Goal: Use online tool/utility: Utilize a website feature to perform a specific function

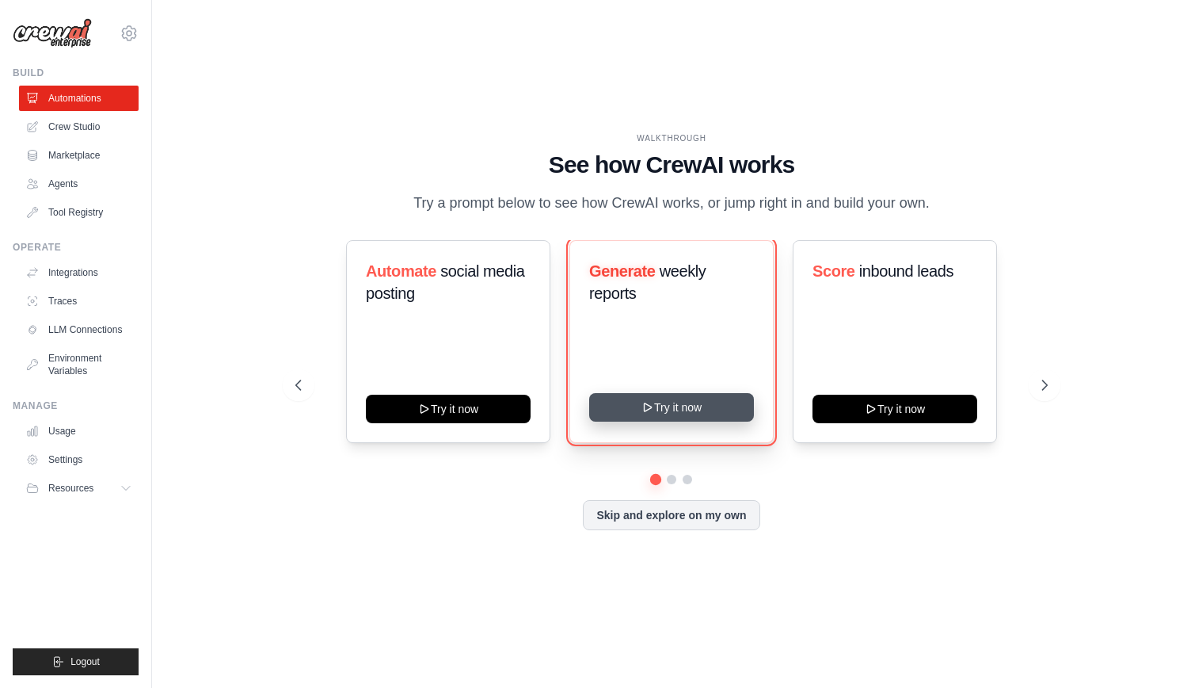
click at [660, 405] on button "Try it now" at bounding box center [671, 407] width 165 height 29
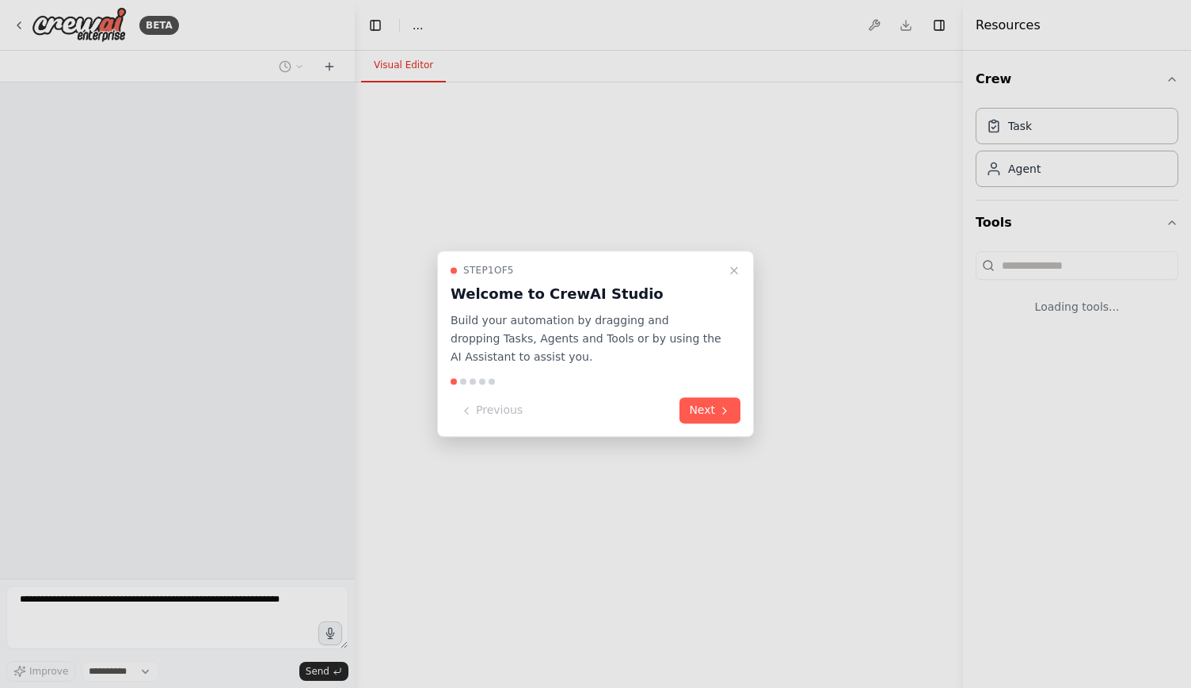
select select "****"
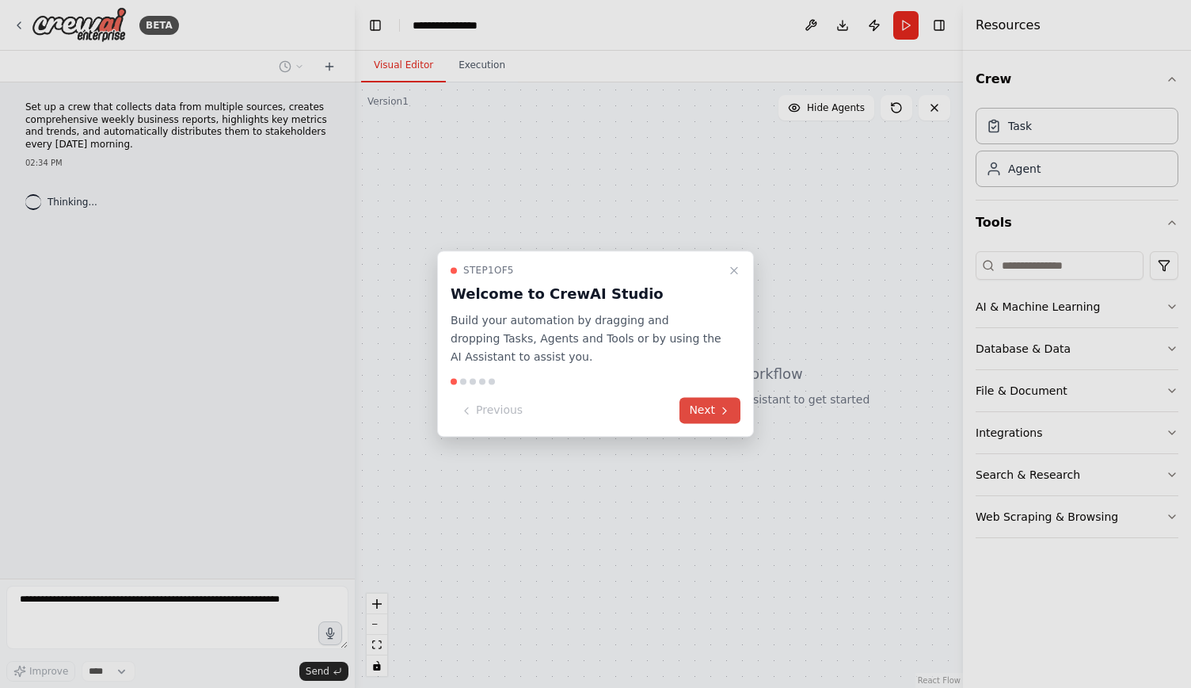
click at [719, 410] on icon at bounding box center [725, 410] width 13 height 13
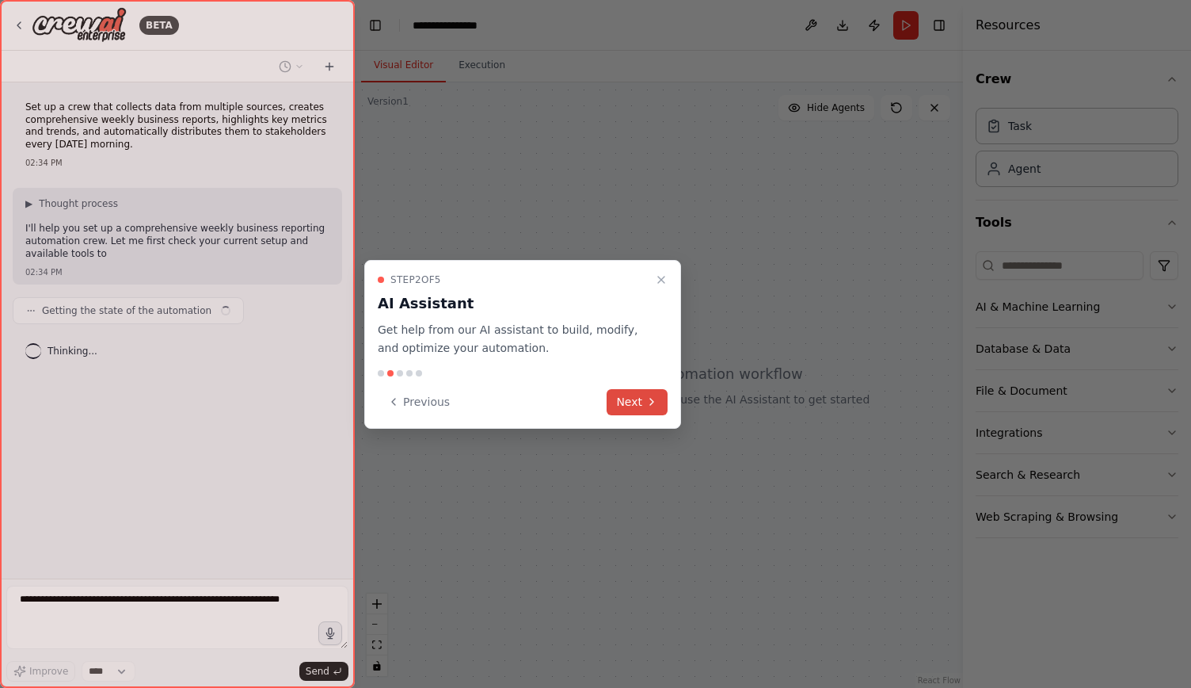
click at [623, 406] on button "Next" at bounding box center [637, 402] width 61 height 26
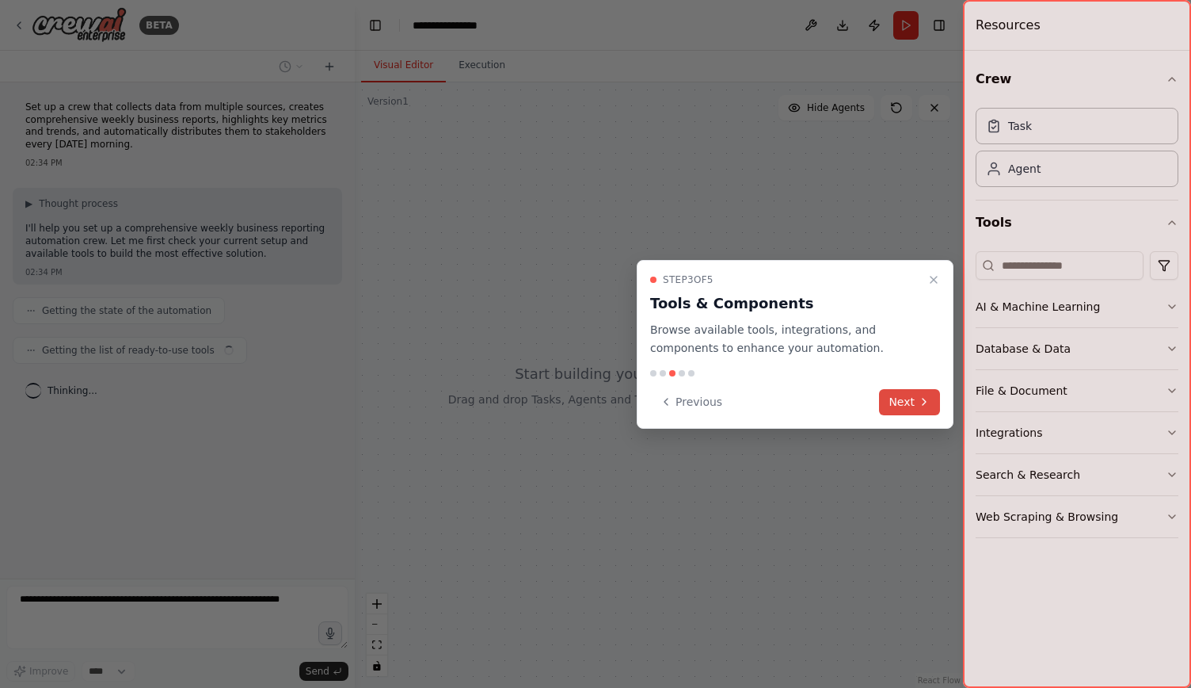
click at [905, 402] on button "Next" at bounding box center [909, 402] width 61 height 26
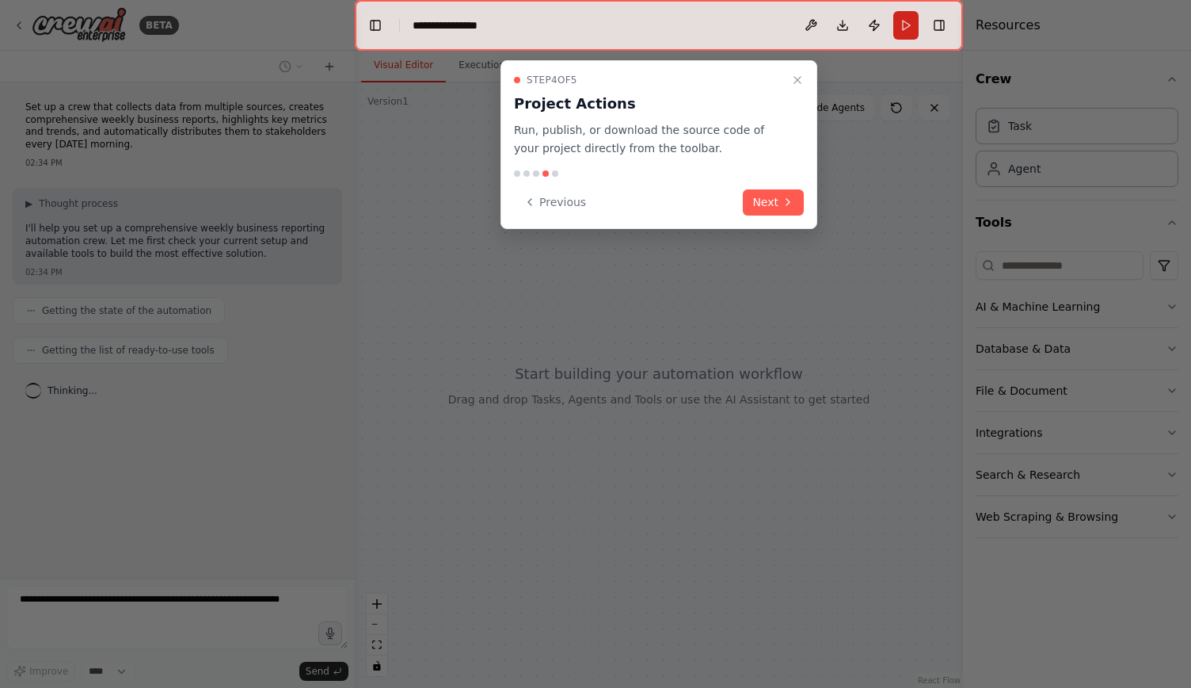
click at [784, 202] on icon at bounding box center [788, 202] width 13 height 13
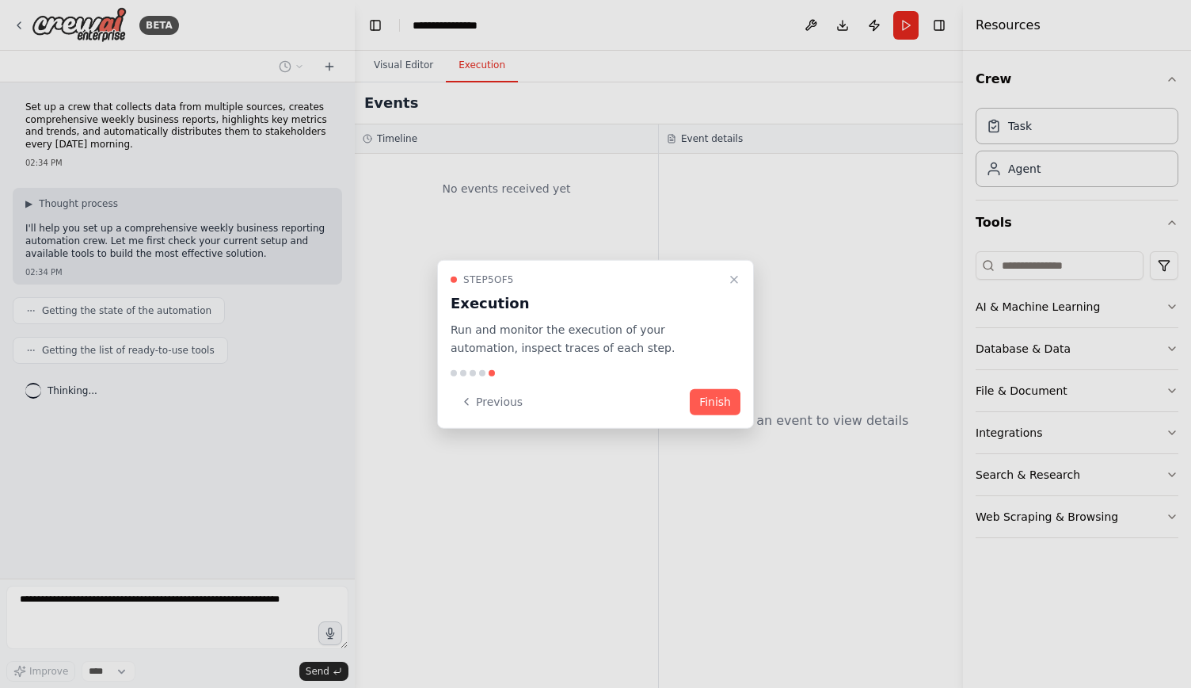
click at [722, 403] on button "Finish" at bounding box center [715, 401] width 51 height 26
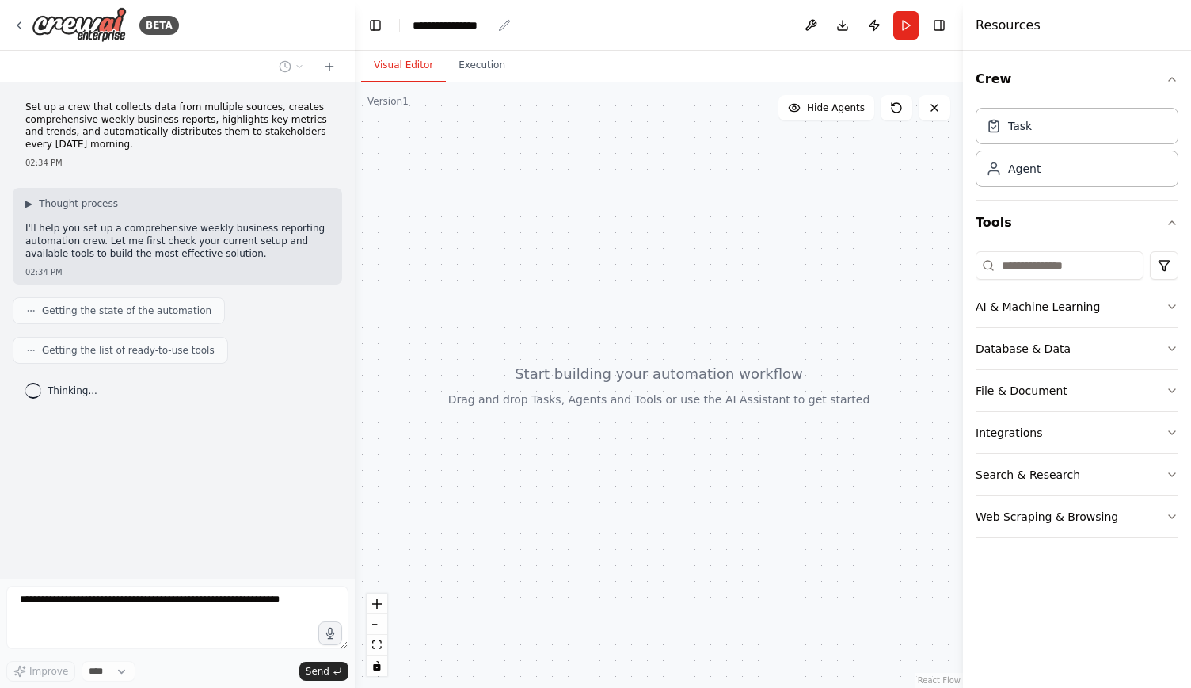
click at [445, 26] on div "**********" at bounding box center [452, 25] width 79 height 16
drag, startPoint x: 497, startPoint y: 28, endPoint x: 406, endPoint y: 42, distance: 92.2
click at [390, 42] on header "**********" at bounding box center [659, 25] width 608 height 51
click at [472, 132] on div at bounding box center [659, 384] width 608 height 605
click at [1171, 306] on icon "button" at bounding box center [1172, 306] width 13 height 13
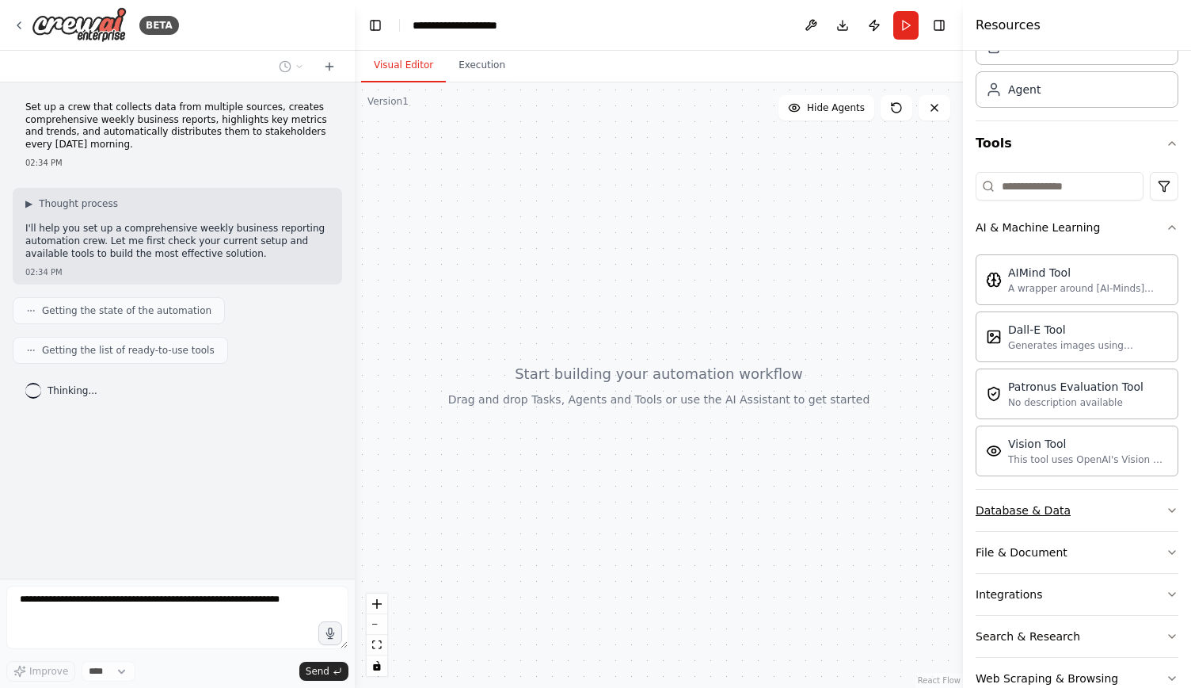
scroll to position [111, 0]
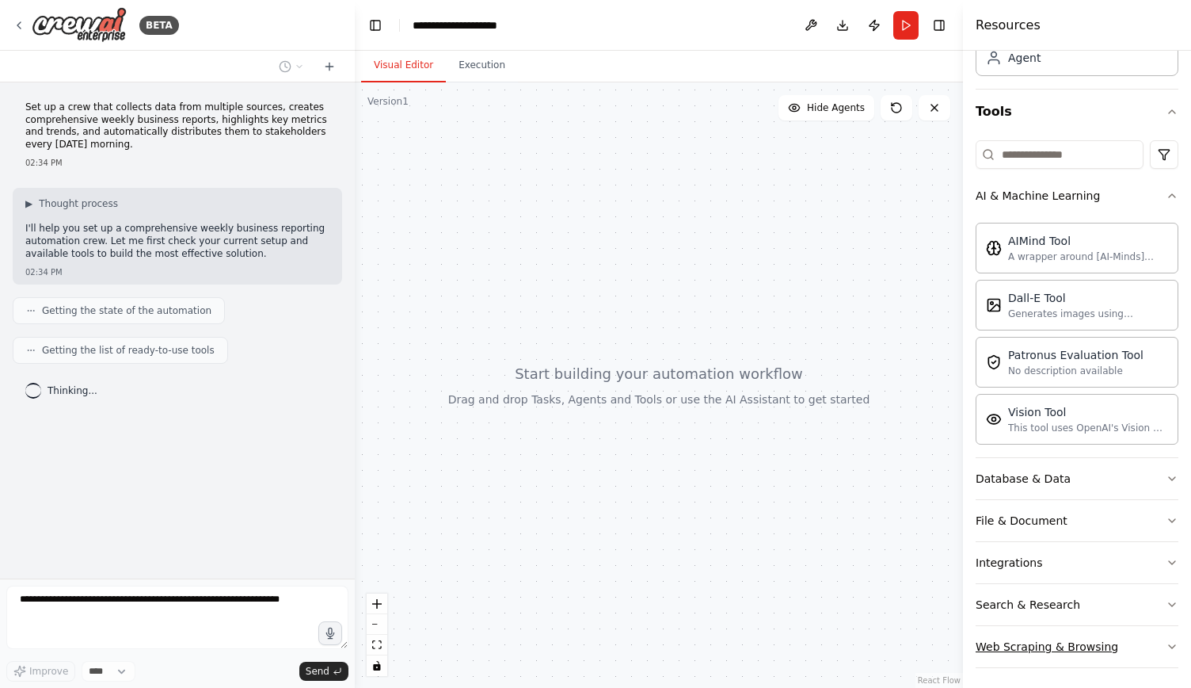
click at [1166, 645] on icon "button" at bounding box center [1172, 646] width 13 height 13
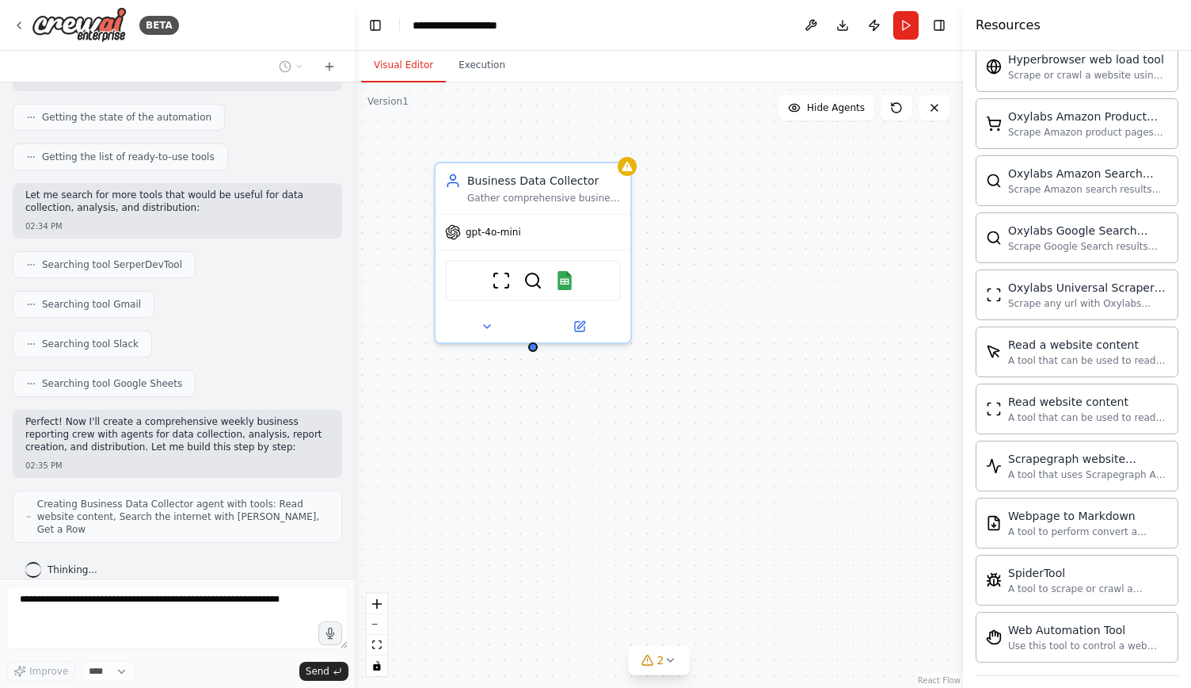
scroll to position [245, 0]
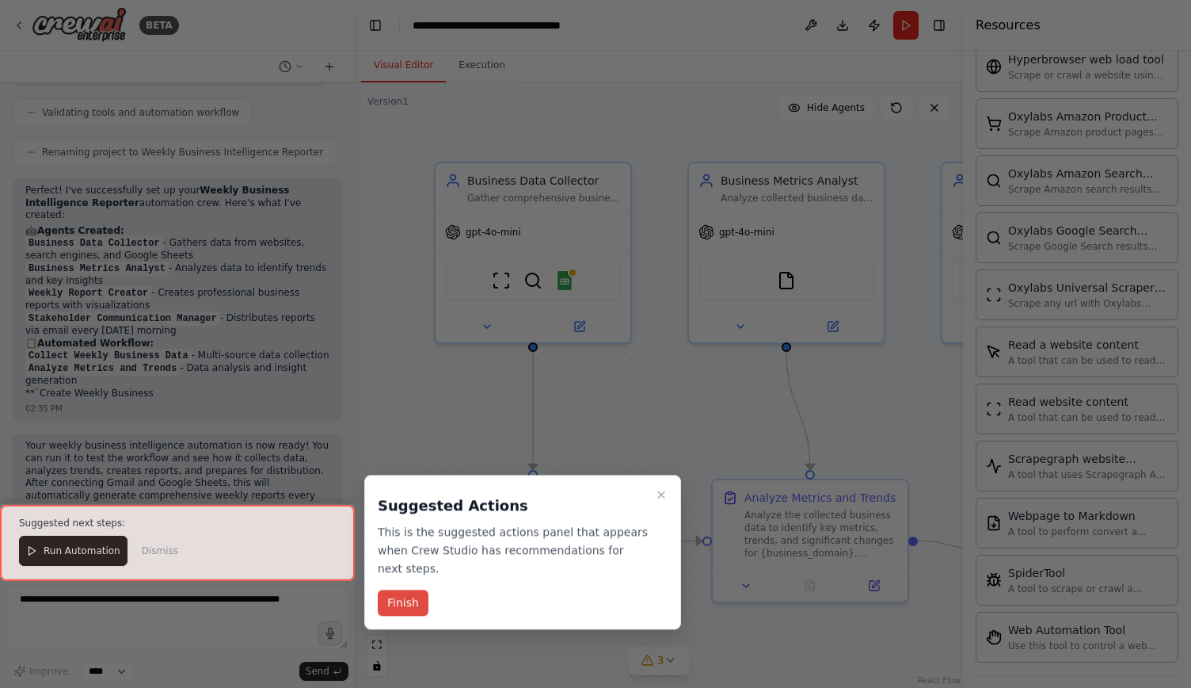
click at [407, 590] on button "Finish" at bounding box center [403, 603] width 51 height 26
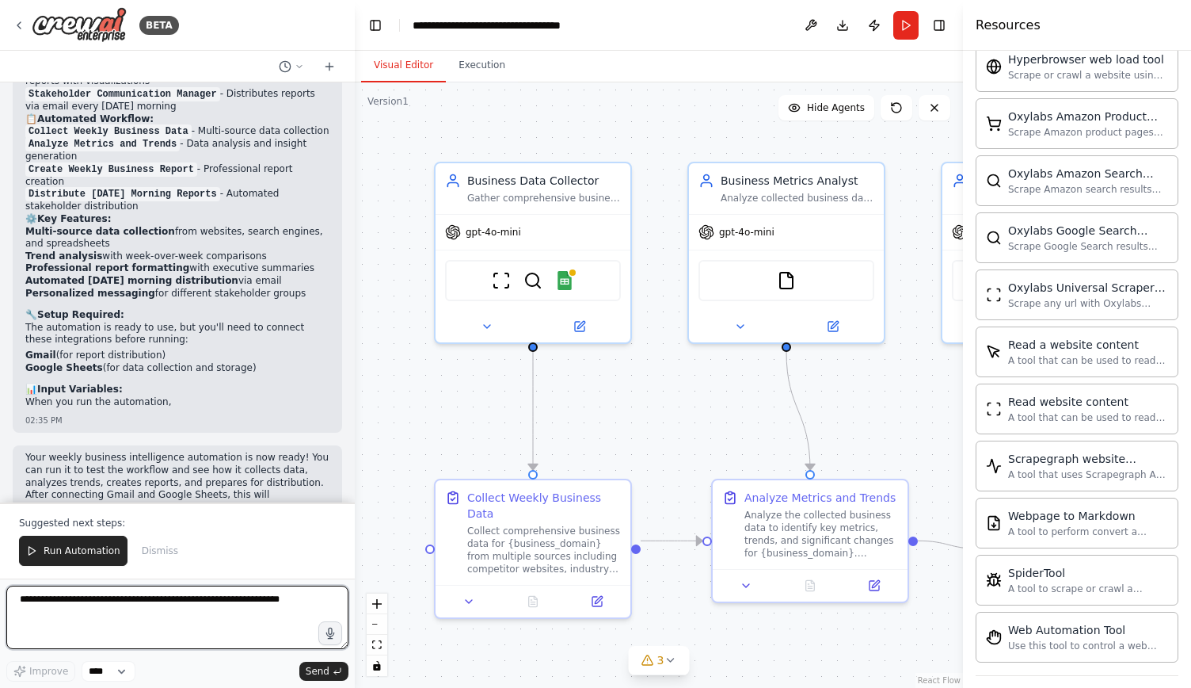
click at [248, 602] on textarea at bounding box center [177, 616] width 342 height 63
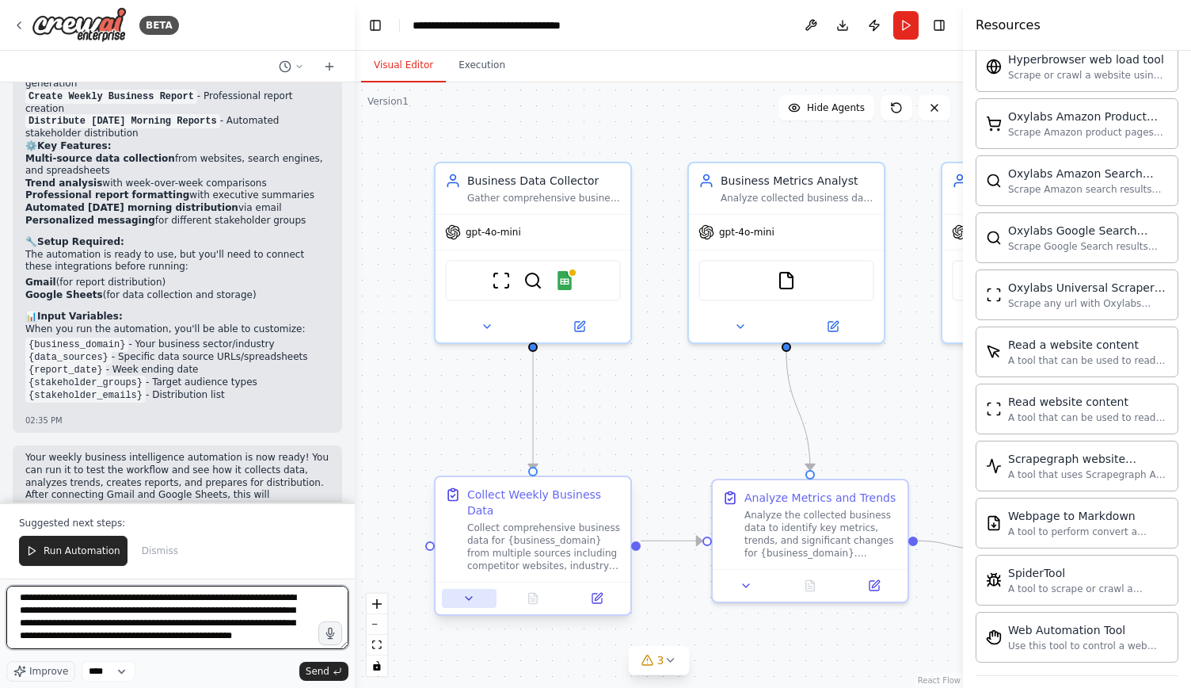
scroll to position [45, 0]
paste textarea "**********"
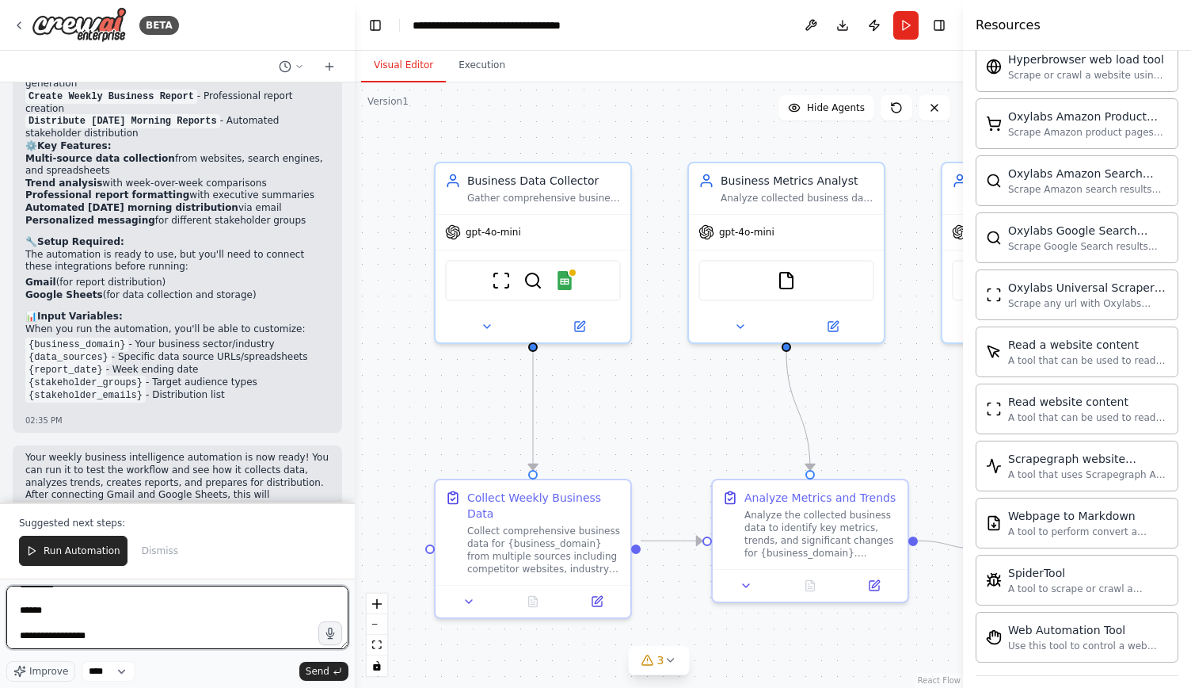
scroll to position [818, 0]
type textarea "**********"
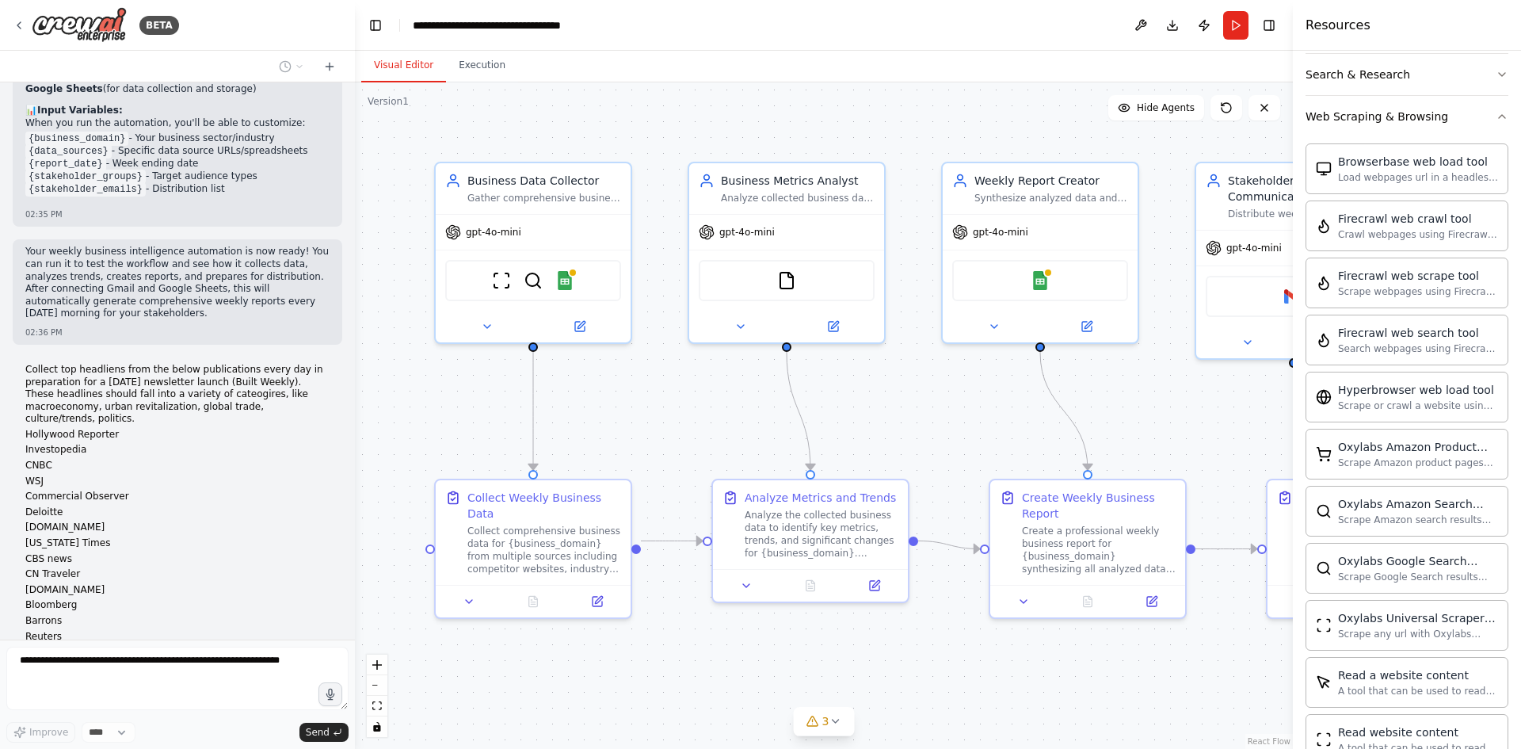
scroll to position [1875, 0]
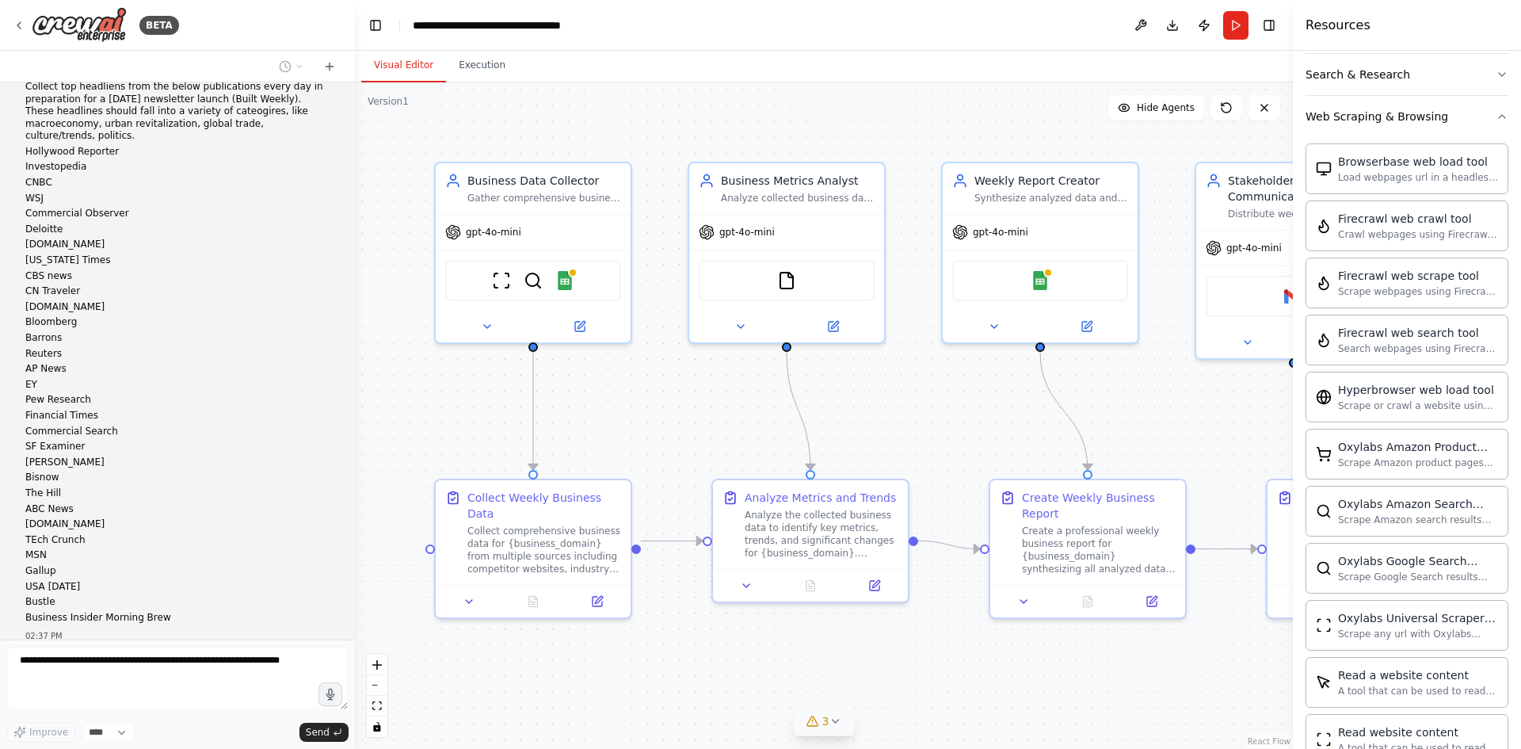
click at [810, 687] on icon at bounding box center [812, 721] width 13 height 13
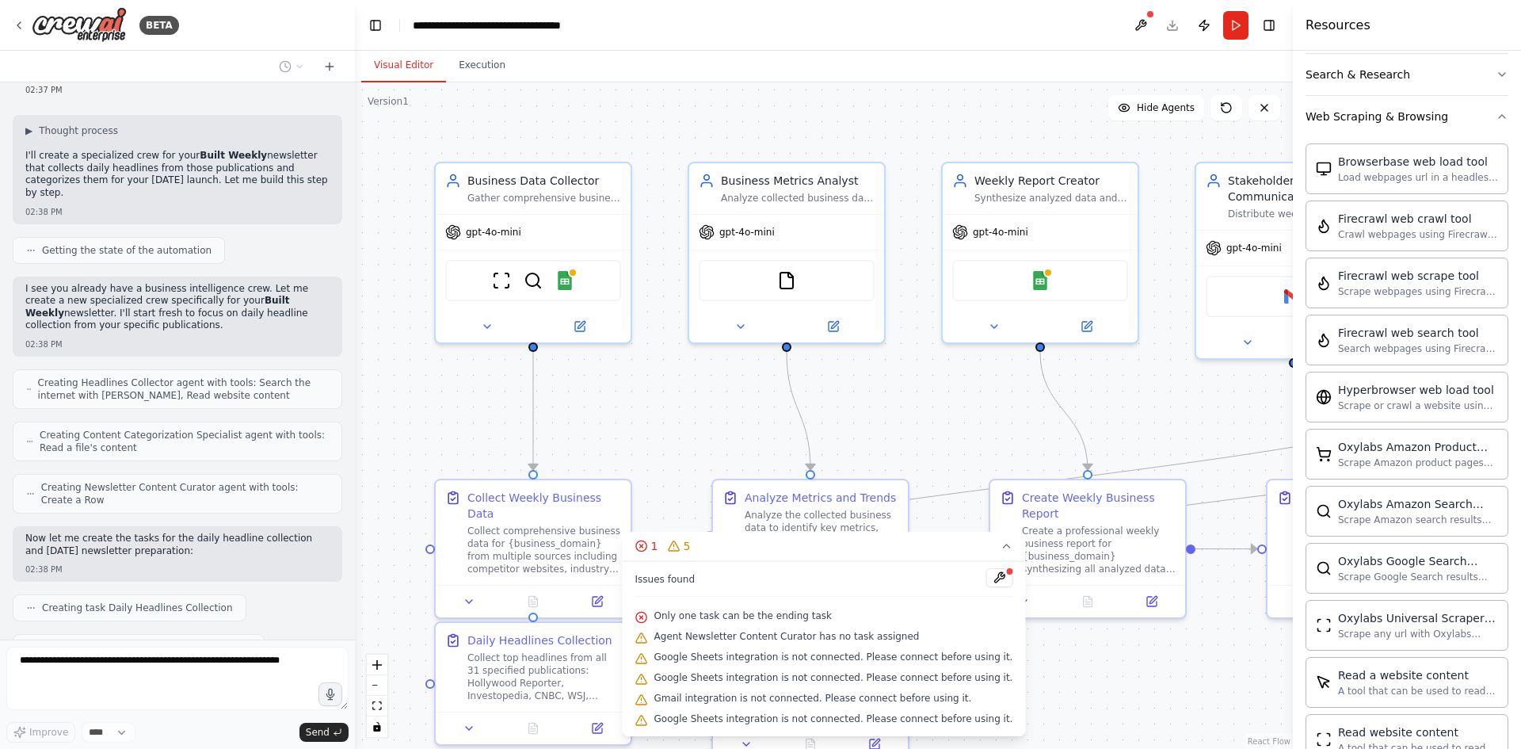
scroll to position [2460, 0]
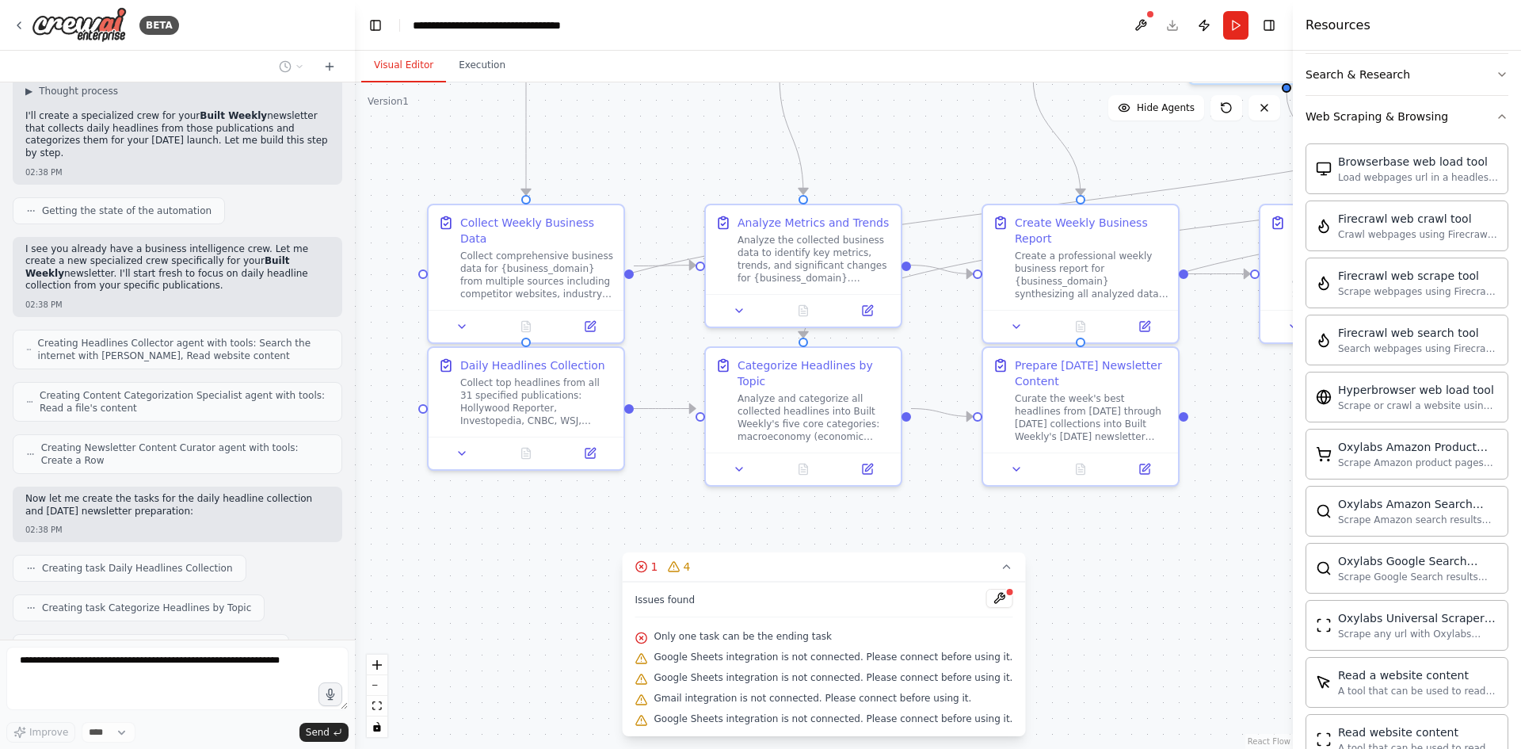
drag, startPoint x: 711, startPoint y: 417, endPoint x: 703, endPoint y: 143, distance: 275.0
click at [703, 143] on div ".deletable-edge-delete-btn { width: 20px; height: 20px; border: 0px solid #ffff…" at bounding box center [824, 415] width 938 height 666
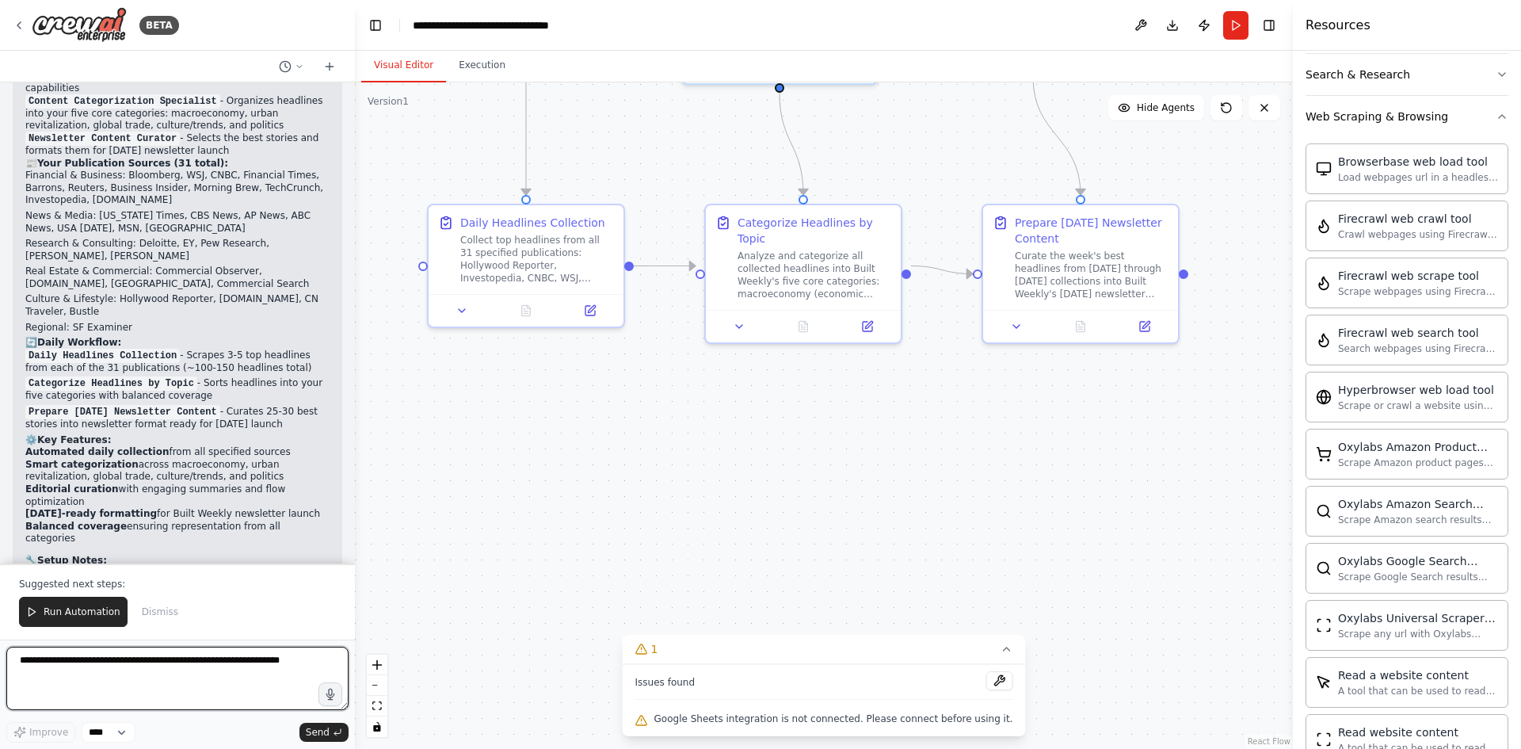
scroll to position [4009, 0]
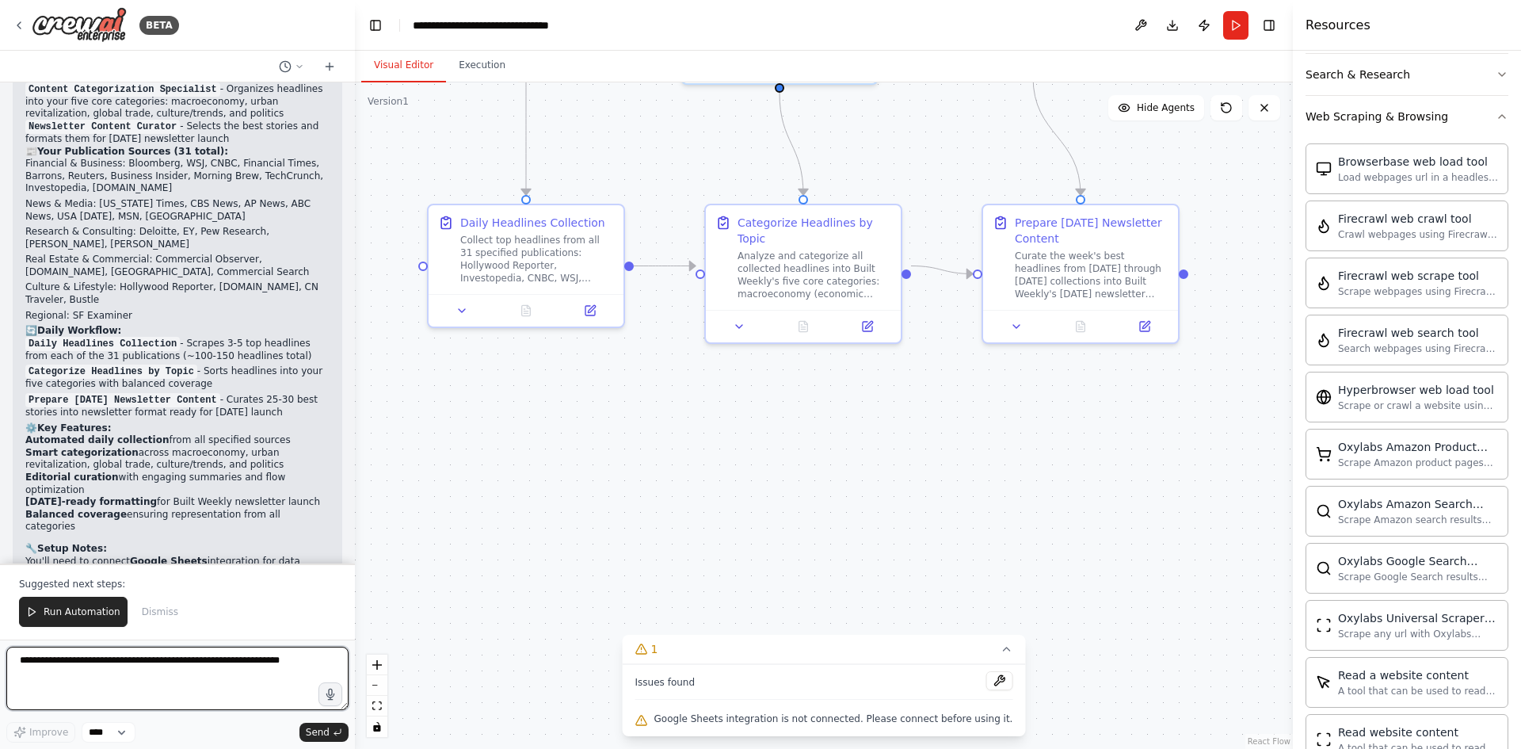
click at [162, 673] on textarea at bounding box center [177, 677] width 342 height 63
click at [985, 678] on button at bounding box center [998, 680] width 27 height 19
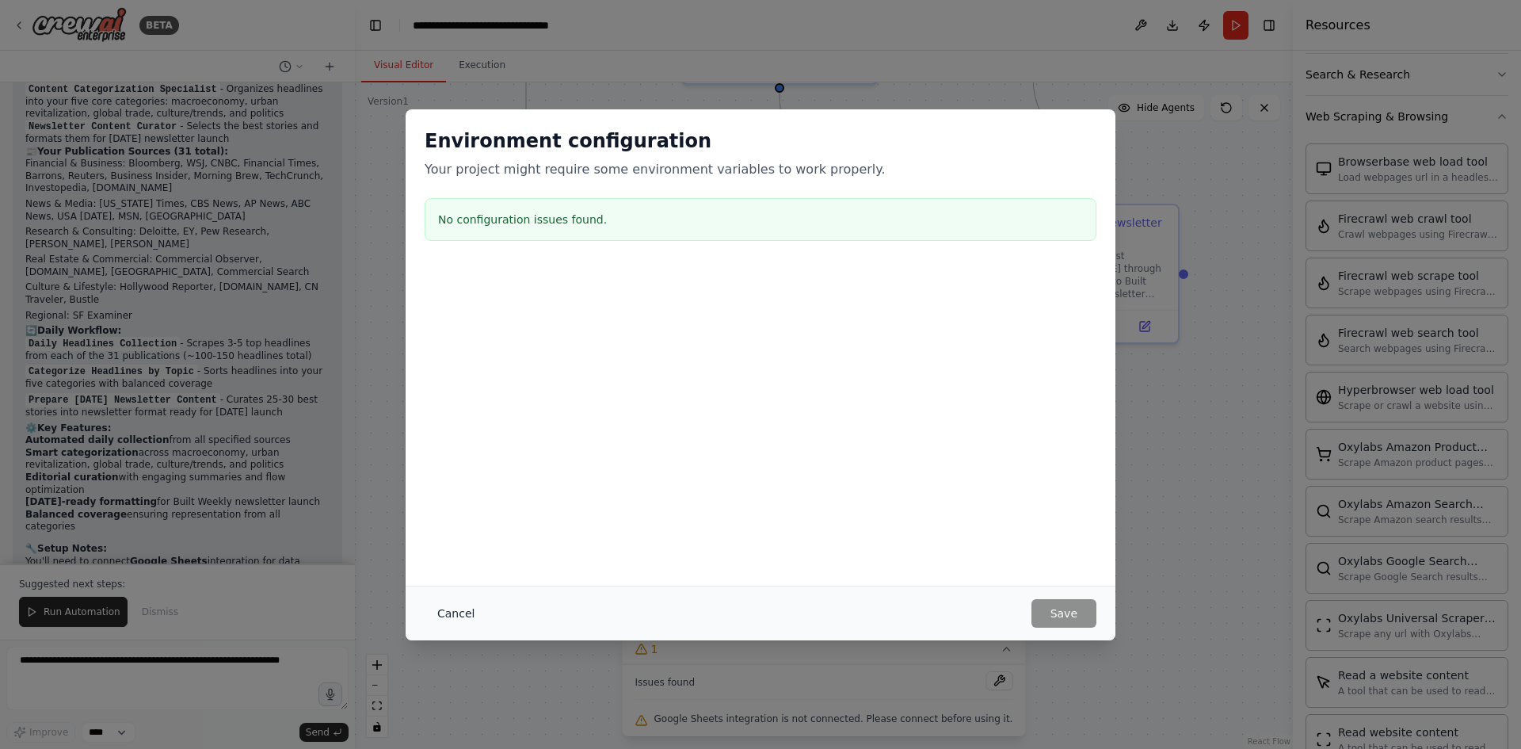
click at [453, 608] on button "Cancel" at bounding box center [456, 613] width 63 height 29
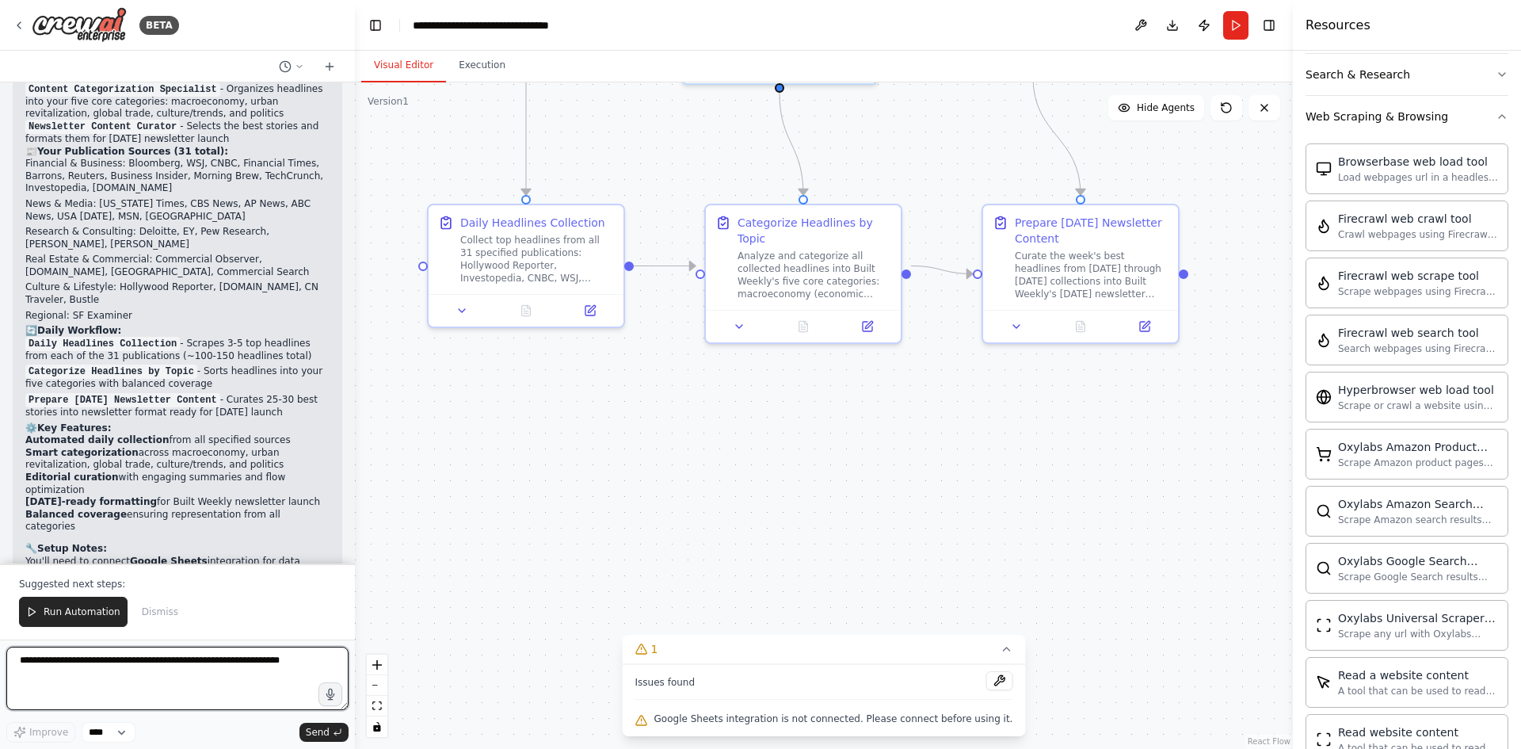
click at [196, 661] on textarea at bounding box center [177, 677] width 342 height 63
type textarea "**********"
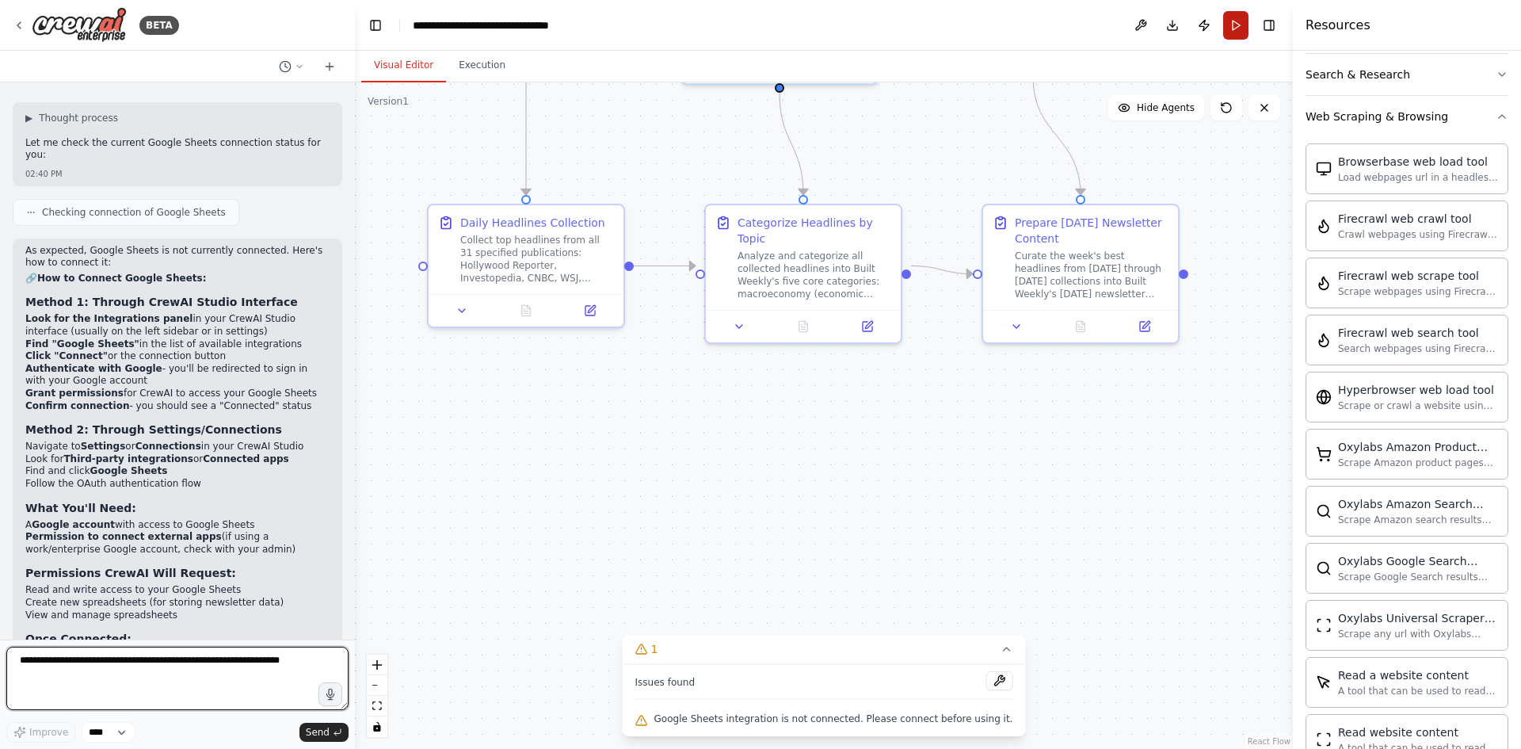
scroll to position [4702, 0]
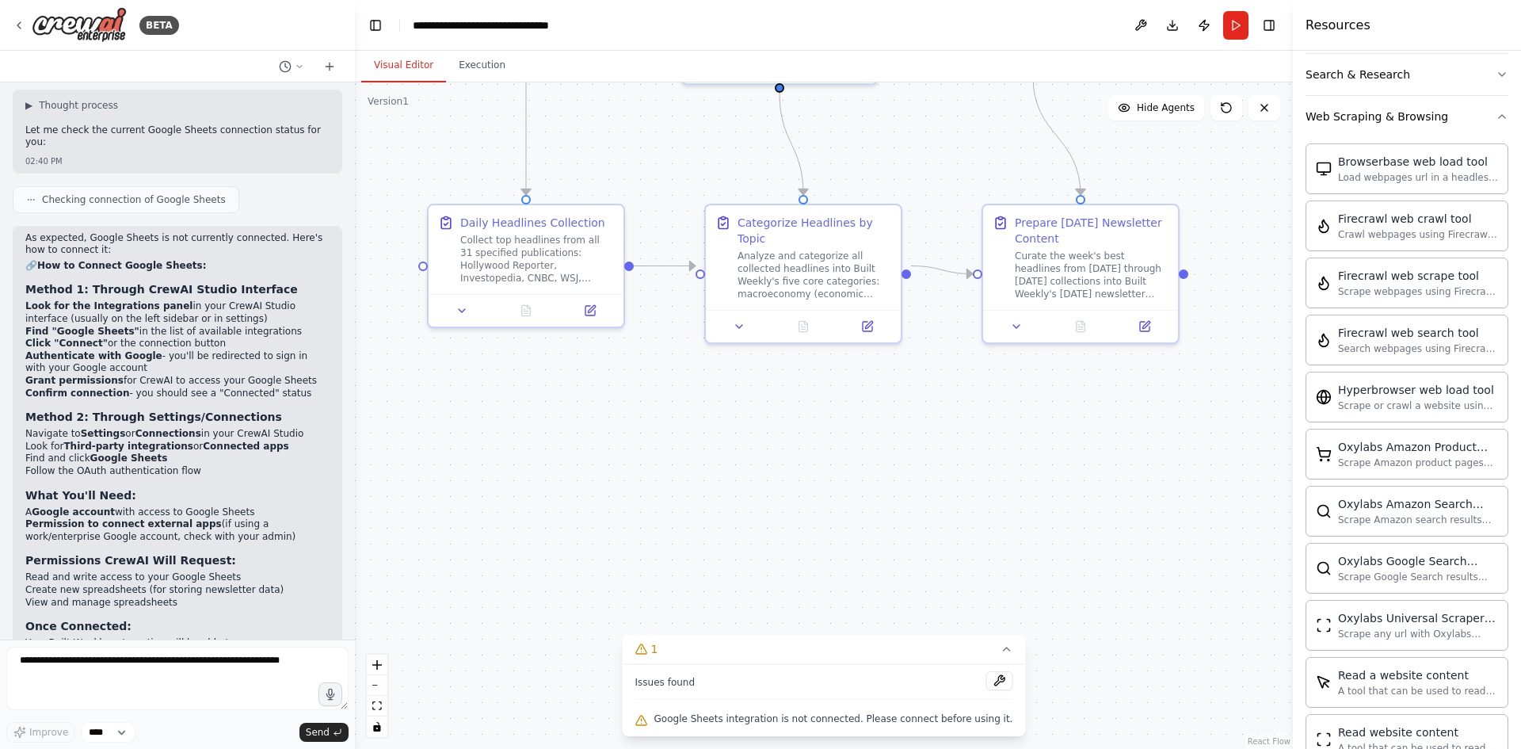
click at [1191, 120] on div "Crew Task Agent Tools AI & Machine Learning AIMind Tool A wrapper around [AI-Mi…" at bounding box center [1407, 400] width 228 height 698
click at [1191, 117] on icon "button" at bounding box center [1502, 116] width 13 height 13
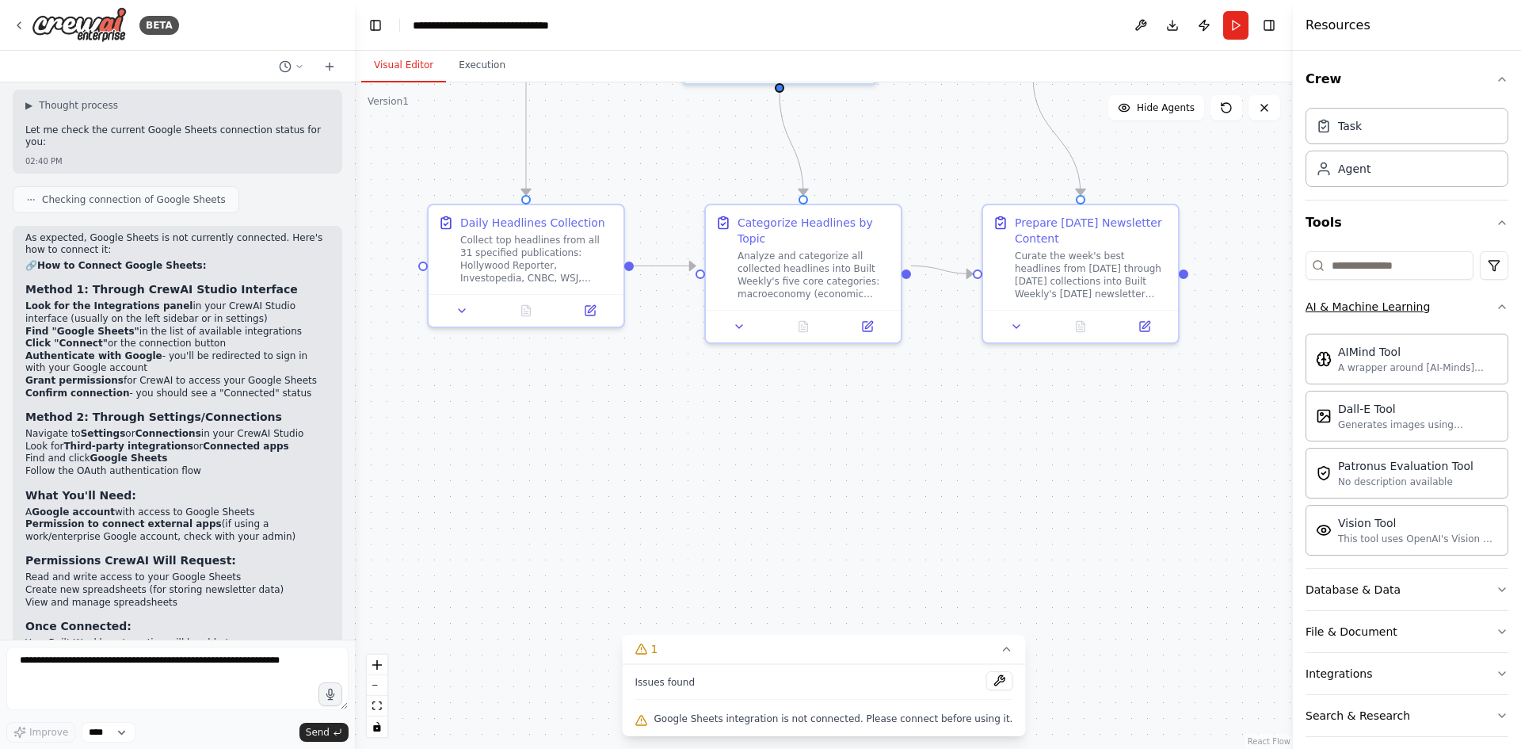
scroll to position [55, 0]
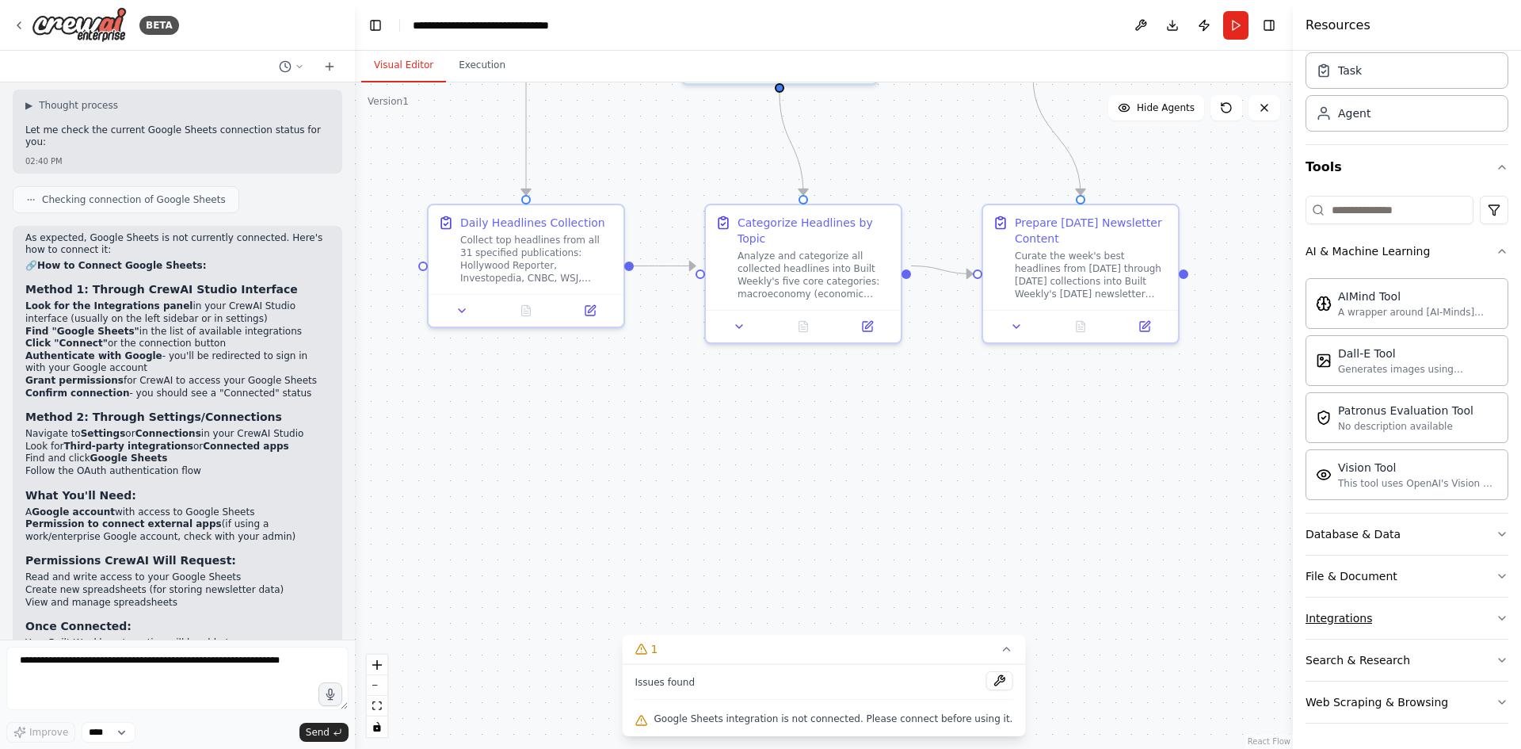
click at [1191, 618] on icon "button" at bounding box center [1502, 618] width 13 height 13
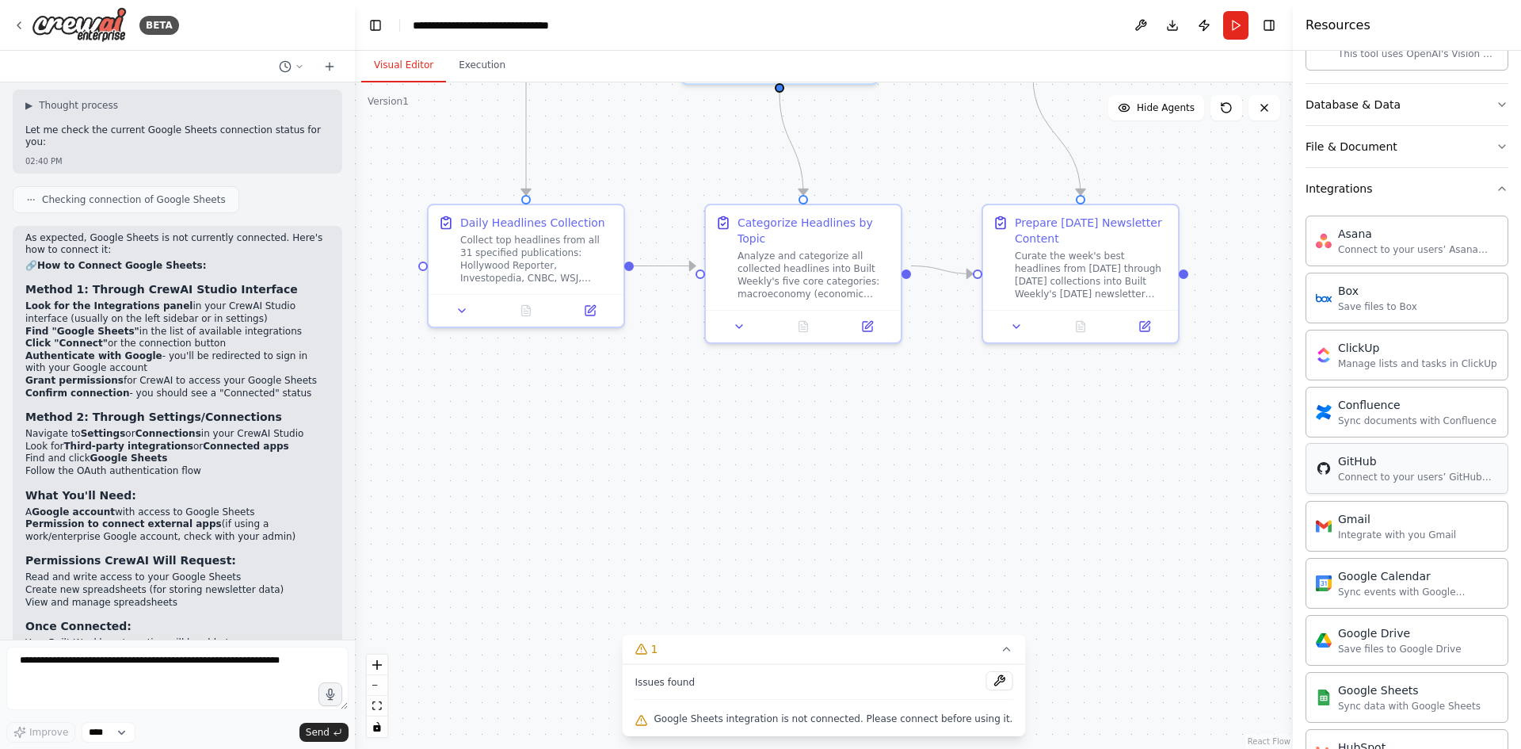
scroll to position [768, 0]
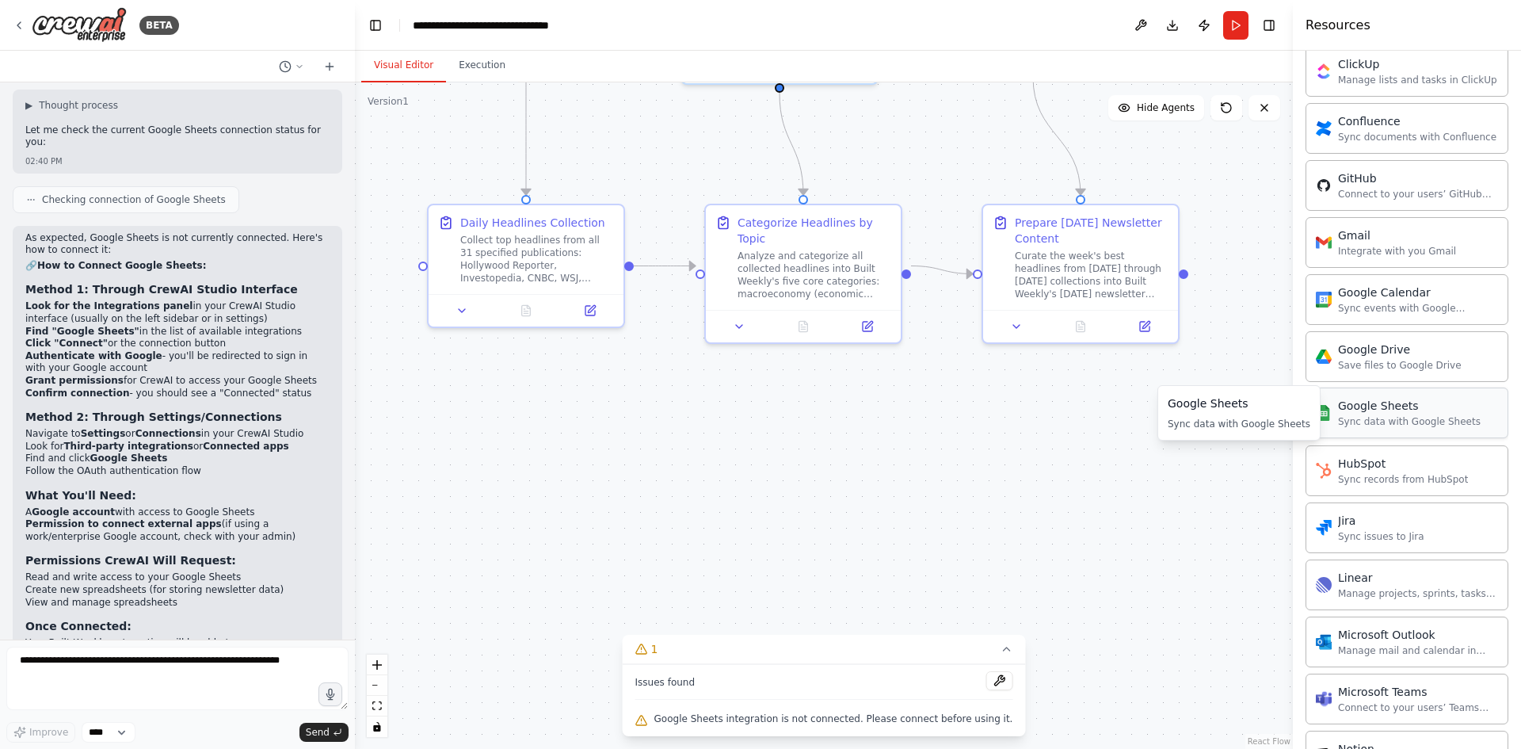
click at [1191, 419] on div "Sync data with Google Sheets" at bounding box center [1409, 421] width 143 height 13
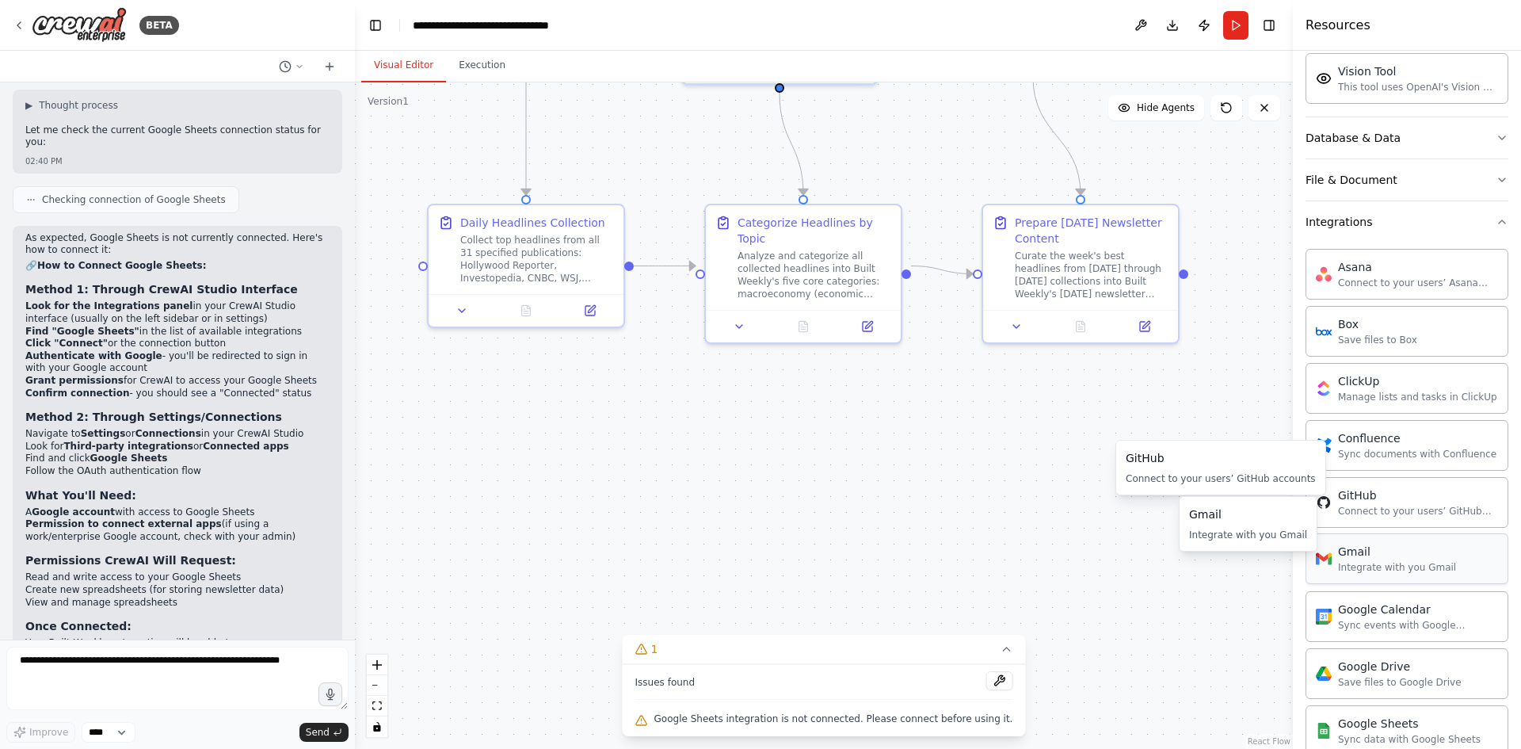
scroll to position [689, 0]
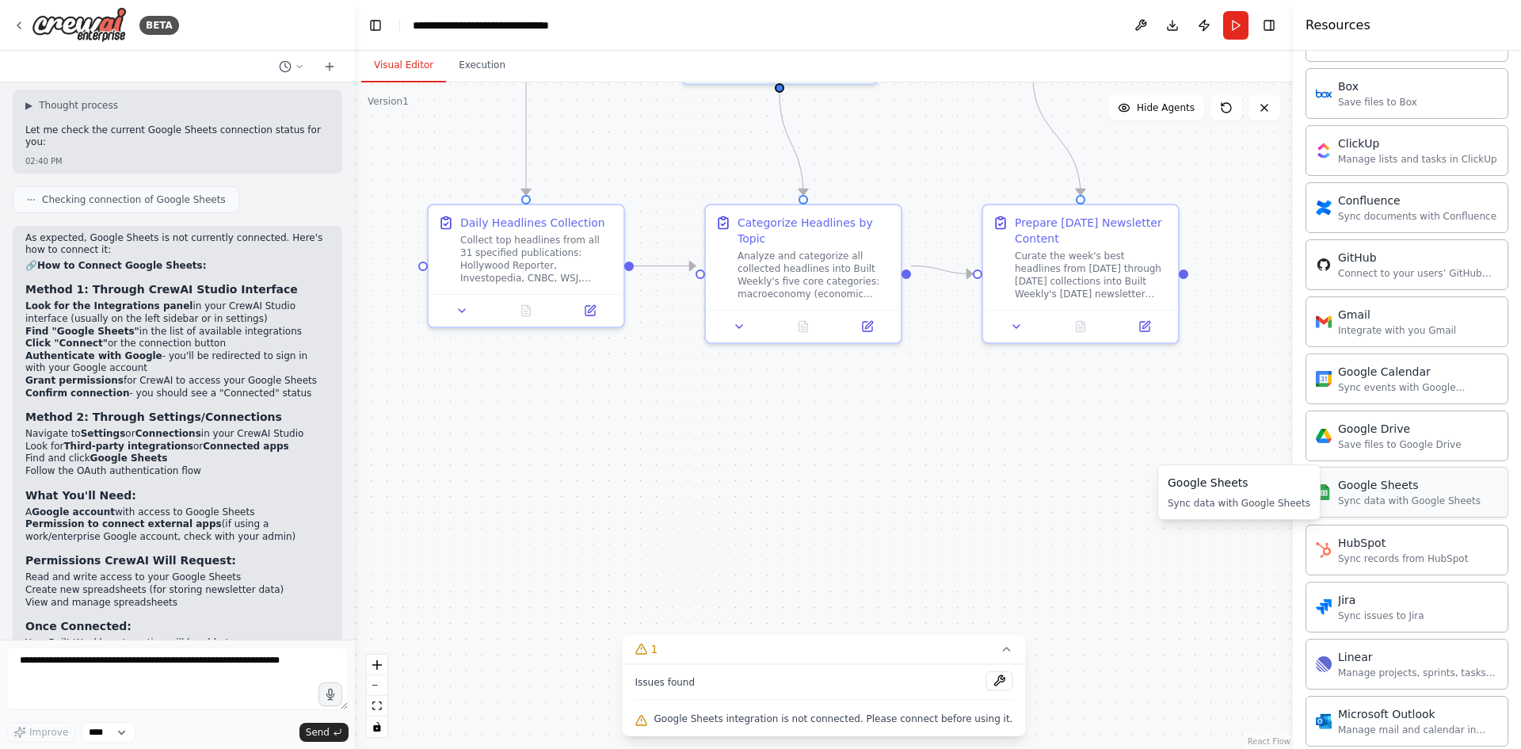
click at [1191, 494] on div "Sync data with Google Sheets" at bounding box center [1409, 500] width 143 height 13
click at [1191, 504] on div "Google Sheets Sync data with Google Sheets" at bounding box center [1407, 492] width 203 height 51
drag, startPoint x: 1477, startPoint y: 504, endPoint x: 716, endPoint y: 508, distance: 760.5
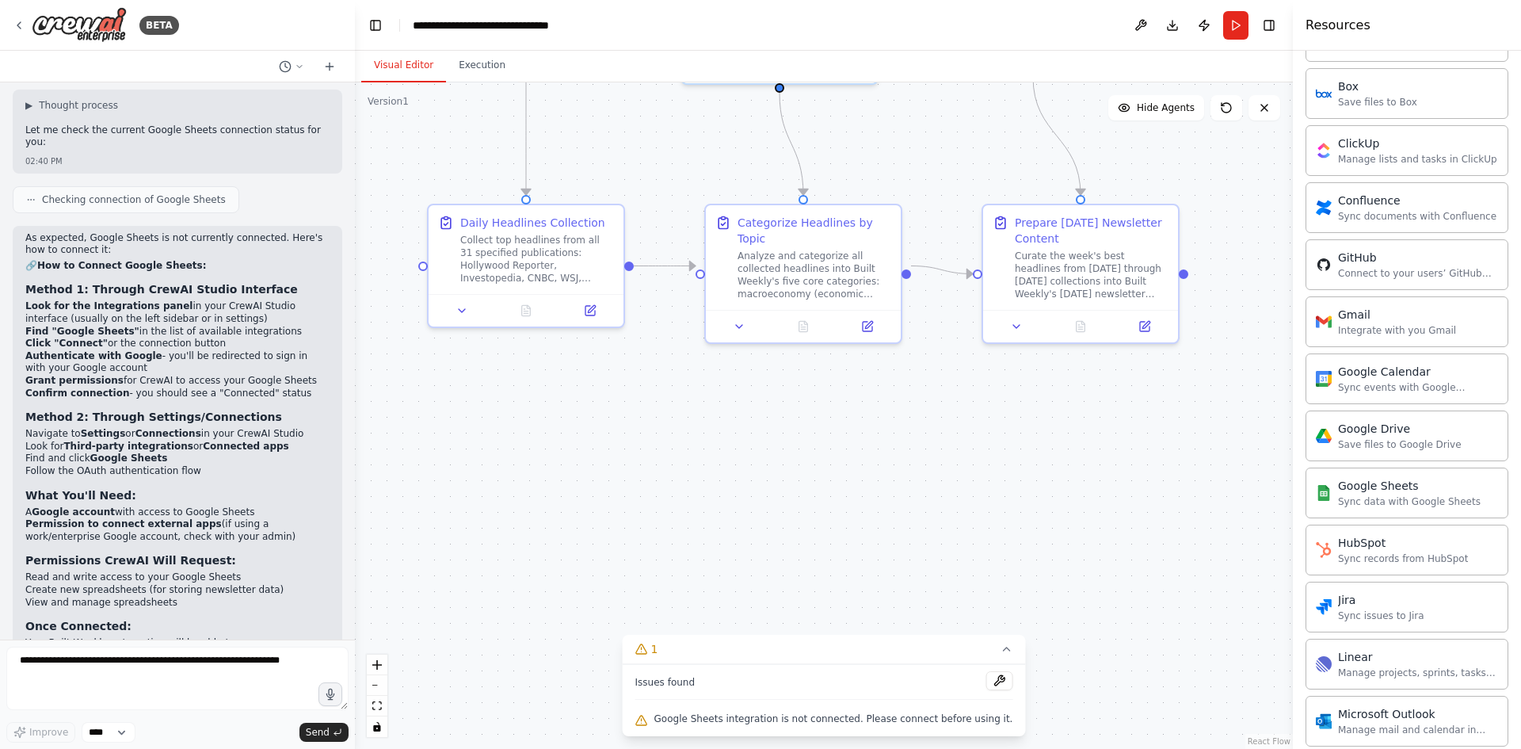
click at [716, 509] on div "BETA Set up a crew that collects data from multiple sources, creates comprehens…" at bounding box center [760, 374] width 1521 height 749
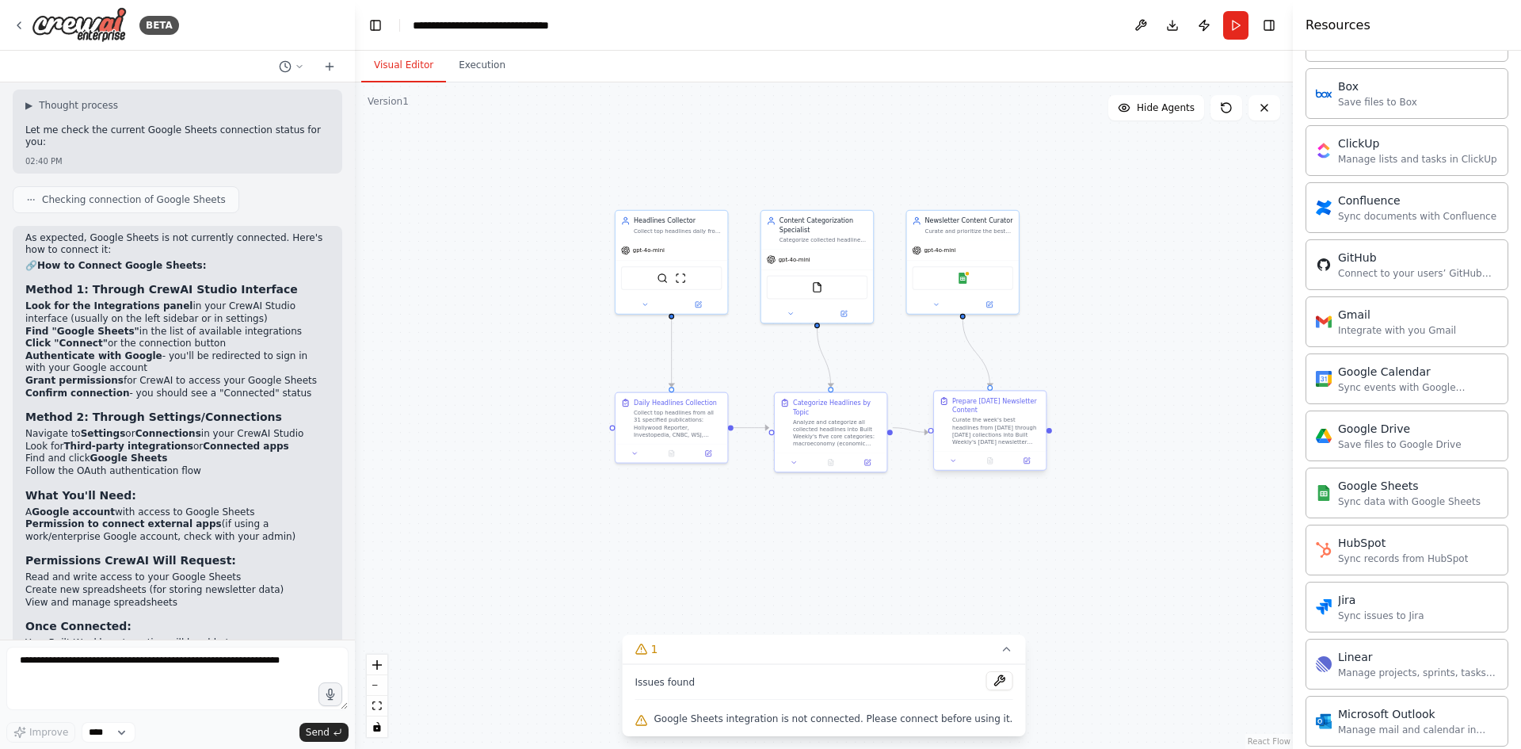
drag, startPoint x: 1179, startPoint y: 463, endPoint x: 969, endPoint y: 405, distance: 218.0
click at [1040, 560] on div ".deletable-edge-delete-btn { width: 20px; height: 20px; border: 0px solid #ffff…" at bounding box center [824, 415] width 938 height 666
click at [940, 273] on div "Google Sheets" at bounding box center [957, 270] width 101 height 24
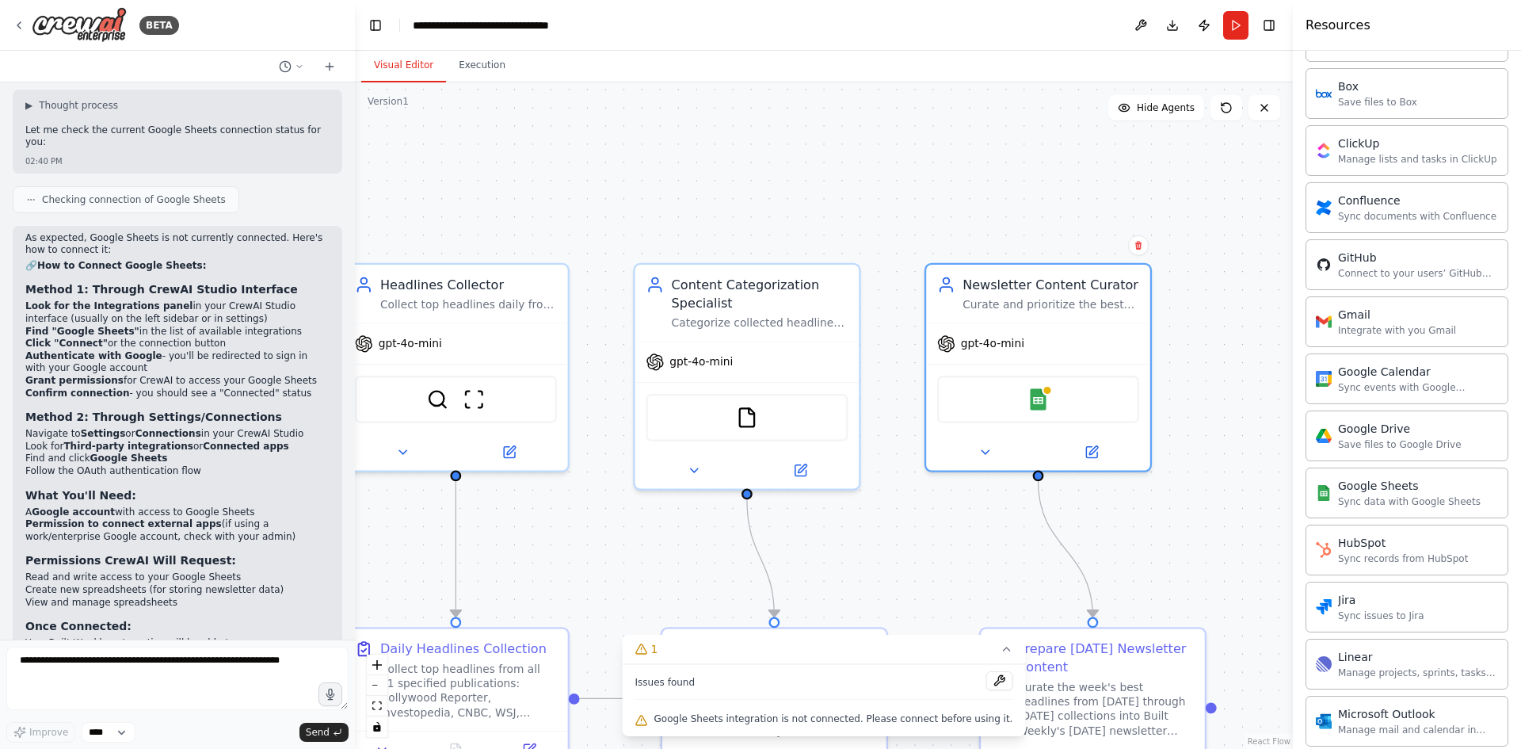
drag, startPoint x: 1025, startPoint y: 295, endPoint x: 1290, endPoint y: 441, distance: 303.2
click at [1191, 442] on div "BETA Set up a crew that collects data from multiple sources, creates comprehens…" at bounding box center [760, 374] width 1521 height 749
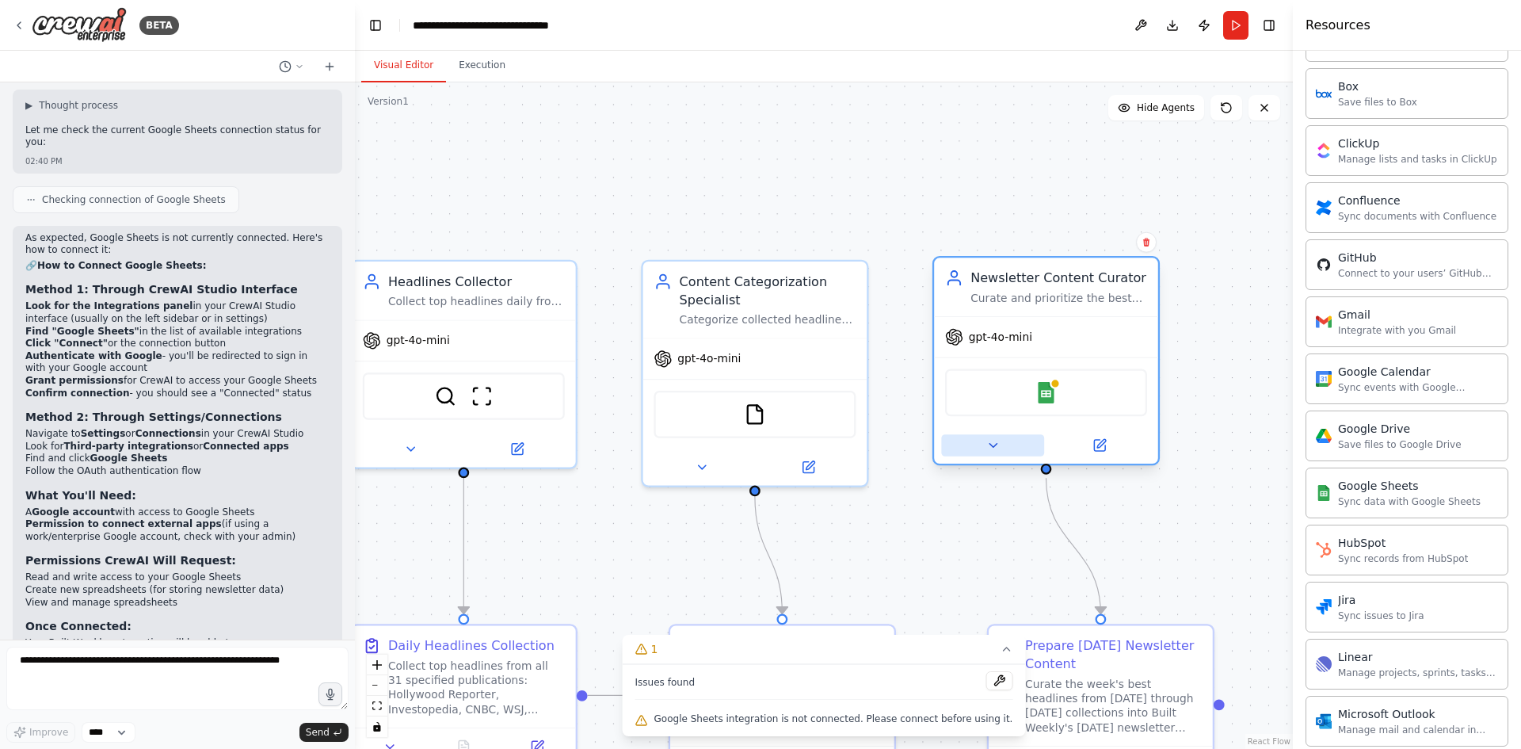
click at [991, 455] on button at bounding box center [992, 445] width 103 height 22
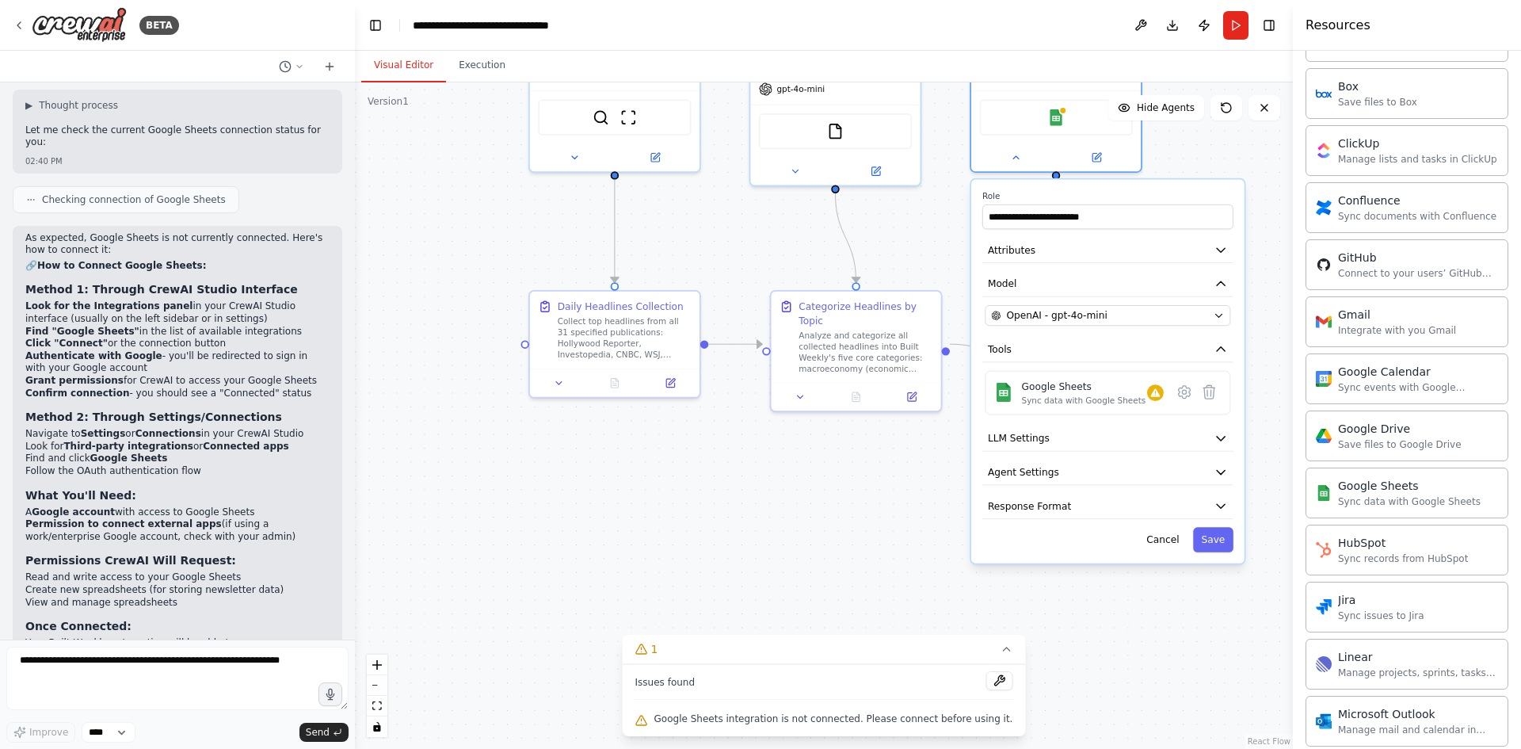
drag, startPoint x: 1227, startPoint y: 391, endPoint x: 1211, endPoint y: 82, distance: 309.4
click at [1191, 82] on div ".deletable-edge-delete-btn { width: 20px; height: 20px; border: 0px solid #ffff…" at bounding box center [824, 415] width 938 height 666
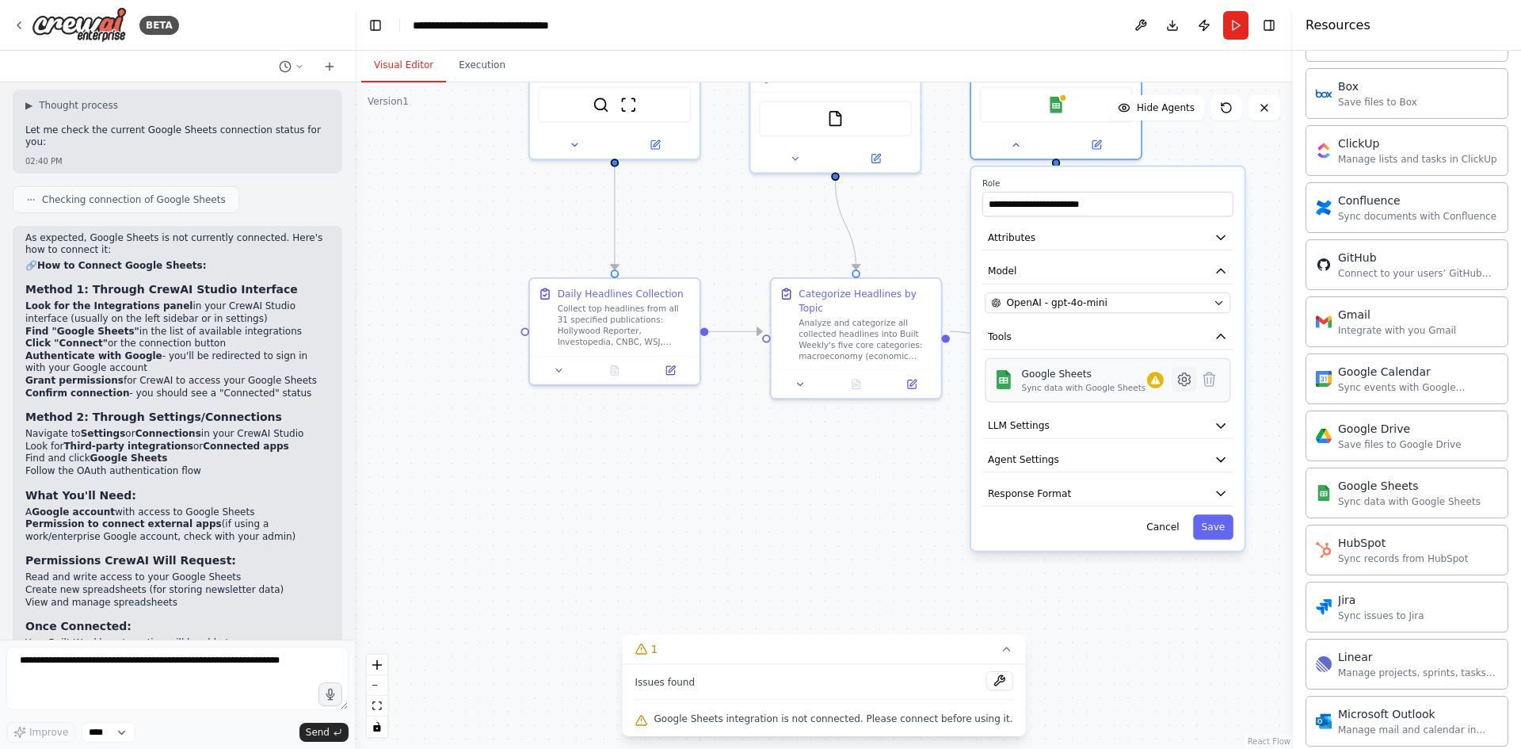
click at [1189, 379] on icon at bounding box center [1185, 379] width 12 height 13
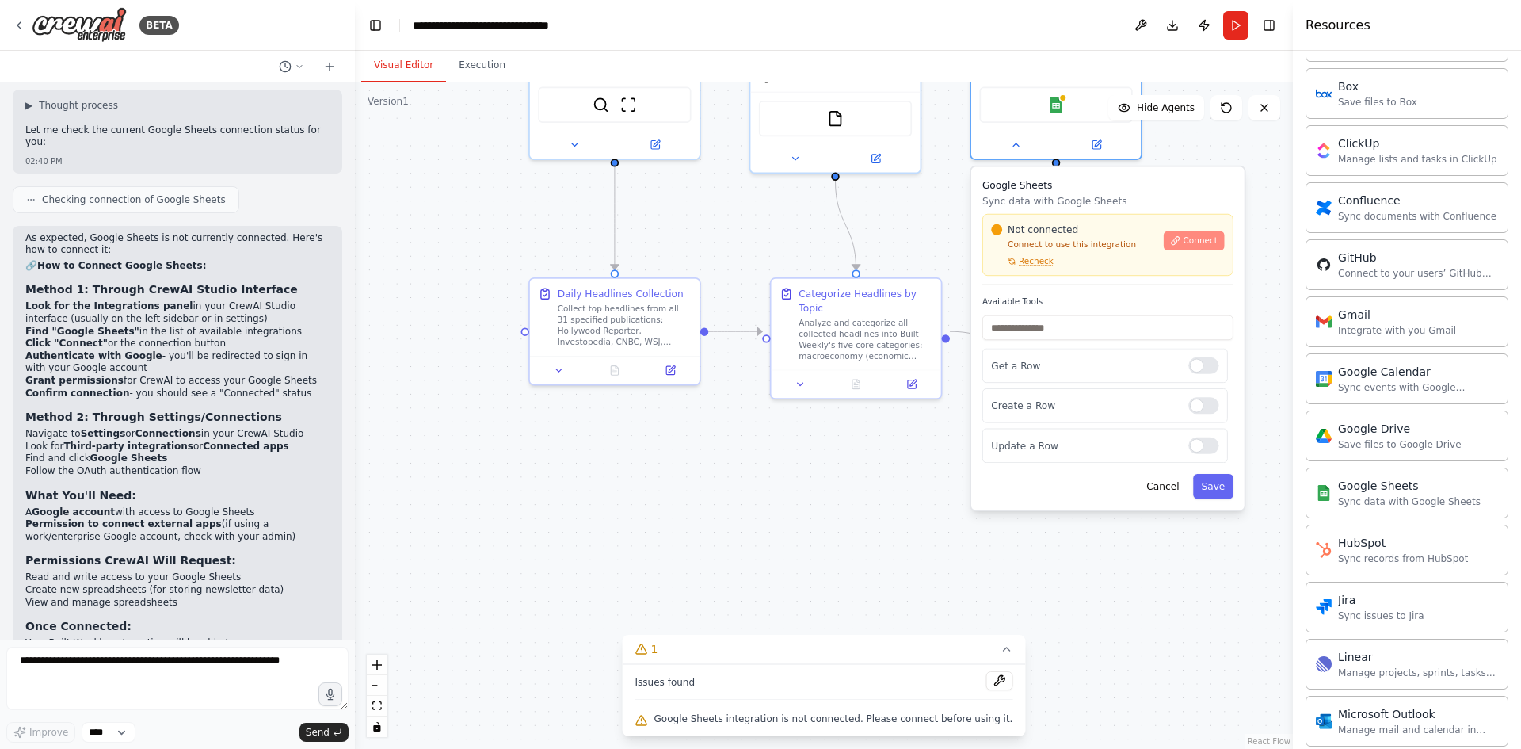
click at [1191, 243] on span "Connect" at bounding box center [1201, 240] width 34 height 11
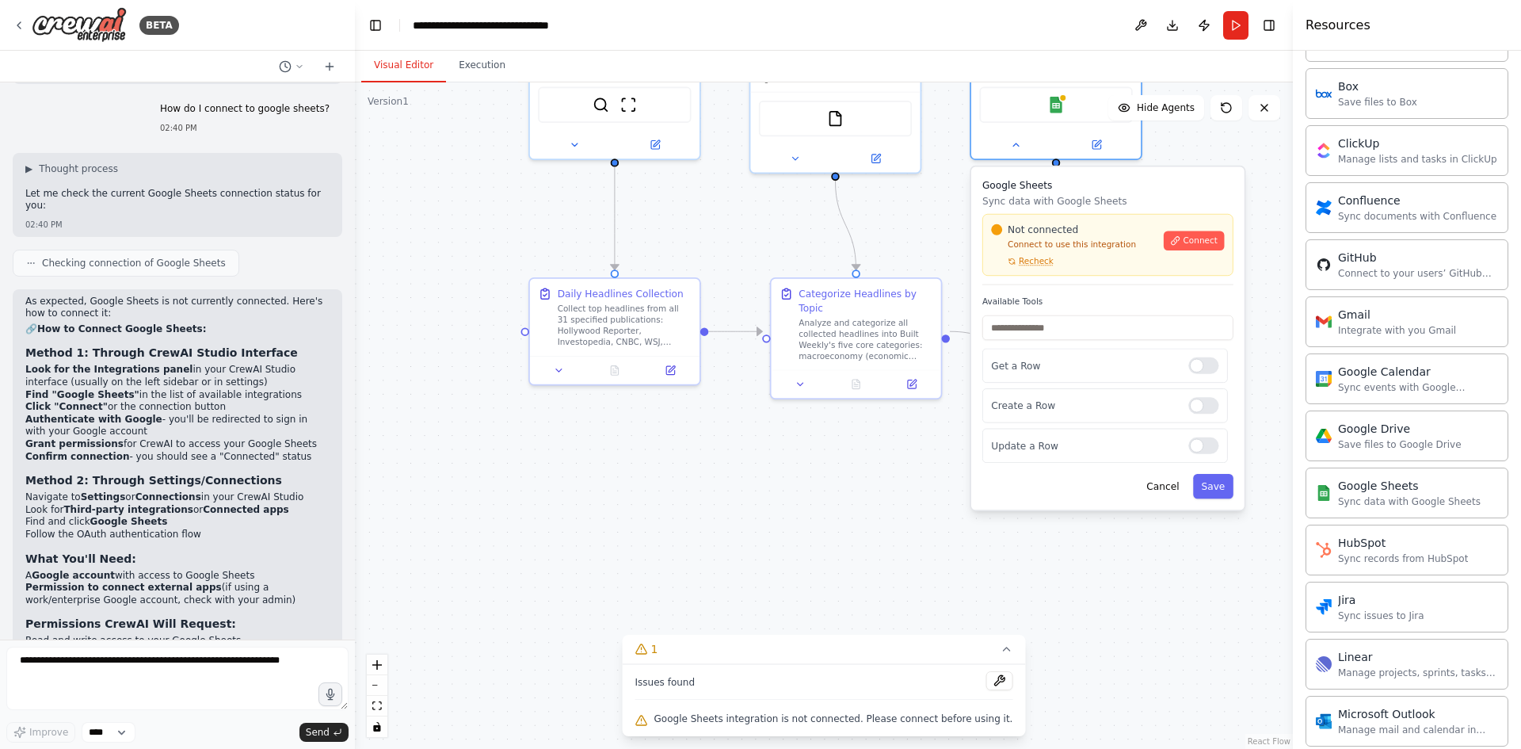
scroll to position [4543, 0]
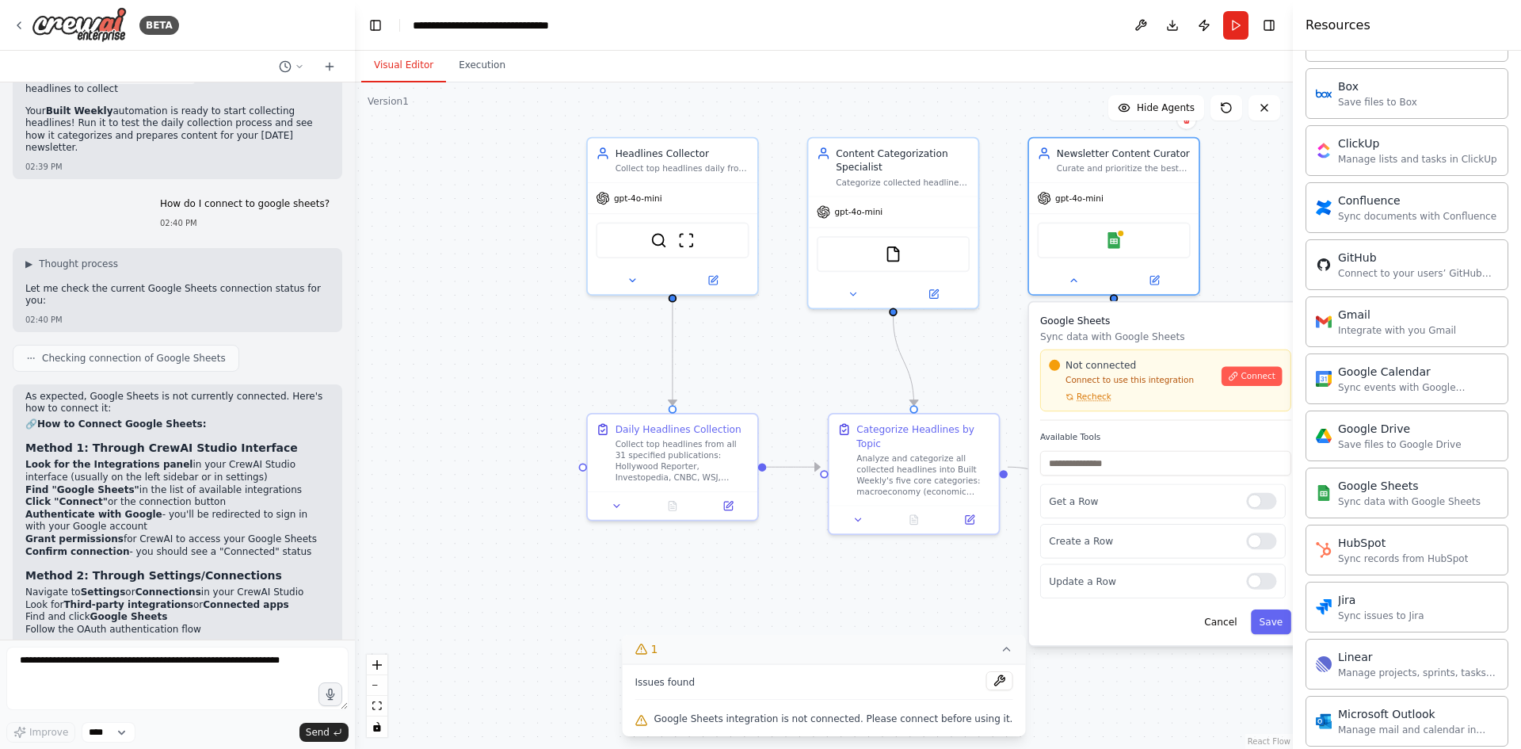
drag, startPoint x: 722, startPoint y: 502, endPoint x: 779, endPoint y: 638, distance: 147.3
click at [779, 638] on div "Version 1 Show Tools Hide Agents .deletable-edge-delete-btn { width: 20px; heig…" at bounding box center [824, 415] width 938 height 666
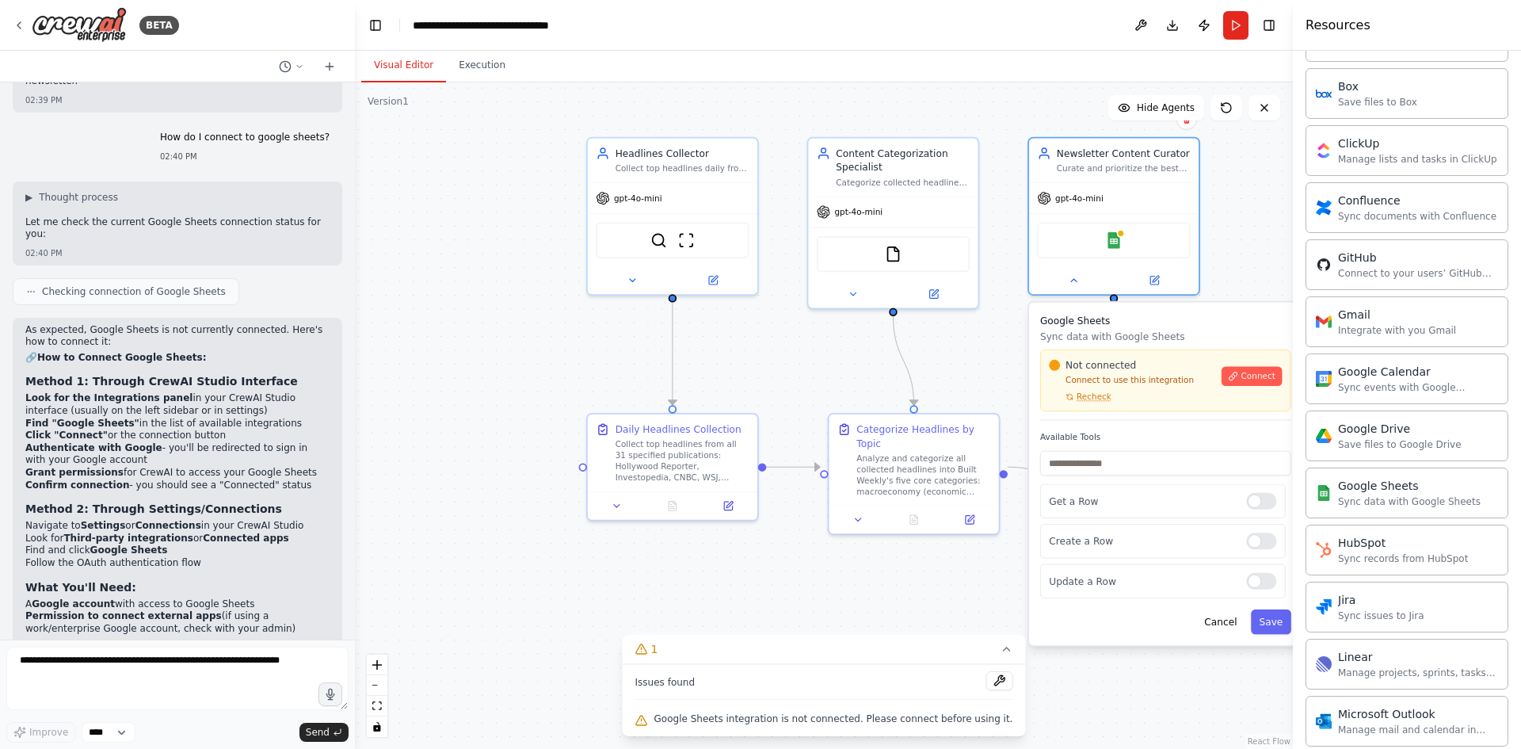
scroll to position [4702, 0]
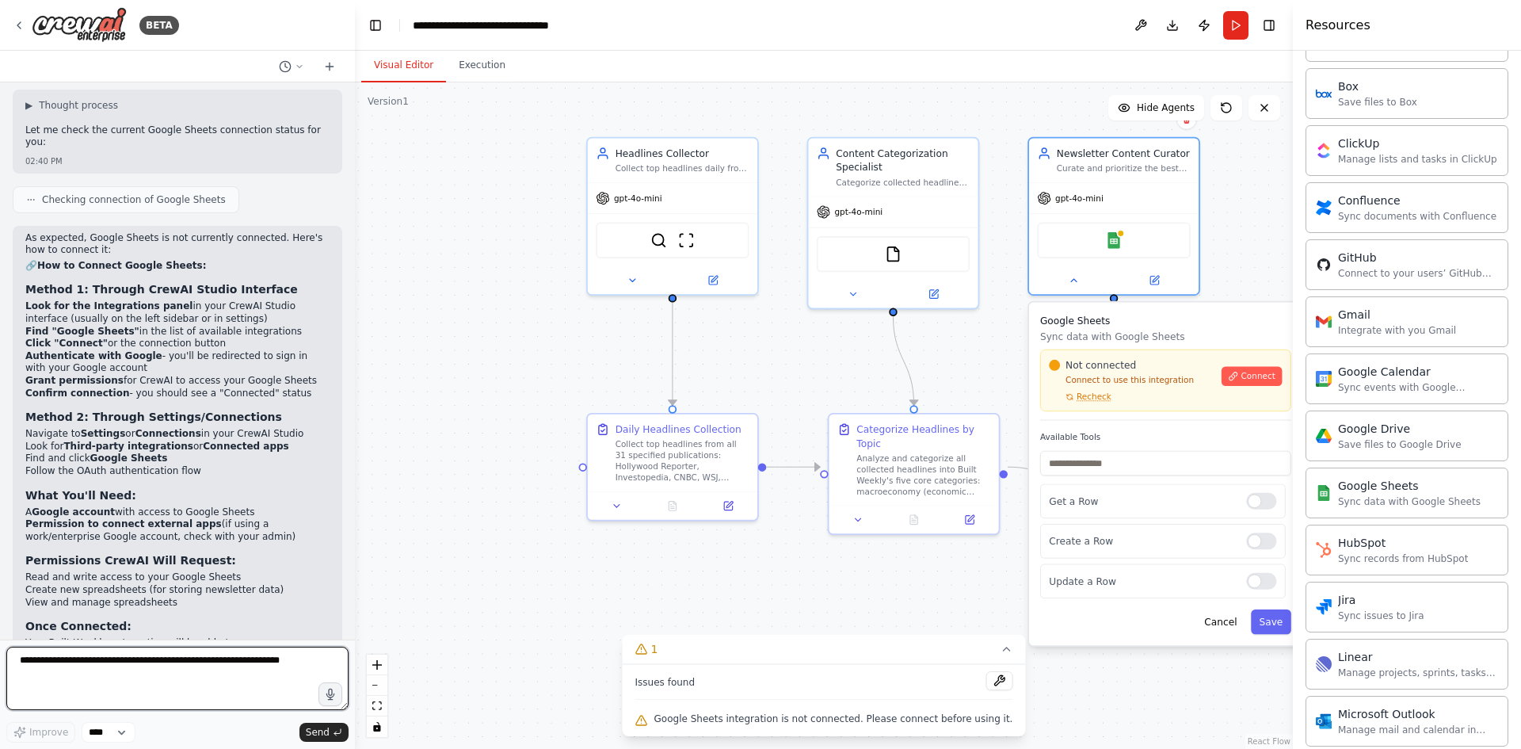
click at [267, 665] on textarea at bounding box center [177, 677] width 342 height 63
type textarea "**********"
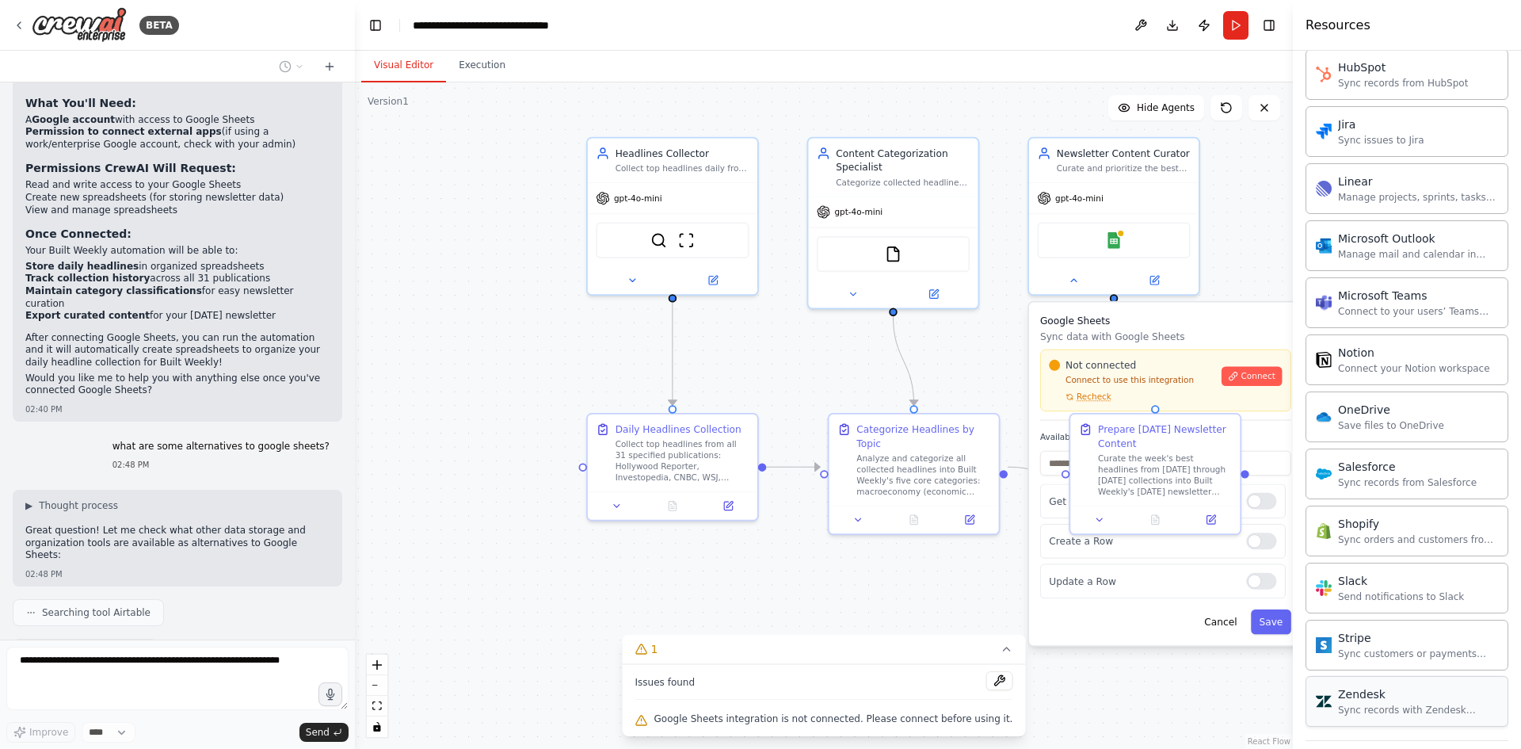
scroll to position [1266, 0]
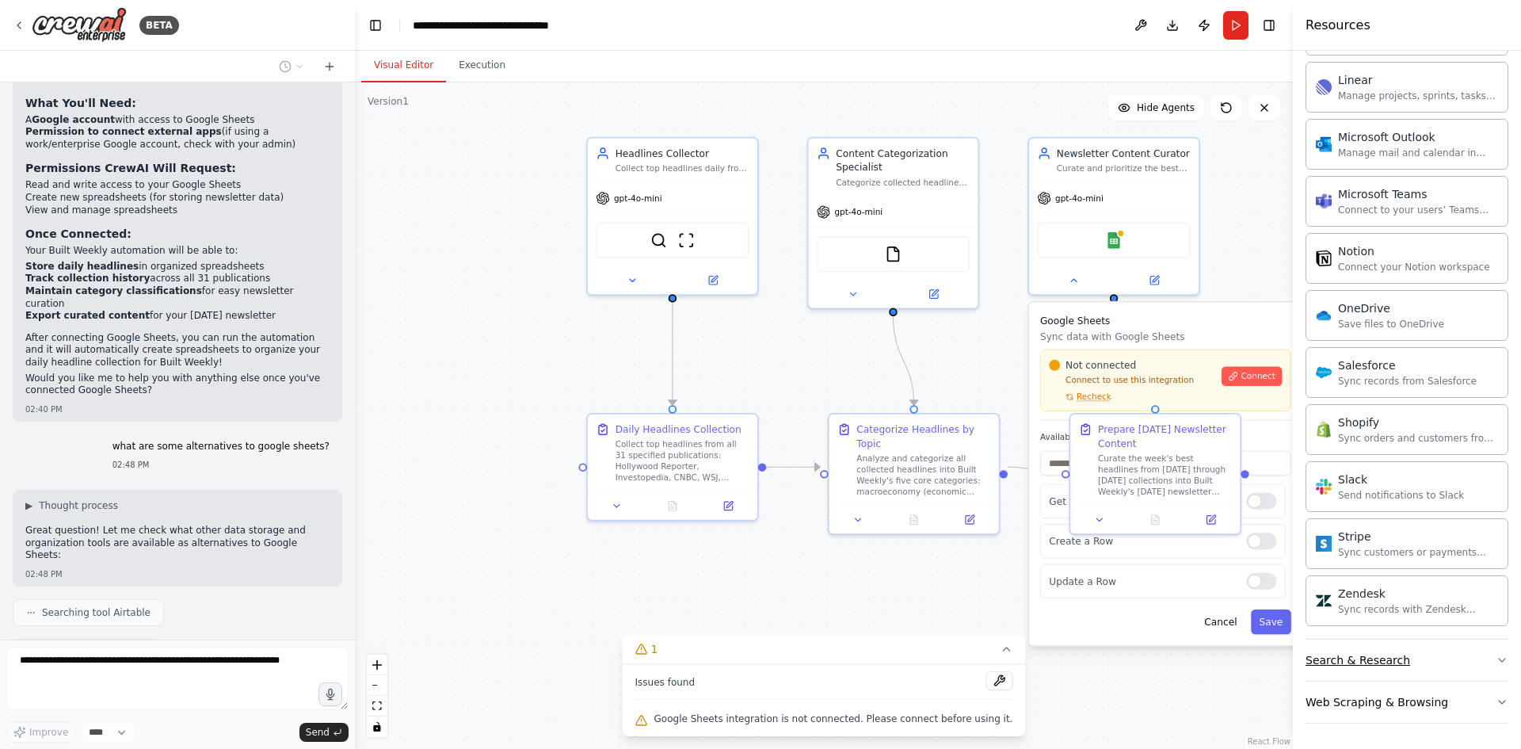
click at [1191, 662] on icon "button" at bounding box center [1502, 660] width 13 height 13
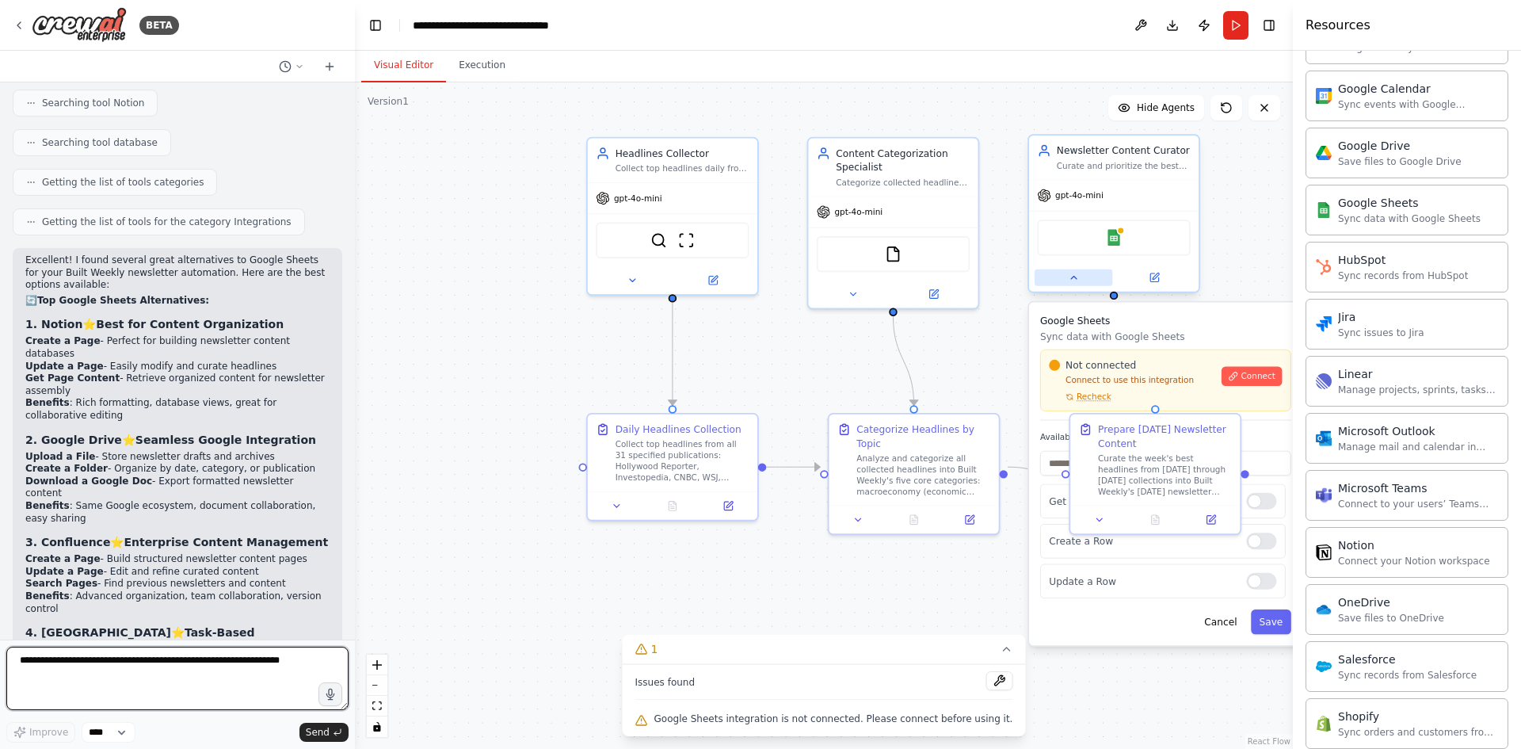
scroll to position [968, 0]
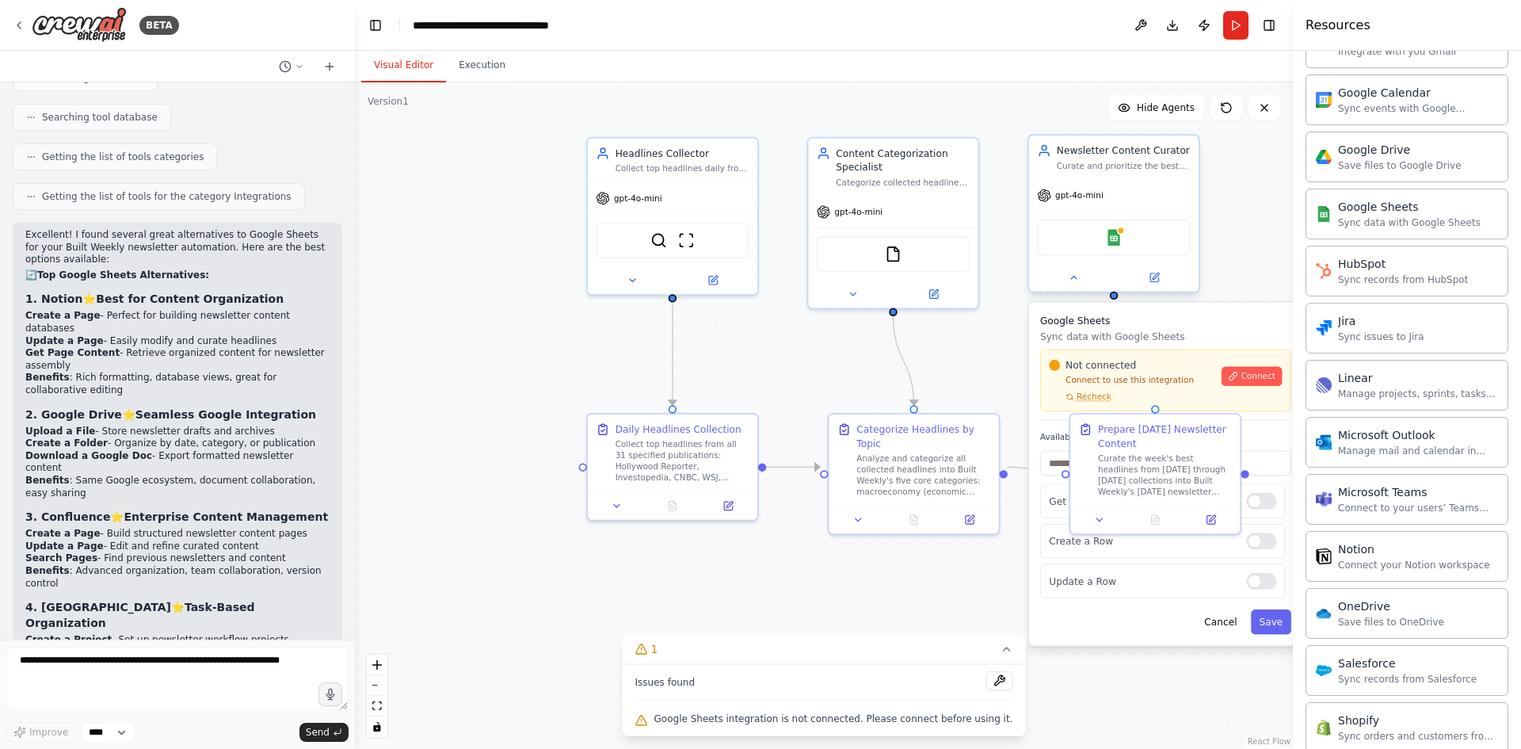
click at [1122, 223] on div "Google Sheets" at bounding box center [1113, 237] width 153 height 36
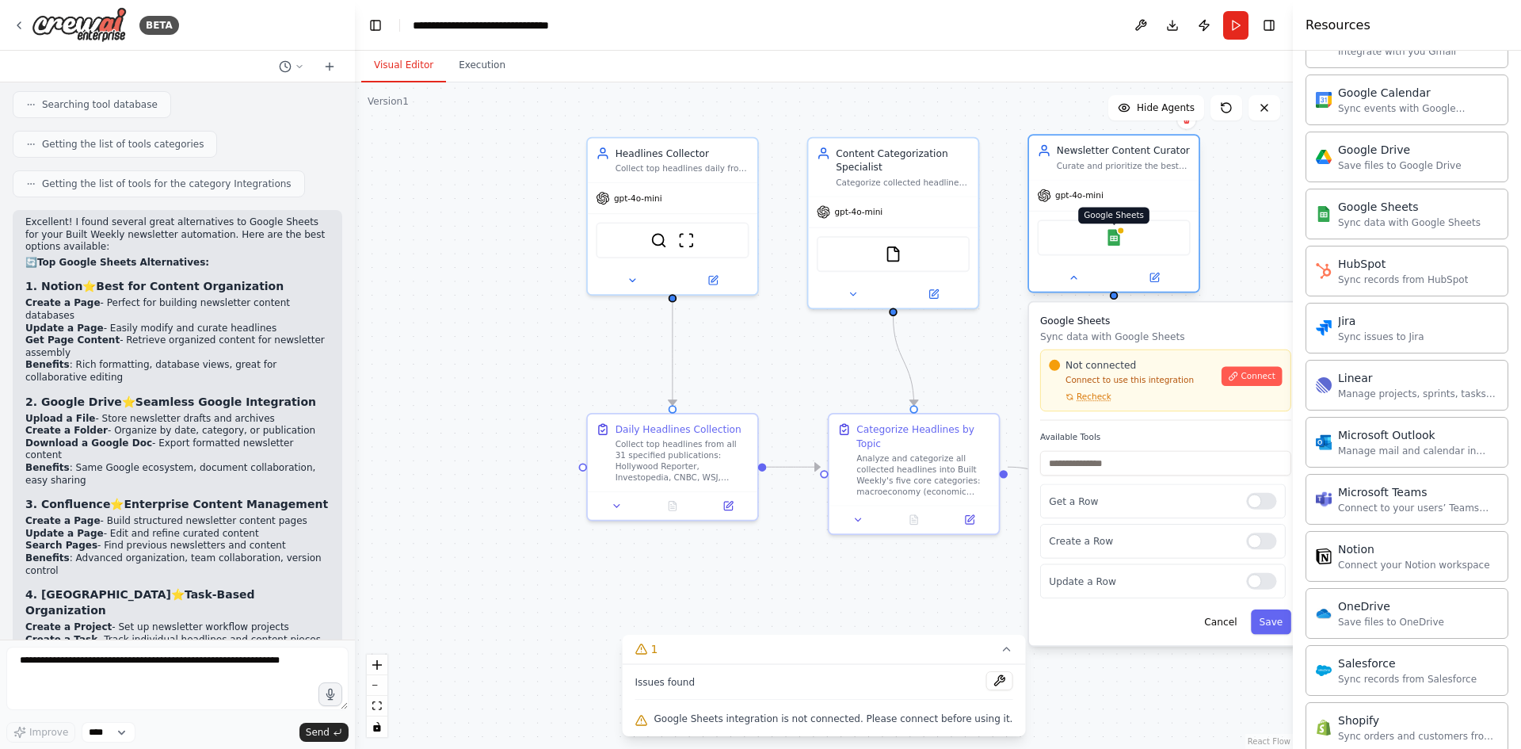
scroll to position [5697, 0]
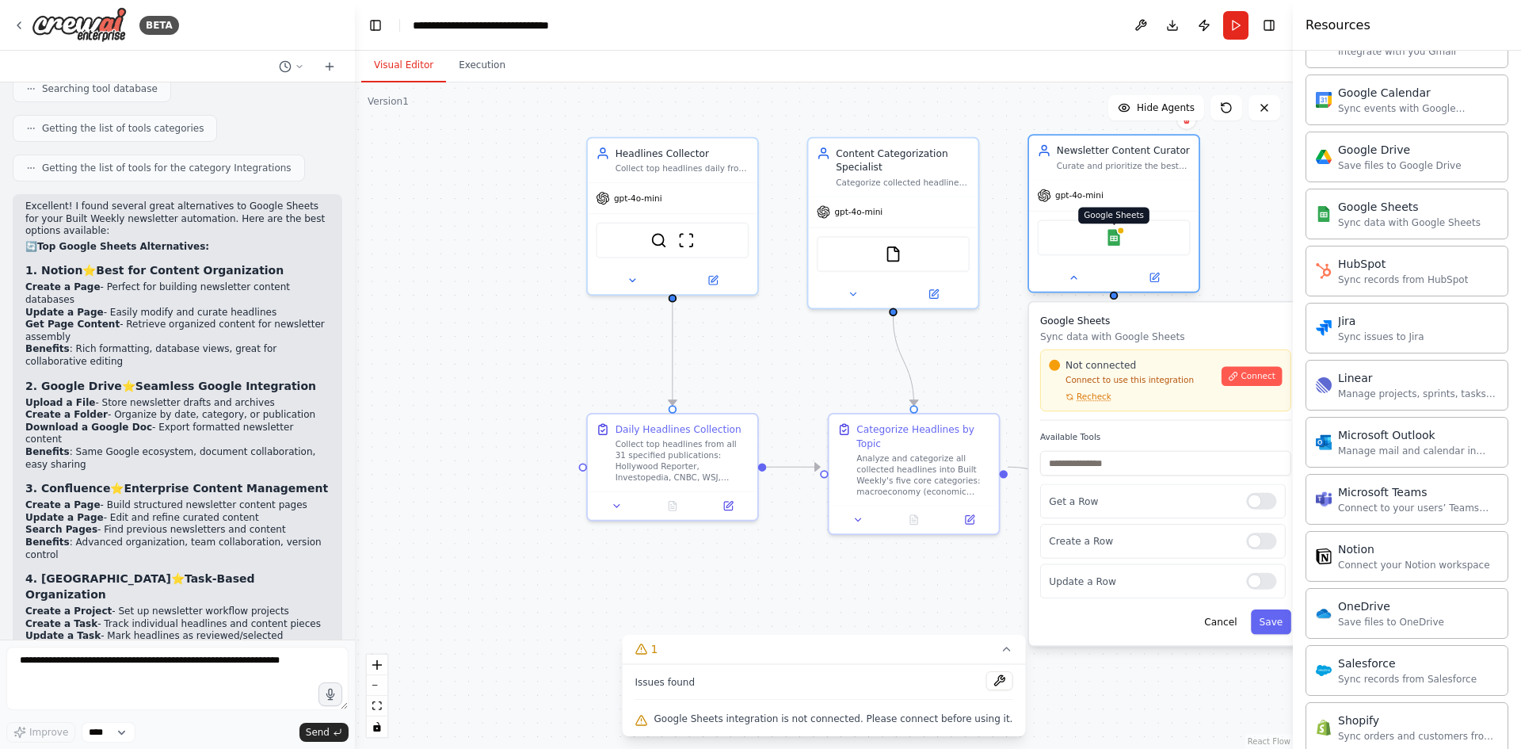
click at [1120, 239] on img at bounding box center [1114, 237] width 17 height 17
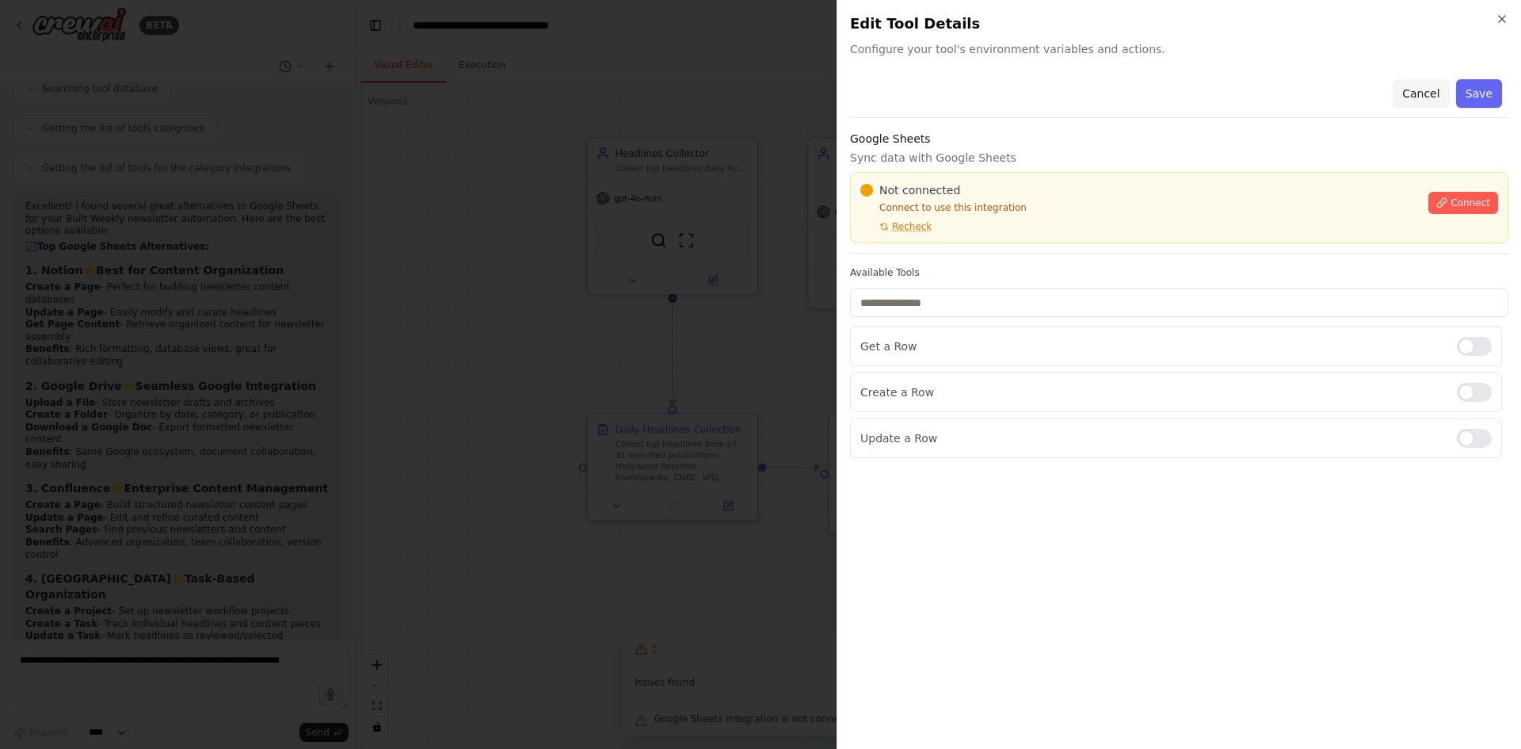
click at [1191, 105] on button "Cancel" at bounding box center [1421, 93] width 56 height 29
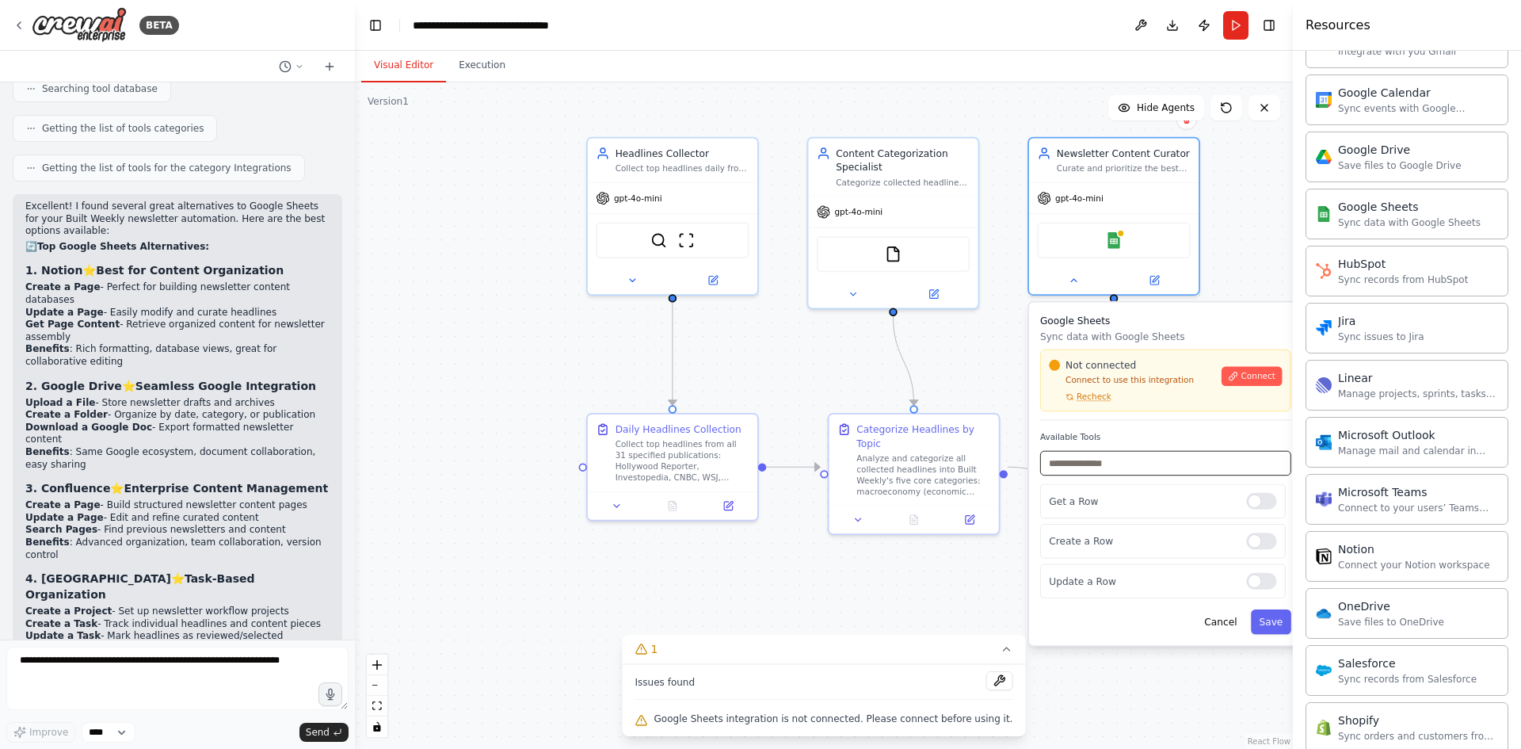
click at [1145, 475] on input "text" at bounding box center [1165, 463] width 251 height 25
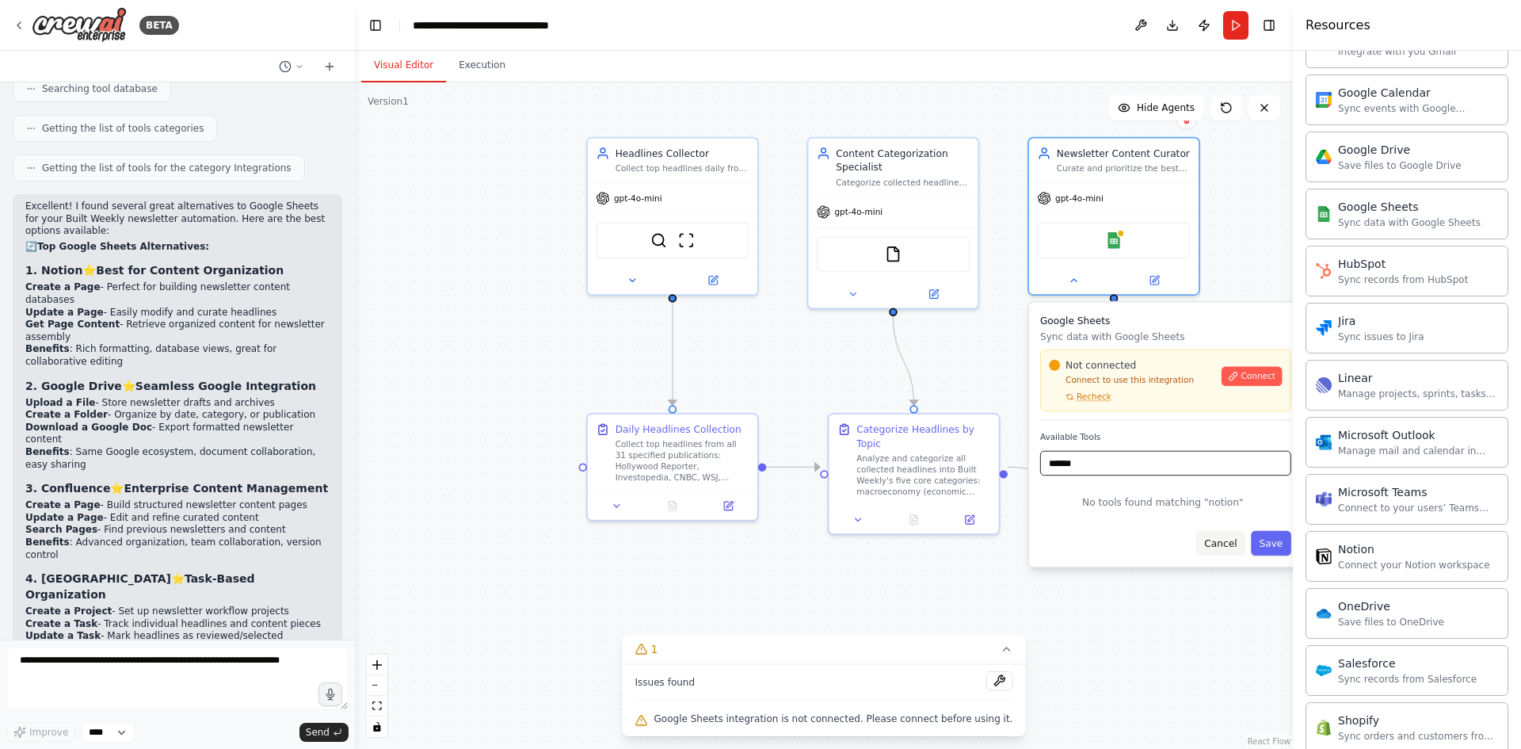
type input "******"
click at [1191, 538] on button "Cancel" at bounding box center [1220, 543] width 49 height 25
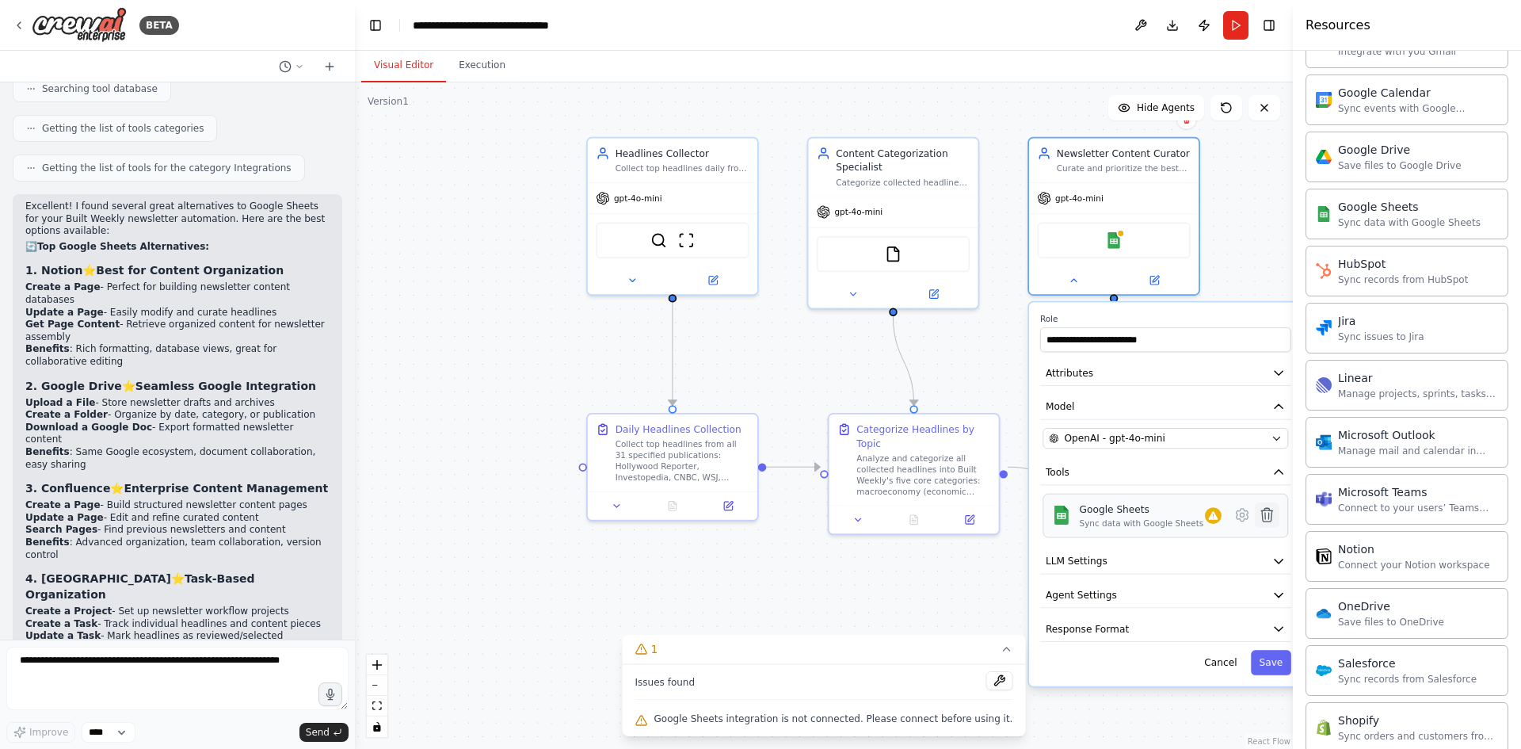
click at [1191, 517] on icon at bounding box center [1266, 514] width 11 height 13
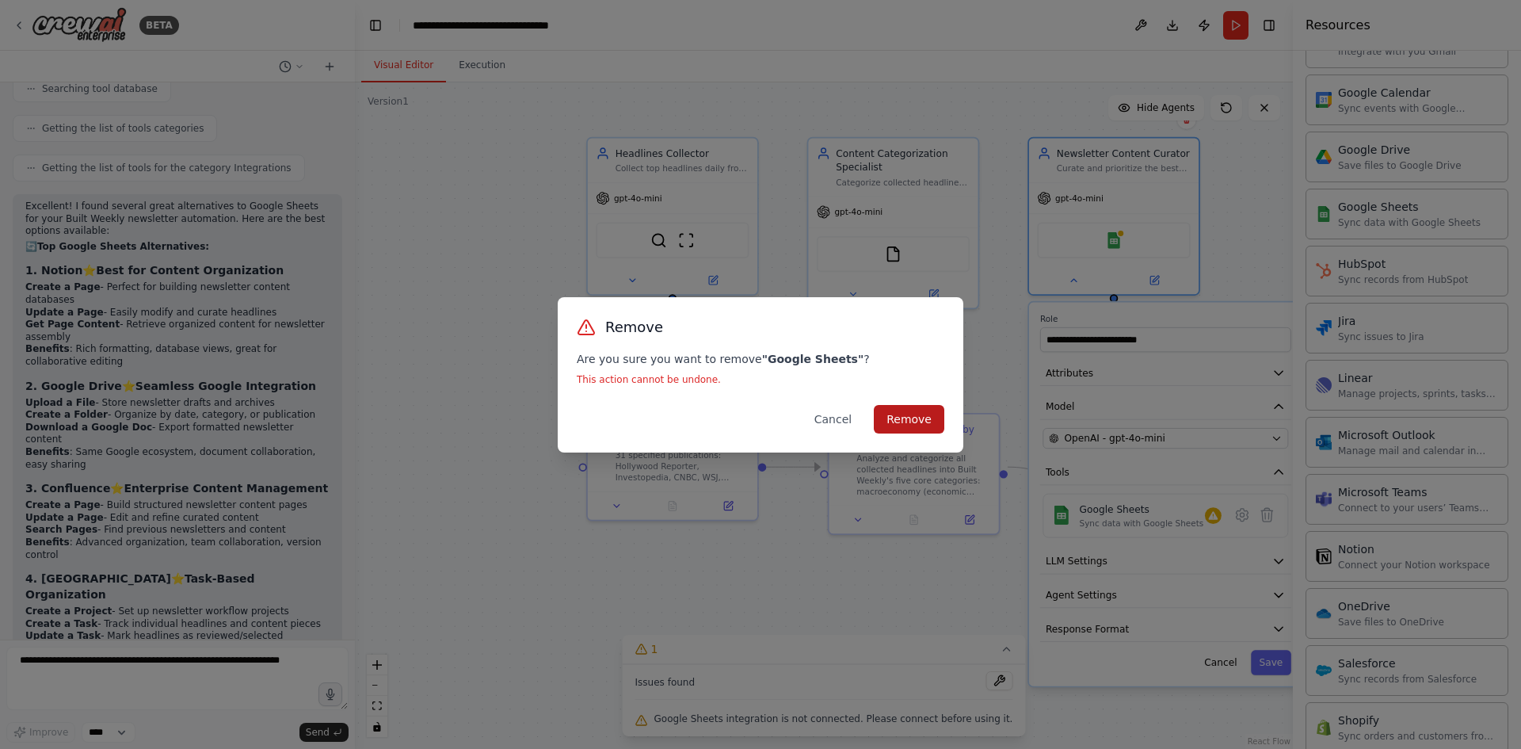
click at [918, 421] on button "Remove" at bounding box center [909, 419] width 71 height 29
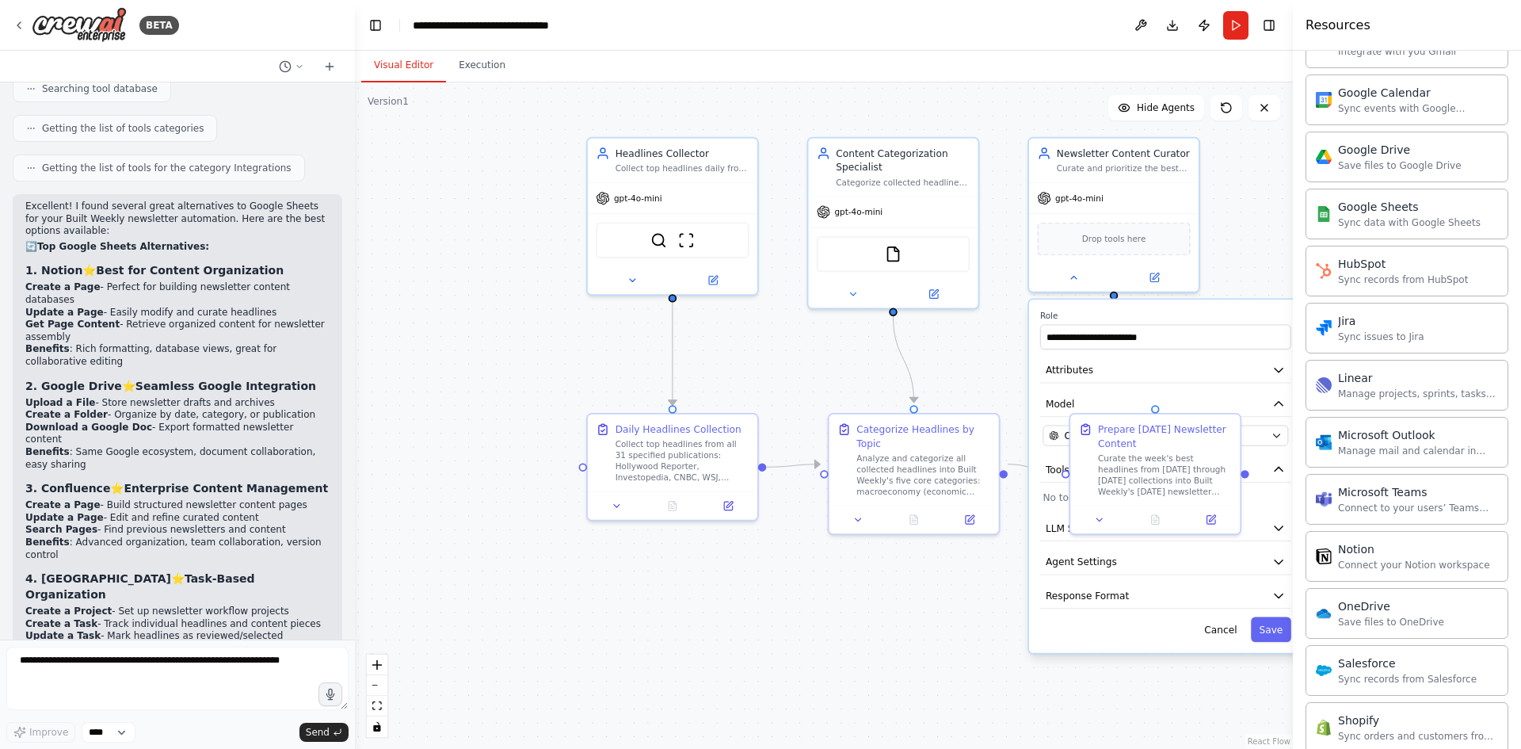
click at [943, 646] on div ".deletable-edge-delete-btn { width: 20px; height: 20px; border: 0px solid #ffff…" at bounding box center [824, 415] width 938 height 666
click at [1191, 375] on button "Attributes" at bounding box center [1165, 369] width 251 height 25
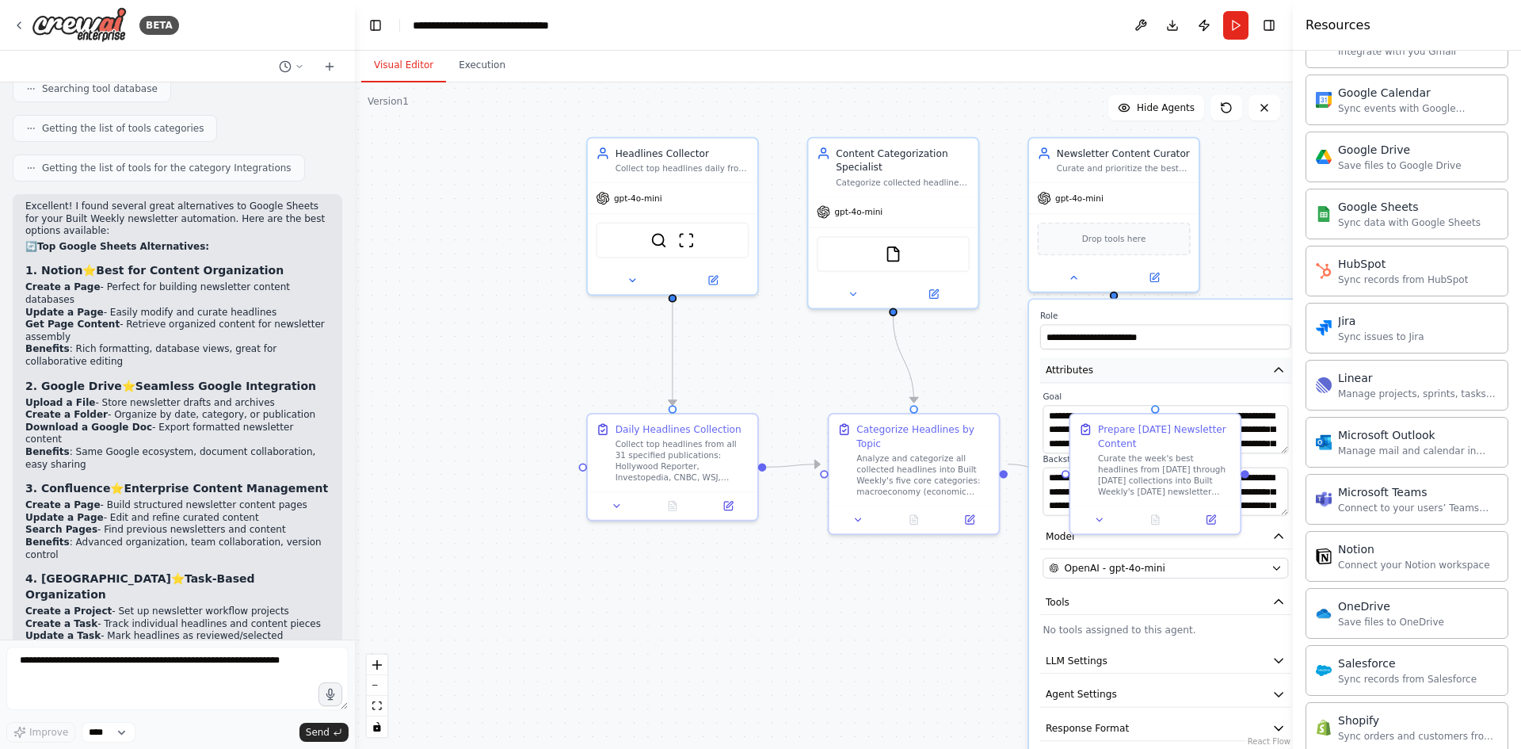
click at [1191, 377] on button "Attributes" at bounding box center [1165, 369] width 251 height 25
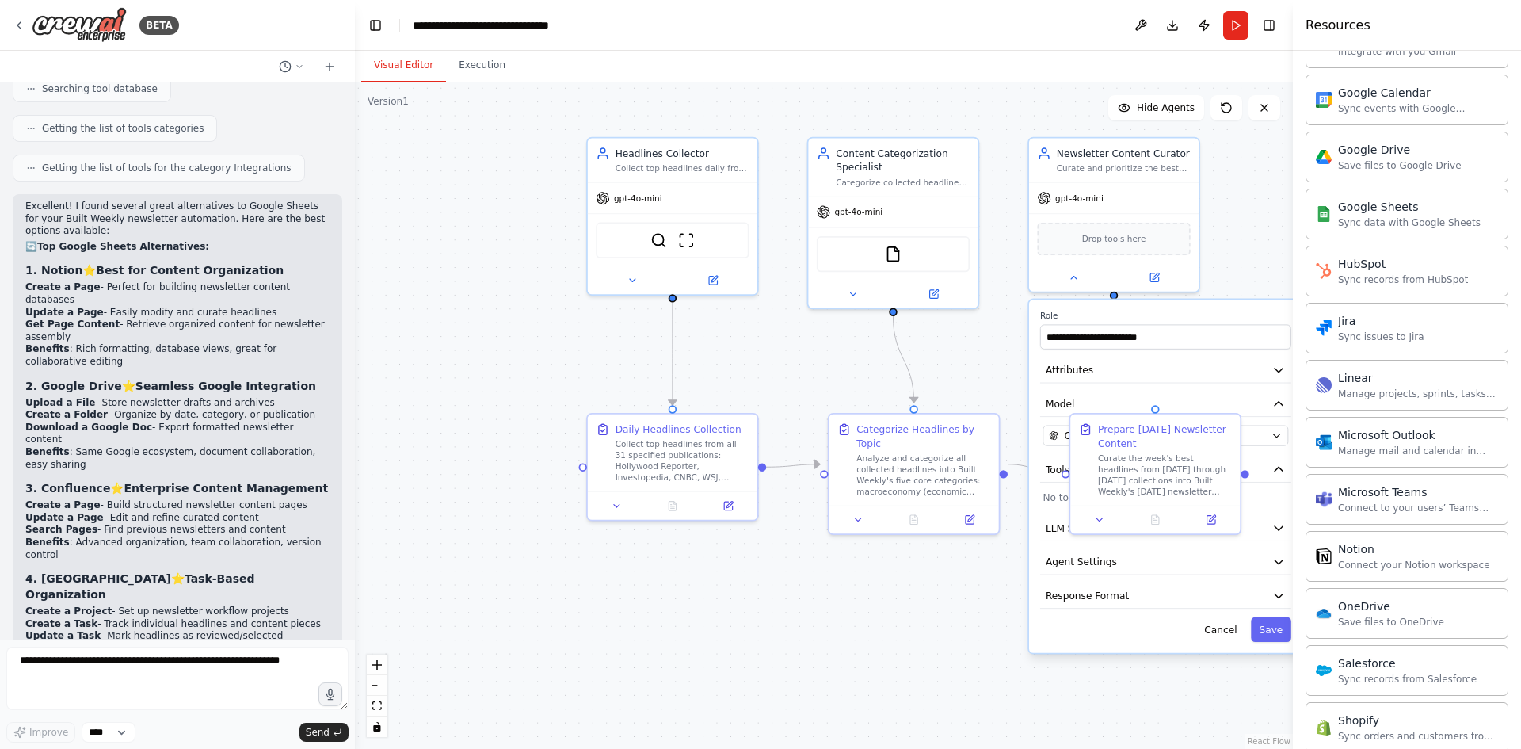
click at [1161, 628] on div "Cancel Save" at bounding box center [1165, 629] width 251 height 25
click at [1191, 475] on button "Tools" at bounding box center [1165, 469] width 251 height 25
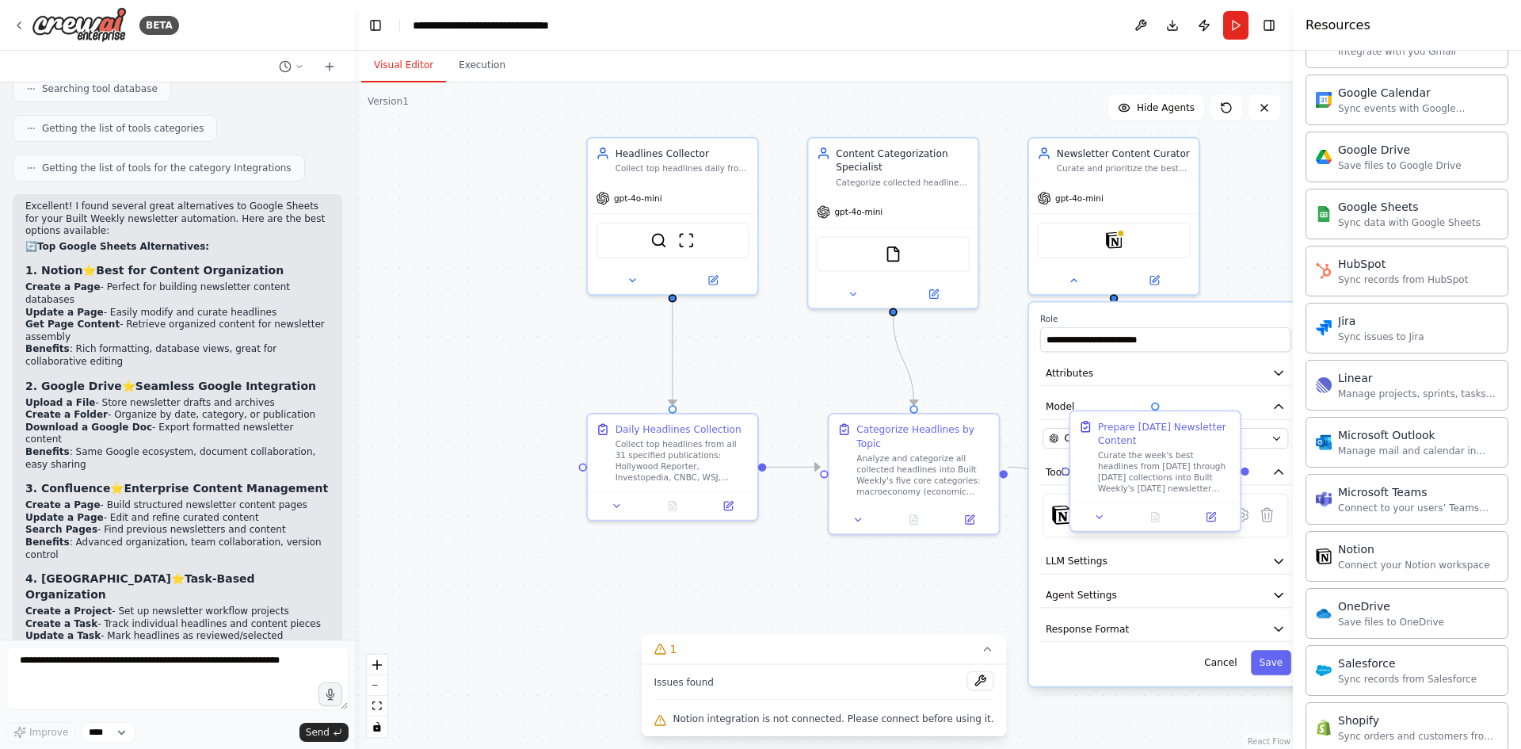
click at [1103, 526] on div at bounding box center [1155, 516] width 170 height 29
click at [1191, 669] on button "Save" at bounding box center [1271, 662] width 40 height 25
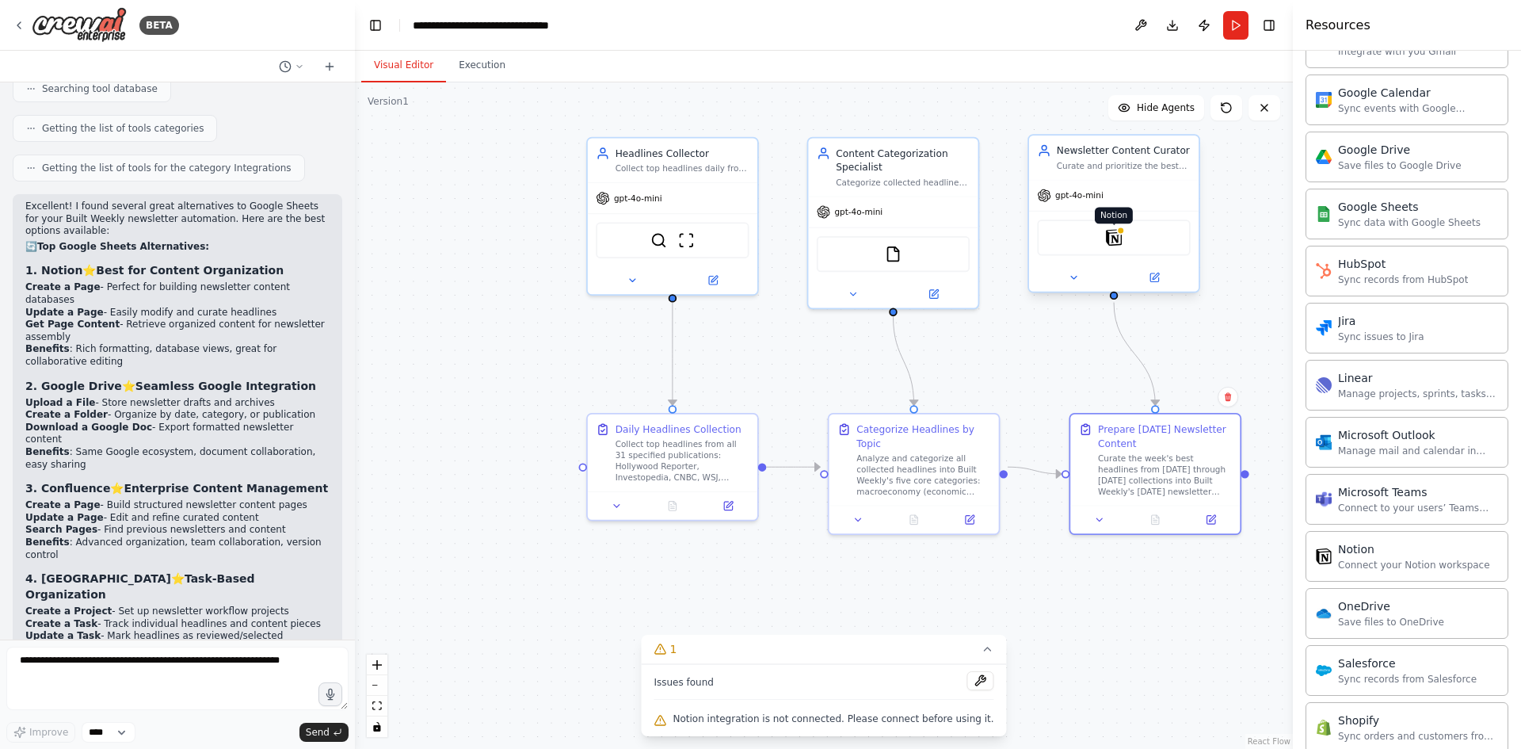
click at [1111, 246] on img at bounding box center [1114, 237] width 17 height 17
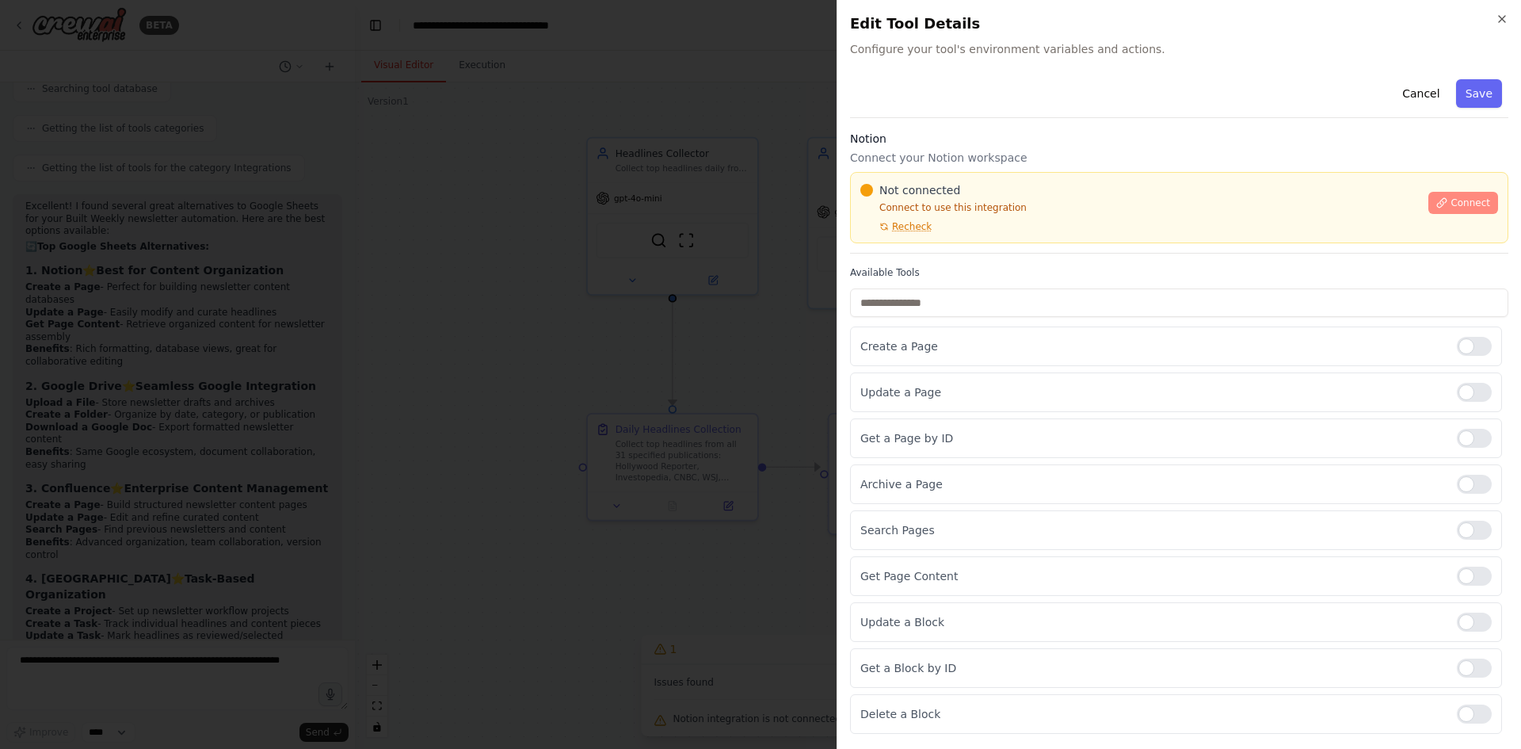
click at [1191, 212] on button "Connect" at bounding box center [1463, 203] width 70 height 22
click at [1044, 214] on div "Not connected Connect to use this integration Recheck" at bounding box center [1139, 207] width 558 height 51
click at [1036, 214] on div "Not connected Connect to use this integration Recheck" at bounding box center [1139, 207] width 558 height 51
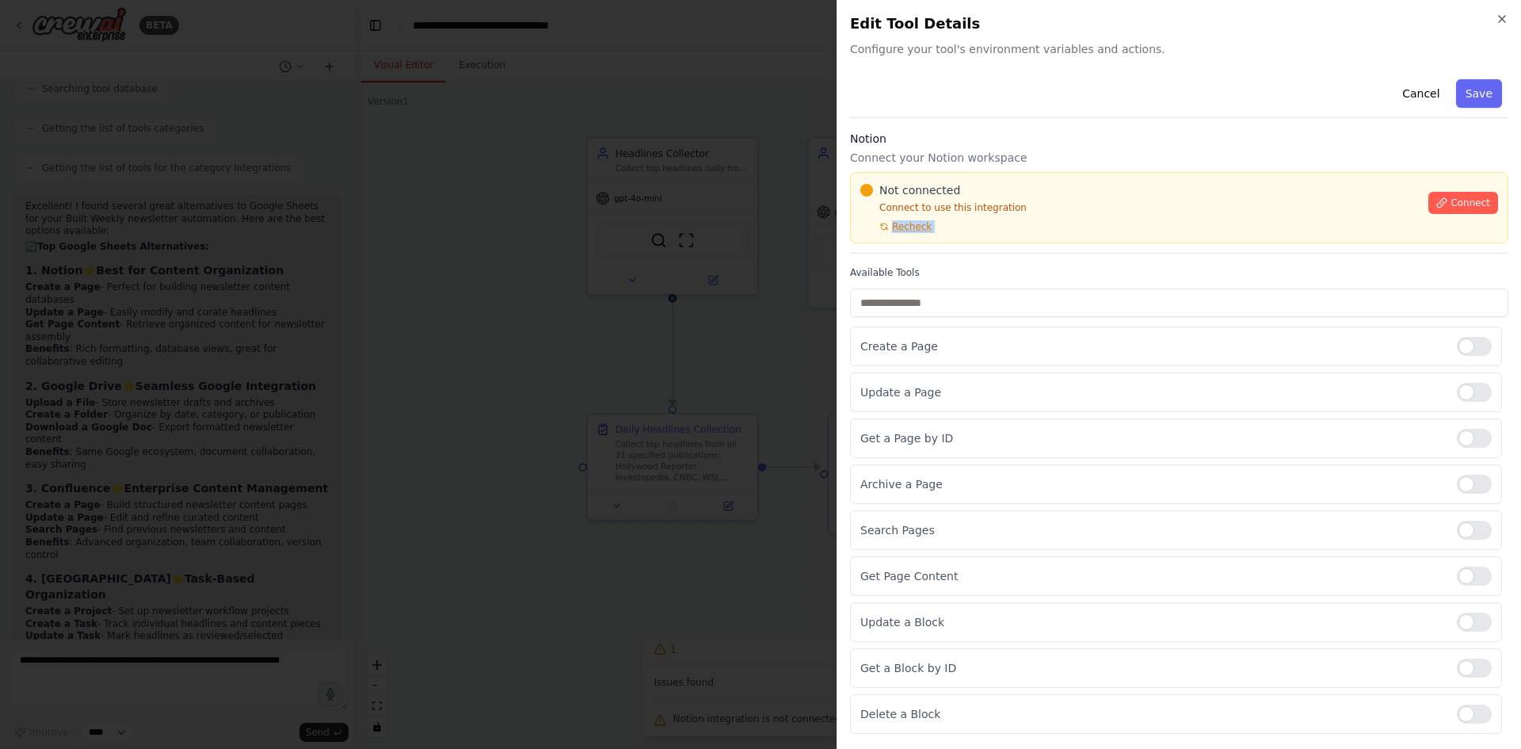
click at [1043, 218] on div "Not connected Connect to use this integration Recheck" at bounding box center [1139, 207] width 558 height 51
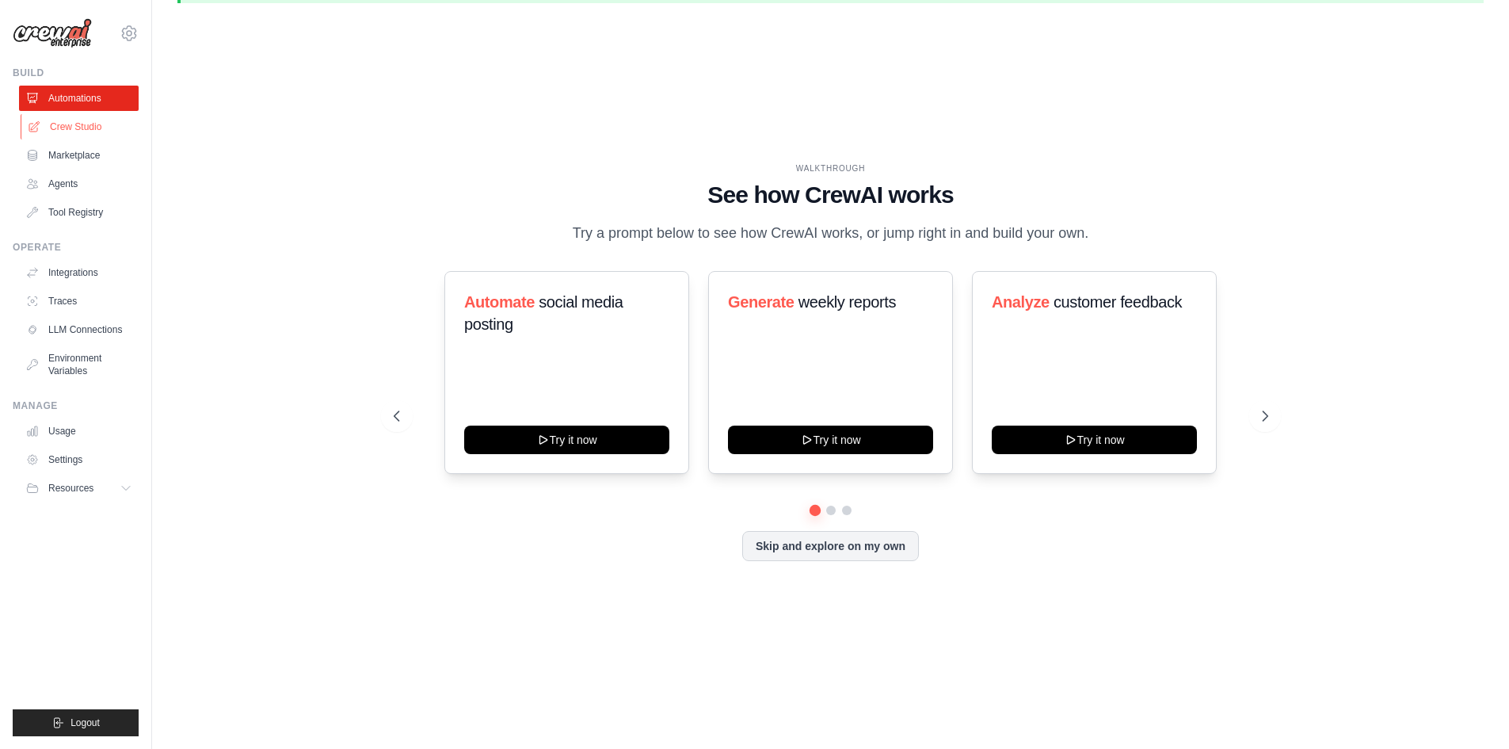
click at [119, 124] on link "Crew Studio" at bounding box center [81, 126] width 120 height 25
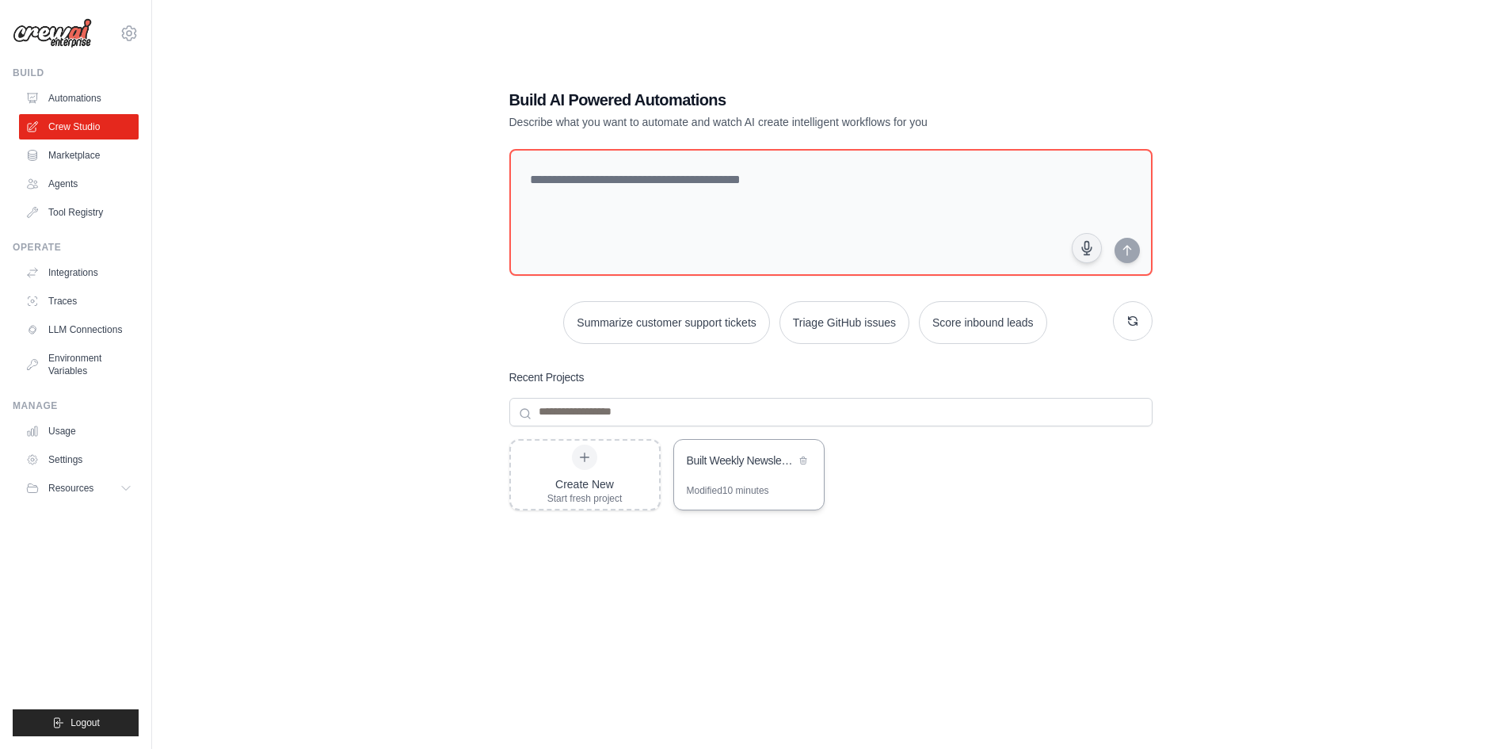
click at [733, 484] on div "Modified 10 minutes" at bounding box center [728, 490] width 82 height 13
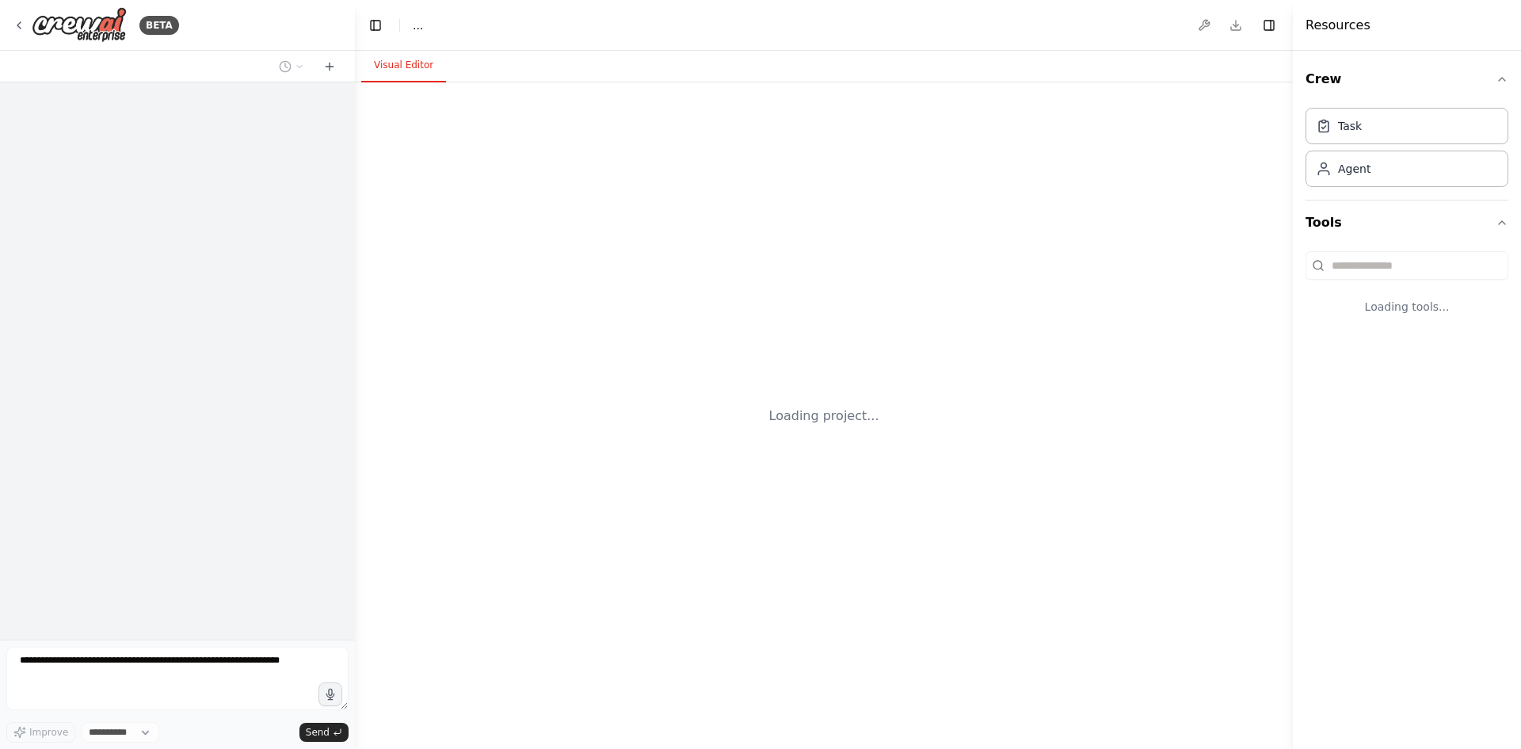
select select "****"
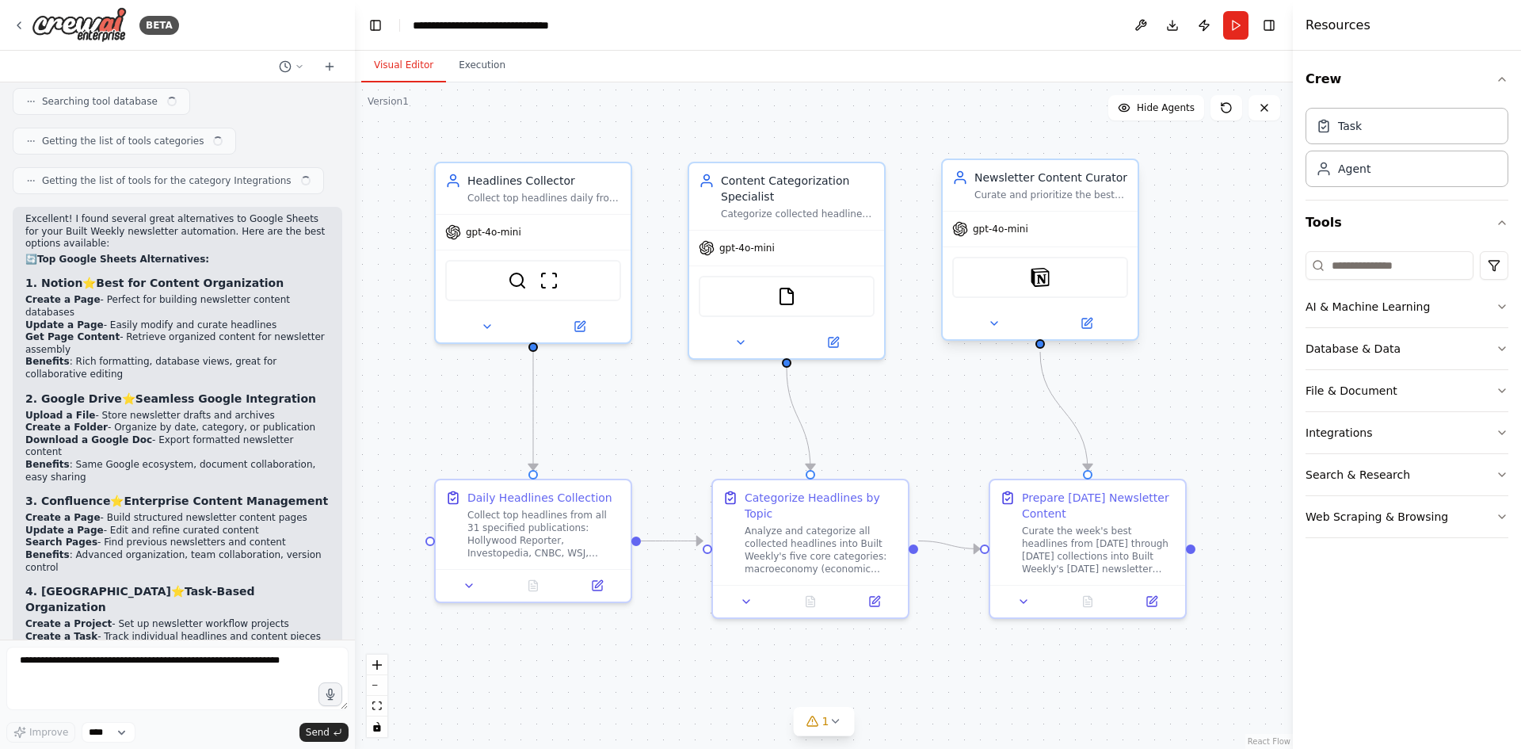
click at [1015, 288] on div "Notion" at bounding box center [1040, 277] width 176 height 41
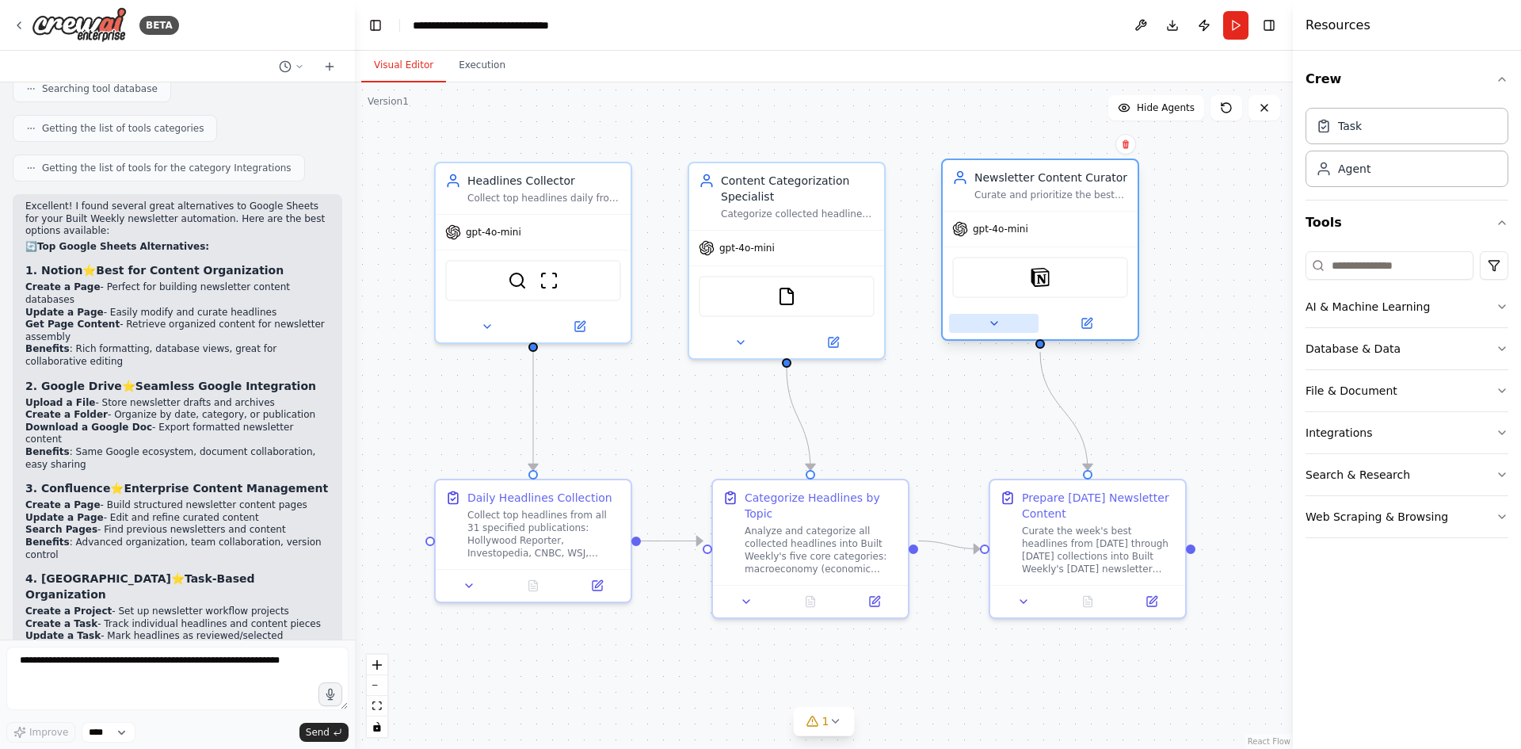
click at [997, 319] on icon at bounding box center [994, 323] width 13 height 13
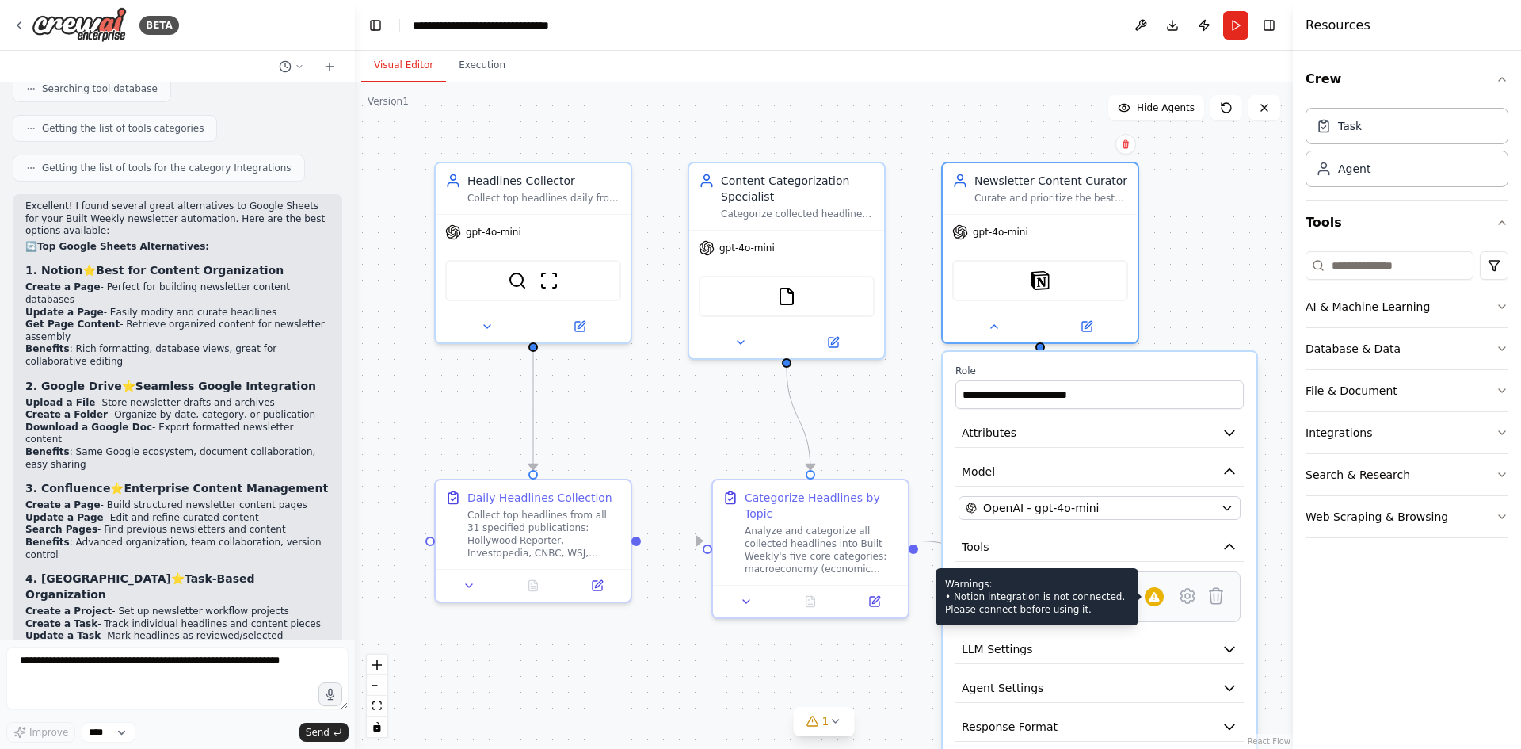
click at [1159, 604] on div at bounding box center [1154, 596] width 19 height 19
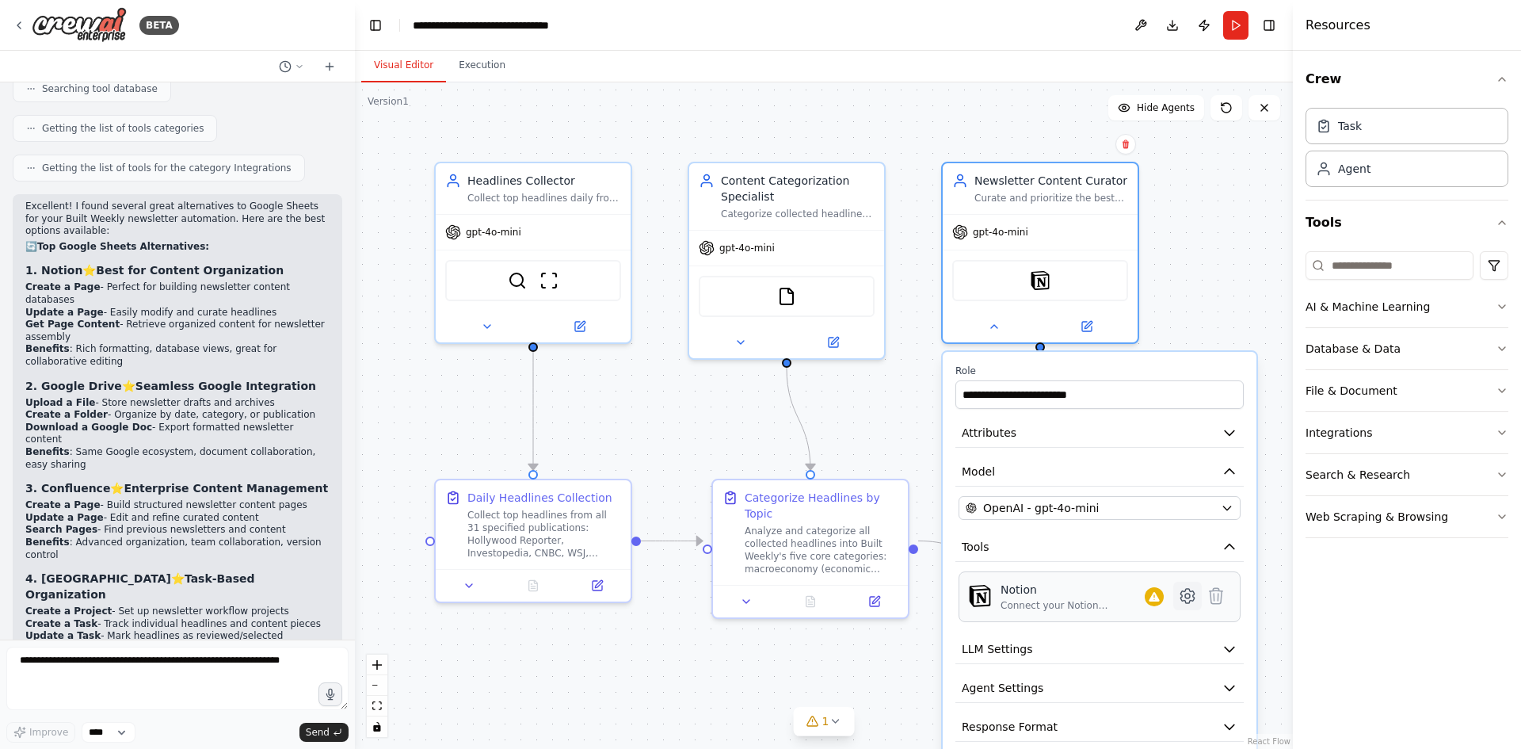
click at [1187, 600] on icon at bounding box center [1186, 596] width 13 height 14
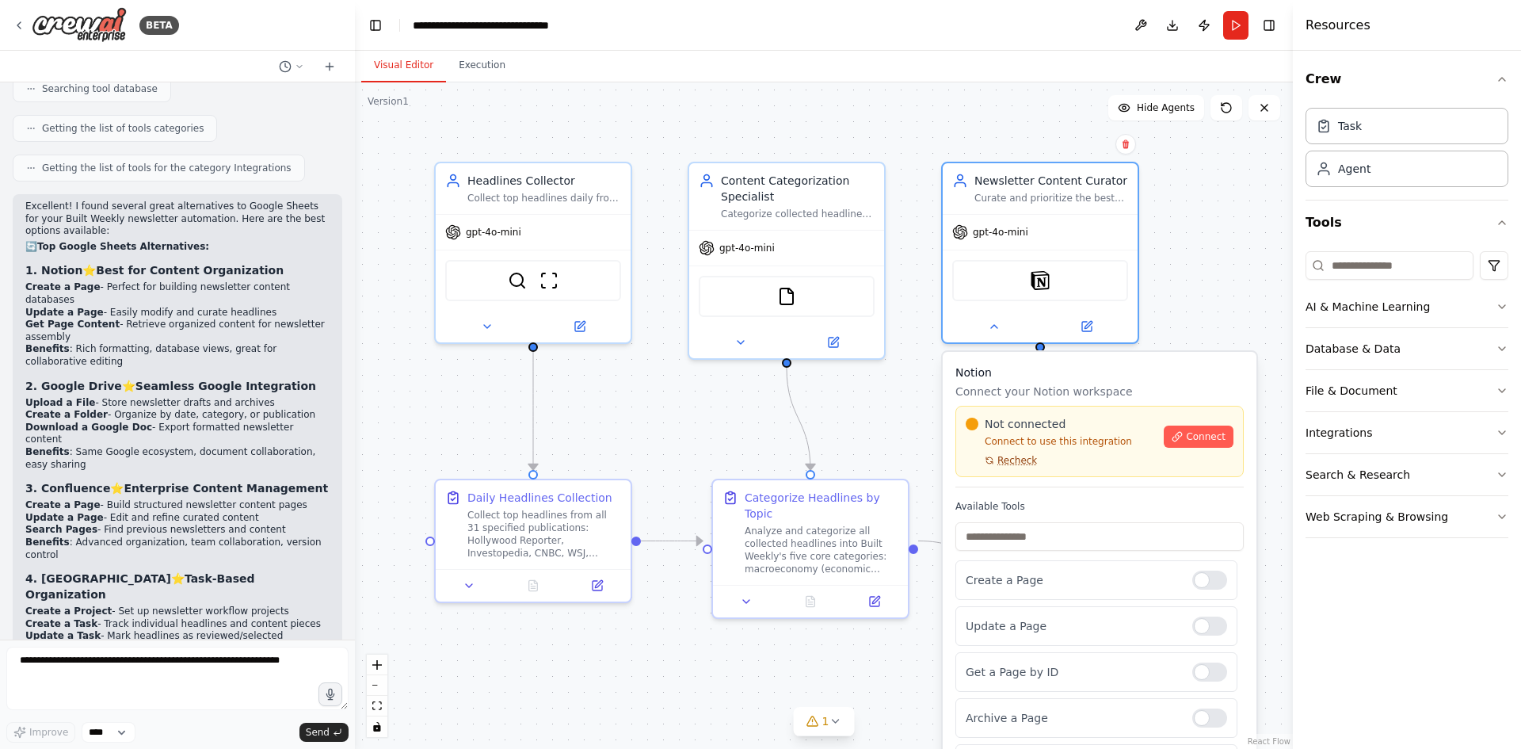
click at [1012, 464] on span "Recheck" at bounding box center [1017, 460] width 40 height 13
click at [1187, 446] on button "Connect" at bounding box center [1199, 436] width 70 height 22
